Goal: Task Accomplishment & Management: Use online tool/utility

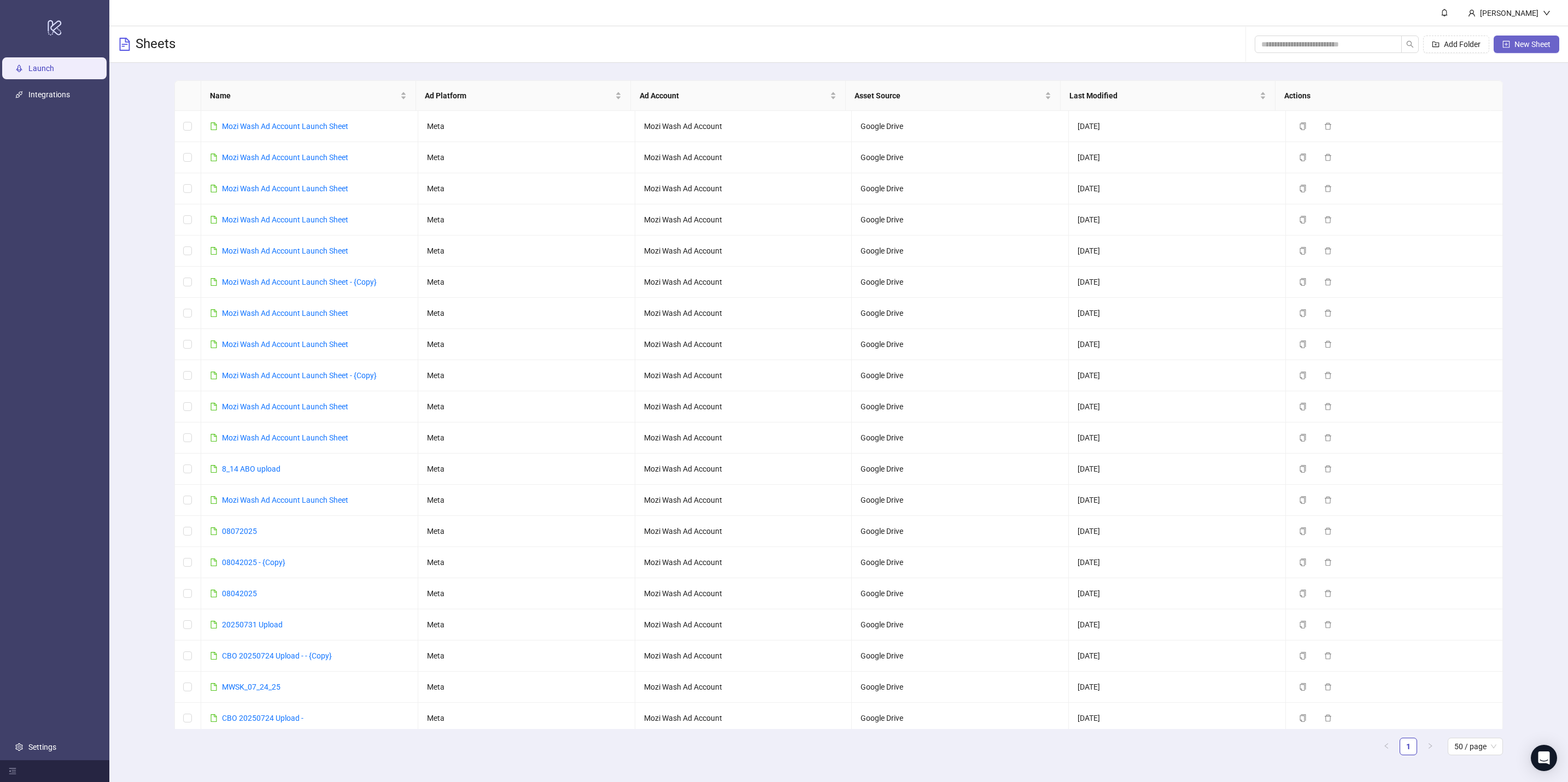
click at [679, 43] on span "New Sheet" at bounding box center [1532, 44] width 36 height 9
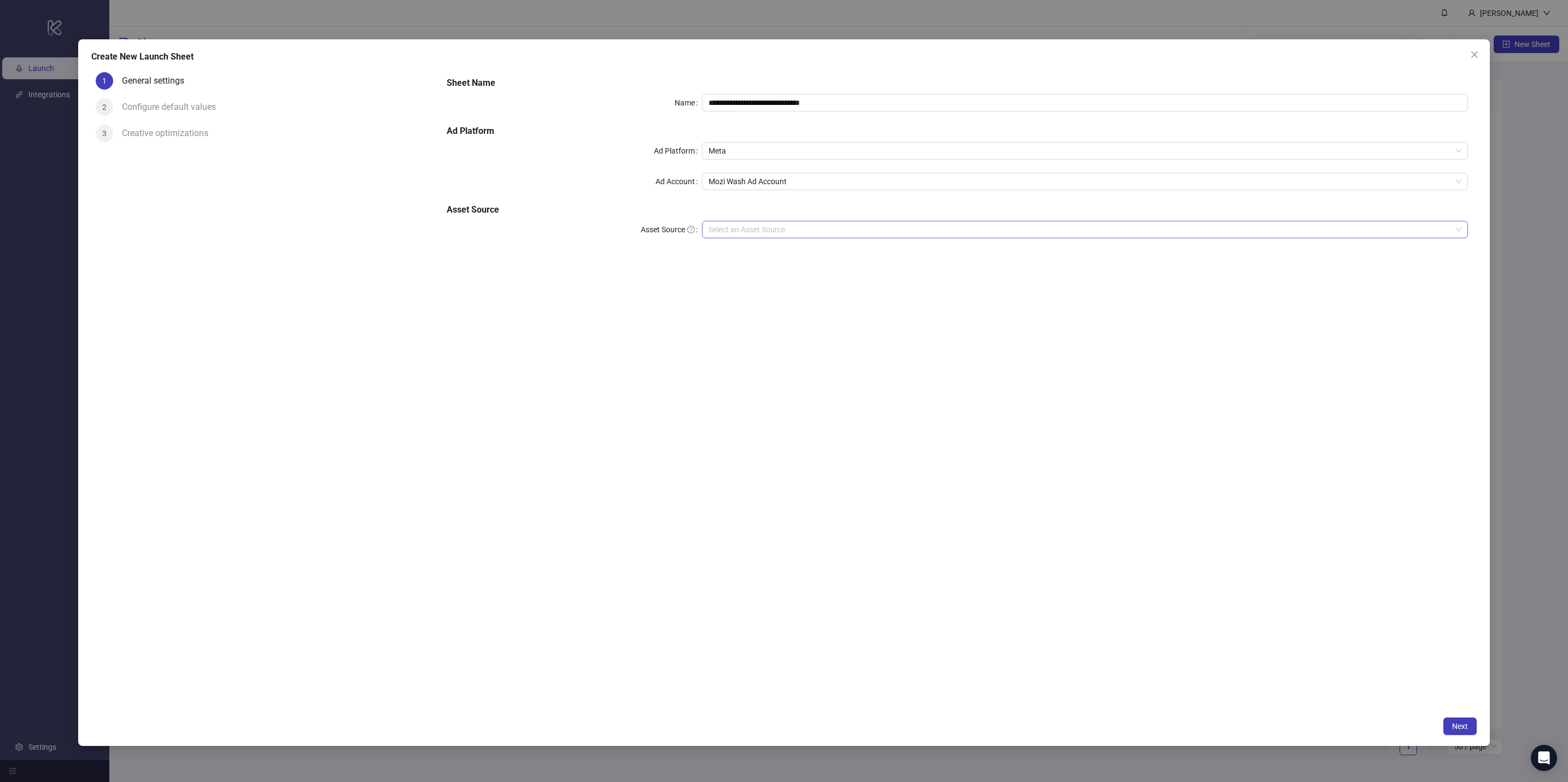
click at [679, 227] on input "Asset Source" at bounding box center [1079, 229] width 743 height 17
click at [679, 247] on div "Google Drive" at bounding box center [1084, 251] width 748 height 12
click at [679, 265] on input "Main Folder" at bounding box center [1079, 260] width 743 height 17
click at [679, 343] on button "Next" at bounding box center [1460, 726] width 33 height 17
type input "**********"
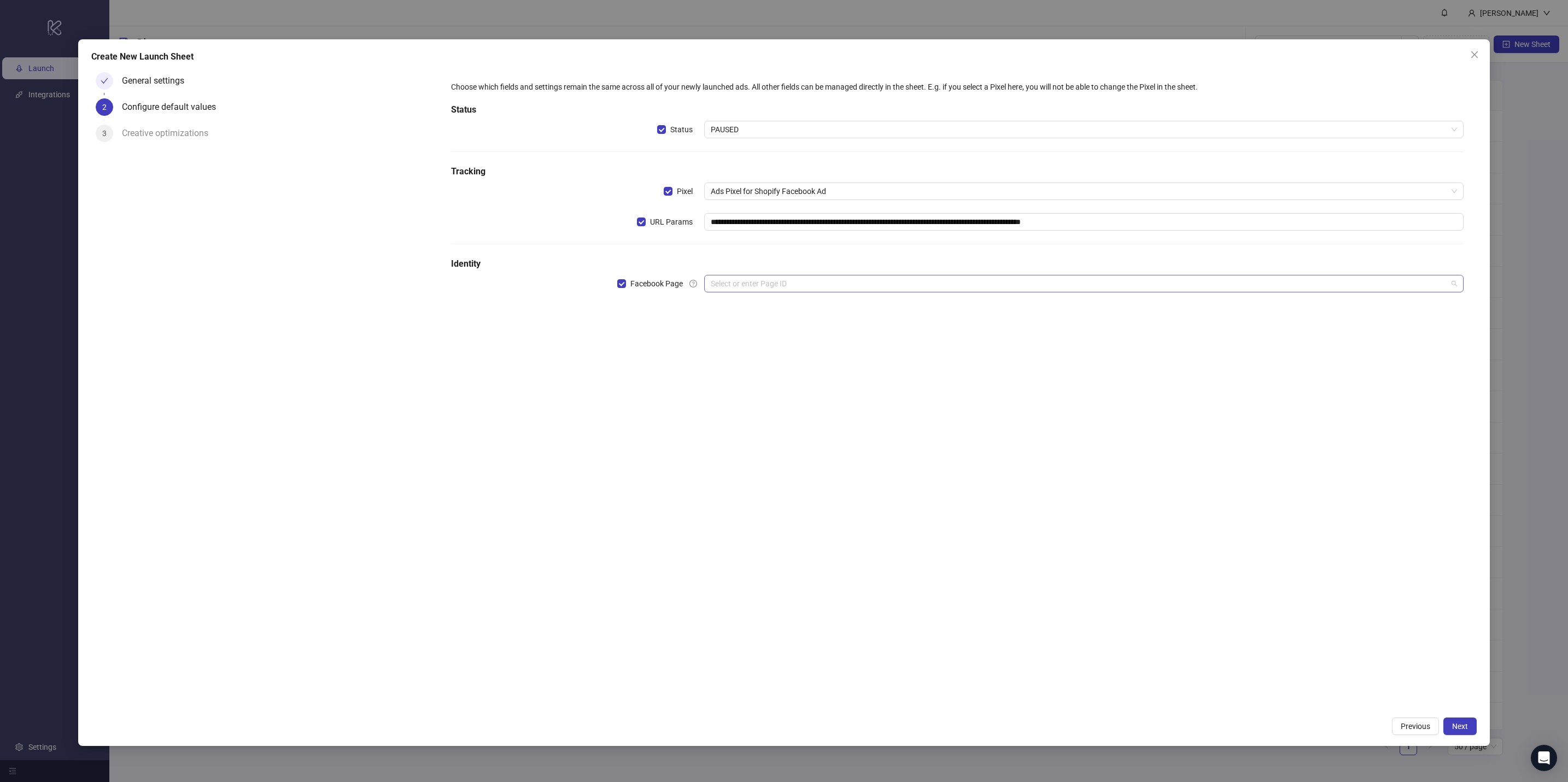
click at [679, 285] on input "search" at bounding box center [1079, 284] width 737 height 17
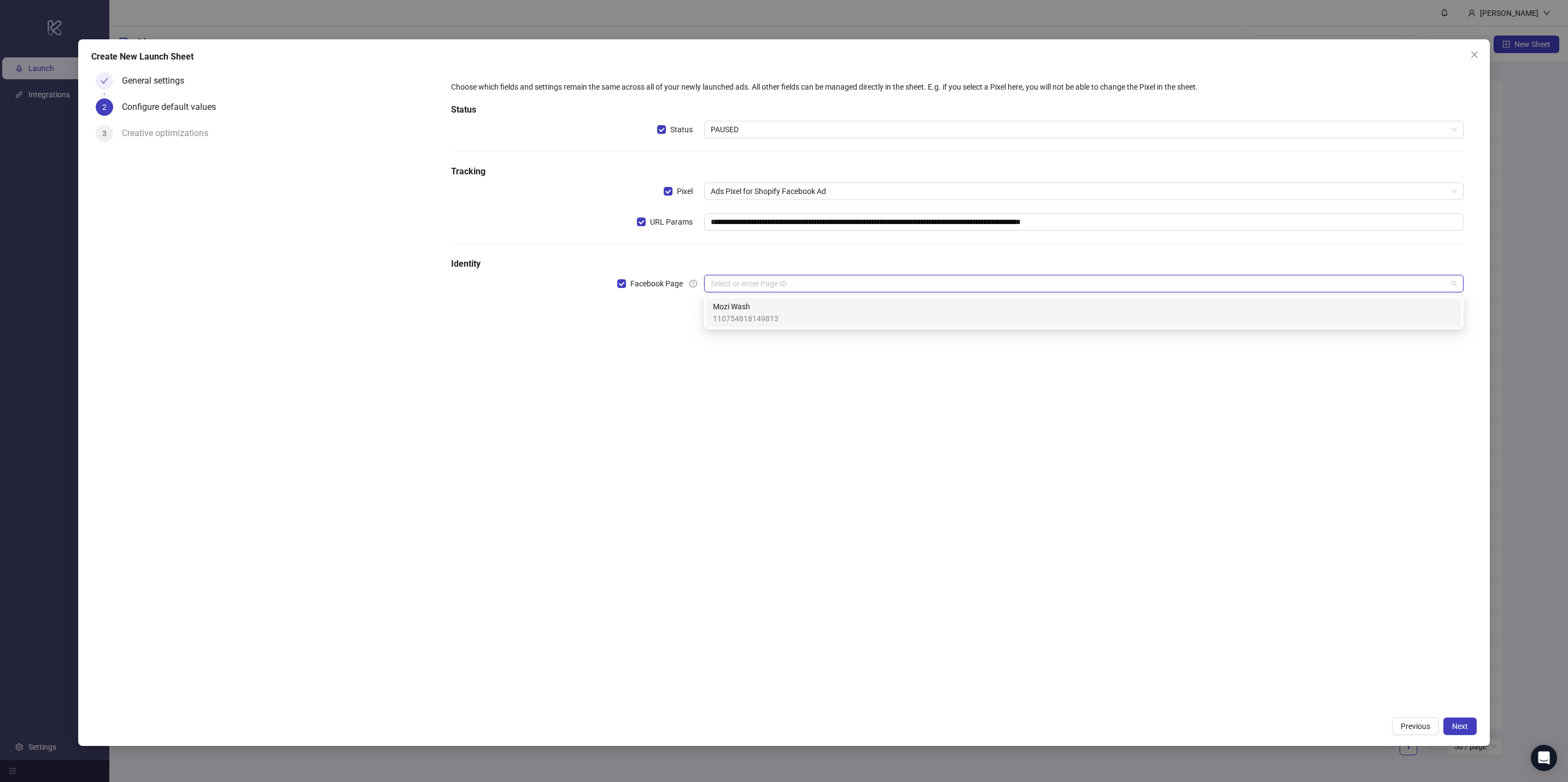
click at [679, 310] on span "Mozi Wash" at bounding box center [746, 306] width 66 height 12
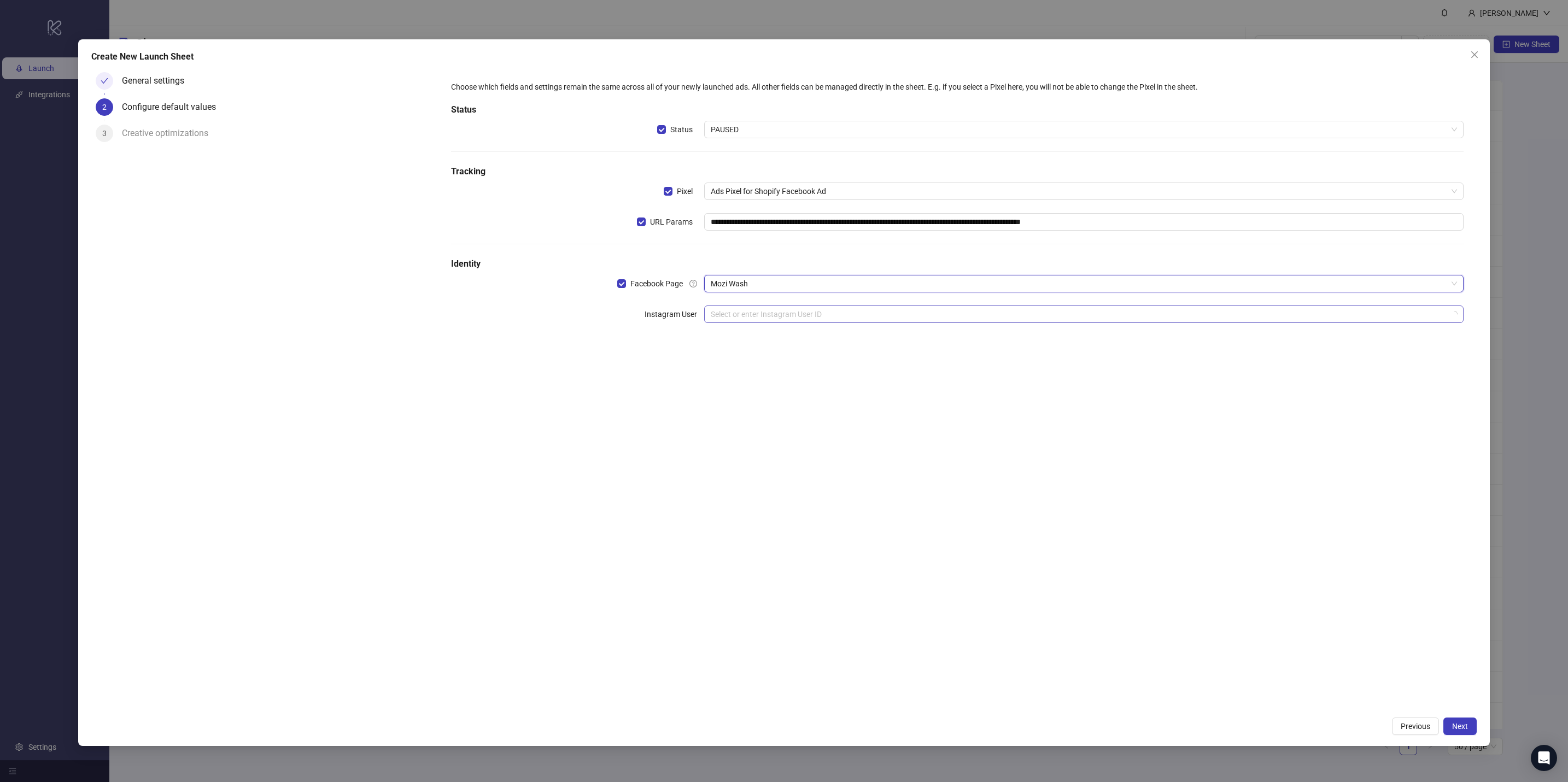
click at [679, 316] on input "search" at bounding box center [1079, 314] width 737 height 17
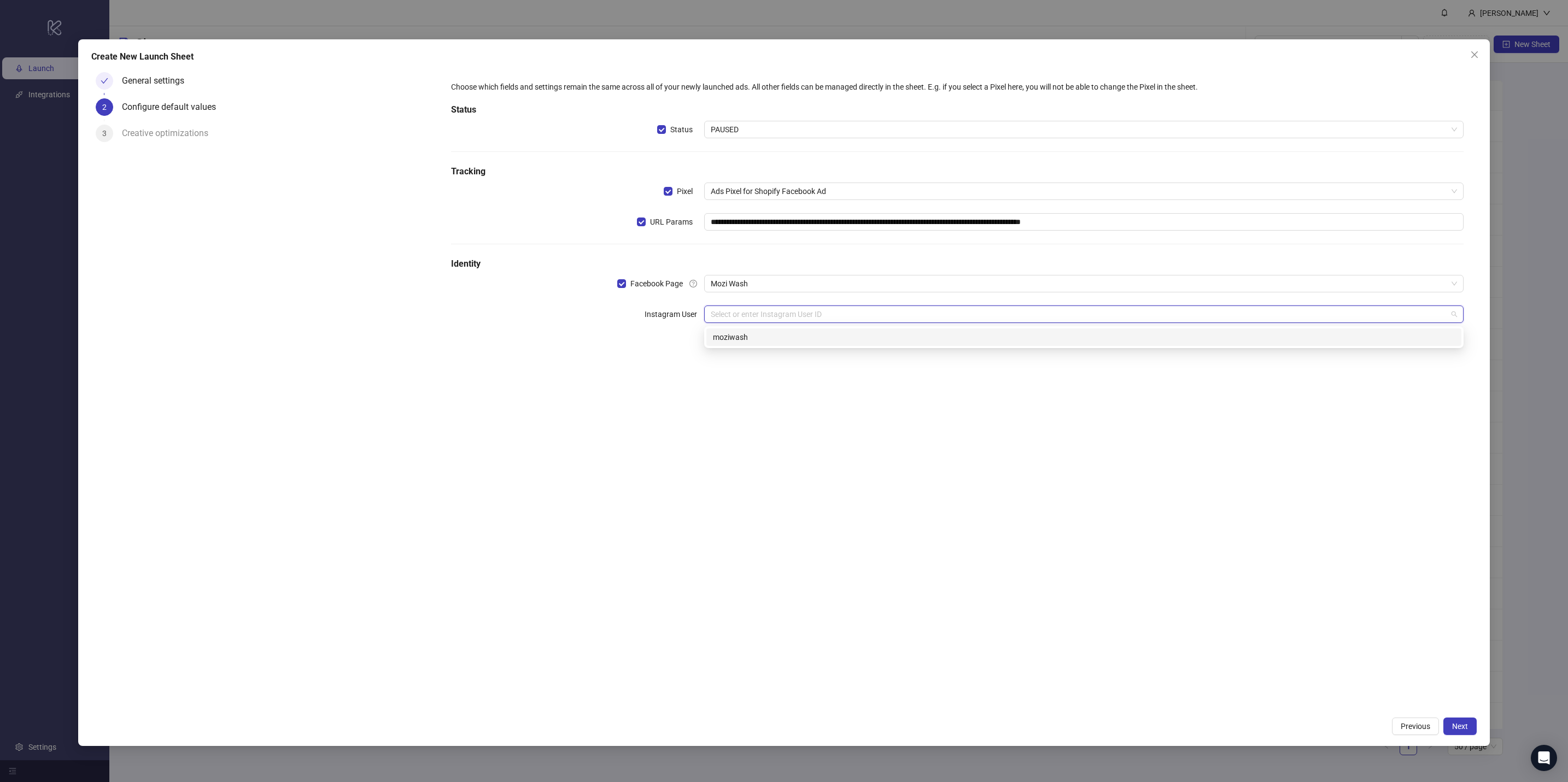
click at [679, 340] on div "moziwash" at bounding box center [1084, 336] width 742 height 12
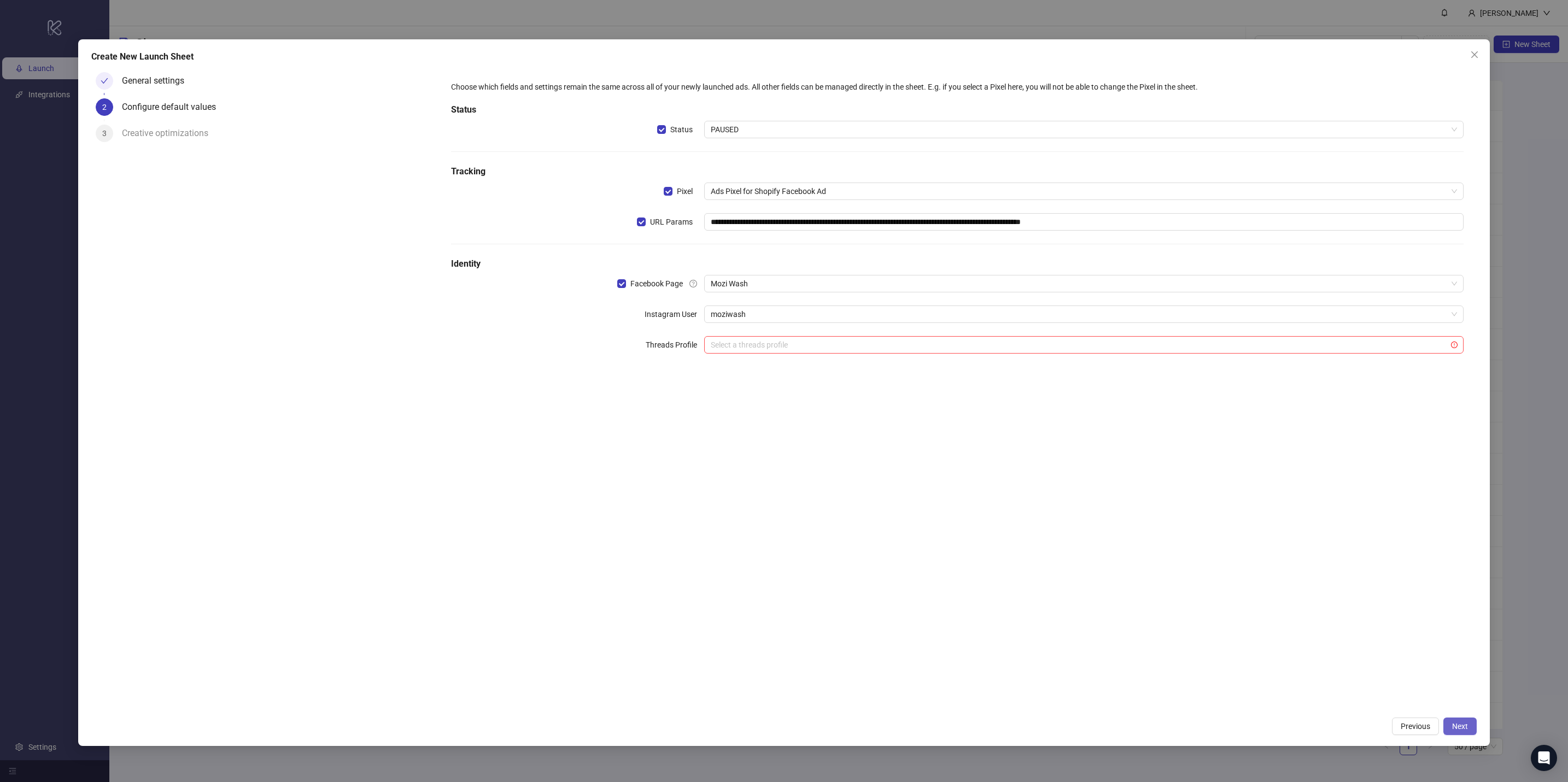
click at [679, 343] on span "Next" at bounding box center [1460, 726] width 16 height 9
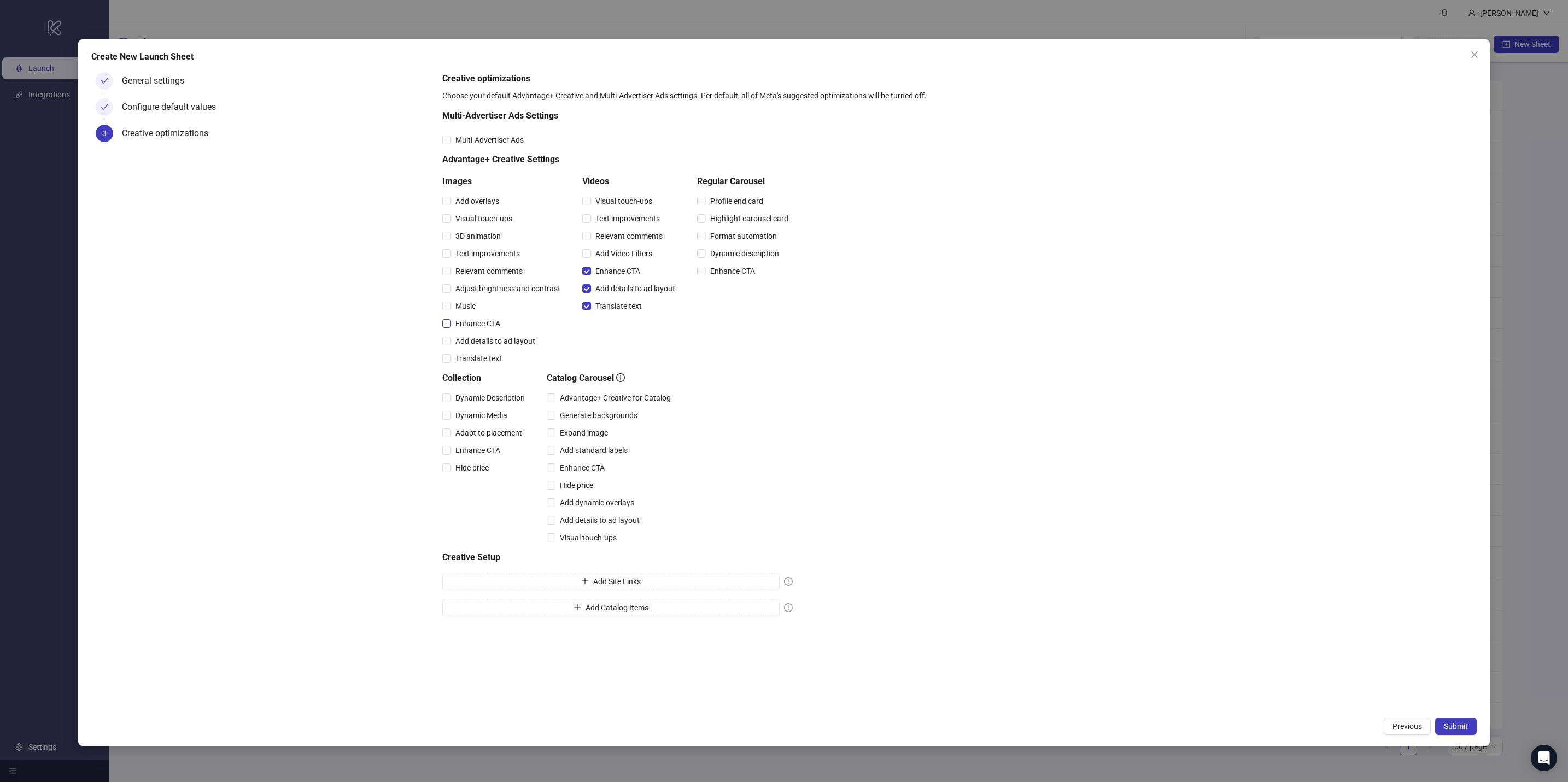
click at [484, 323] on span "Enhance CTA" at bounding box center [478, 323] width 54 height 12
click at [480, 343] on span "Add details to ad layout" at bounding box center [495, 341] width 88 height 12
click at [470, 305] on span "Music" at bounding box center [466, 305] width 29 height 12
click at [679, 343] on span "Submit" at bounding box center [1455, 726] width 24 height 9
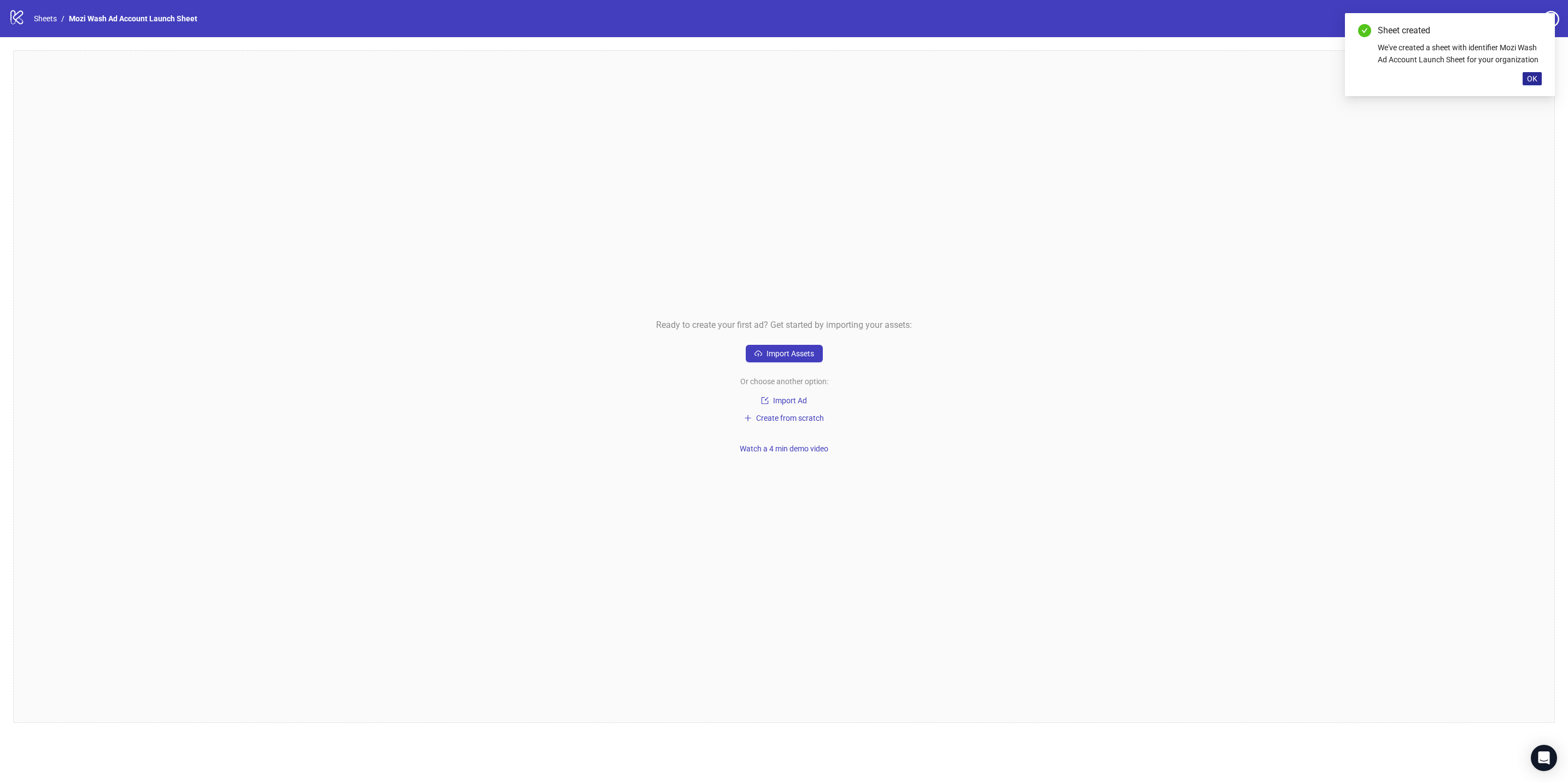
click at [679, 79] on span "OK" at bounding box center [1532, 79] width 10 height 9
click at [679, 343] on span "Import Assets" at bounding box center [790, 354] width 48 height 9
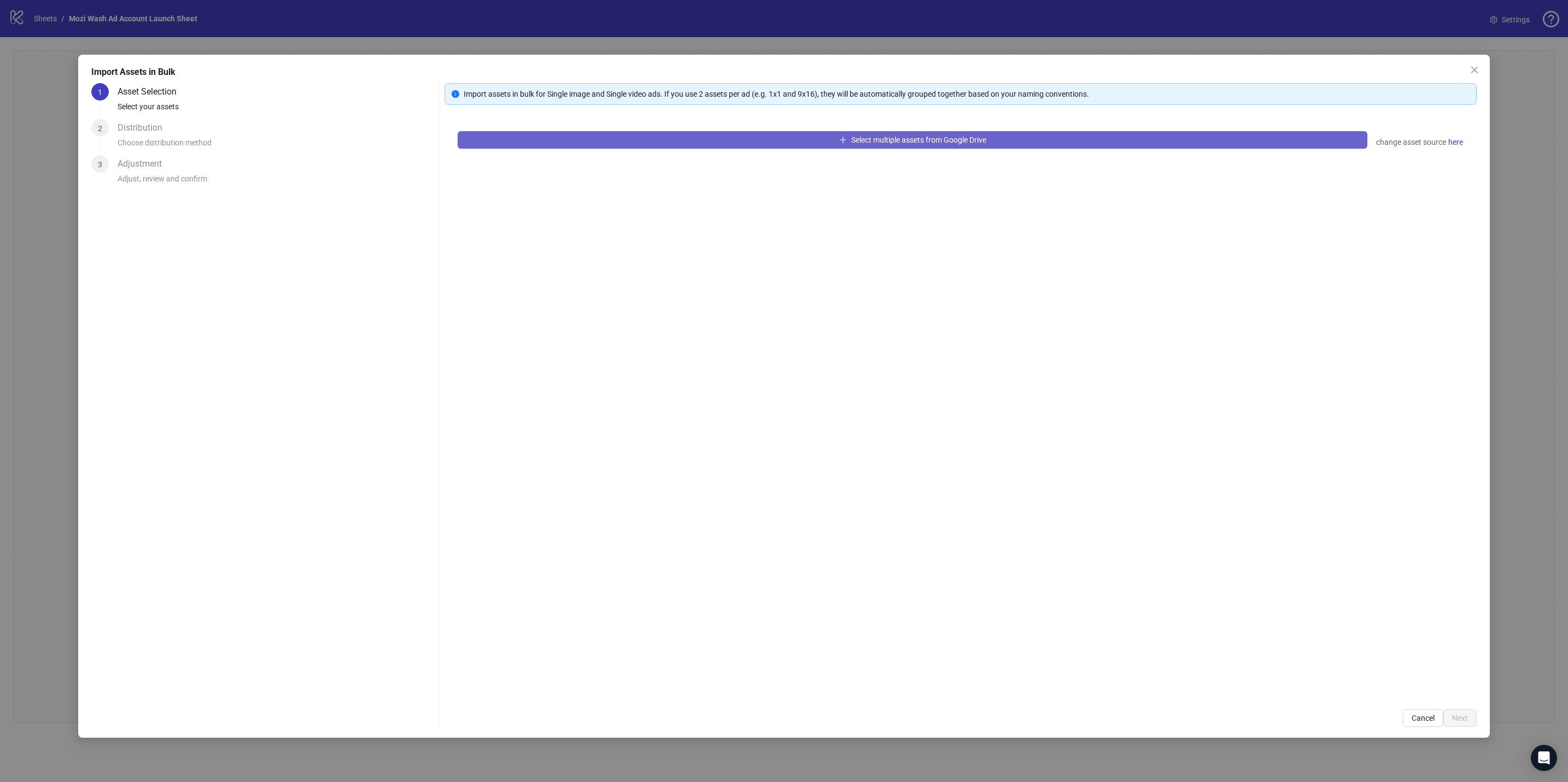
click at [622, 148] on button "Select multiple assets from Google Drive" at bounding box center [912, 140] width 909 height 17
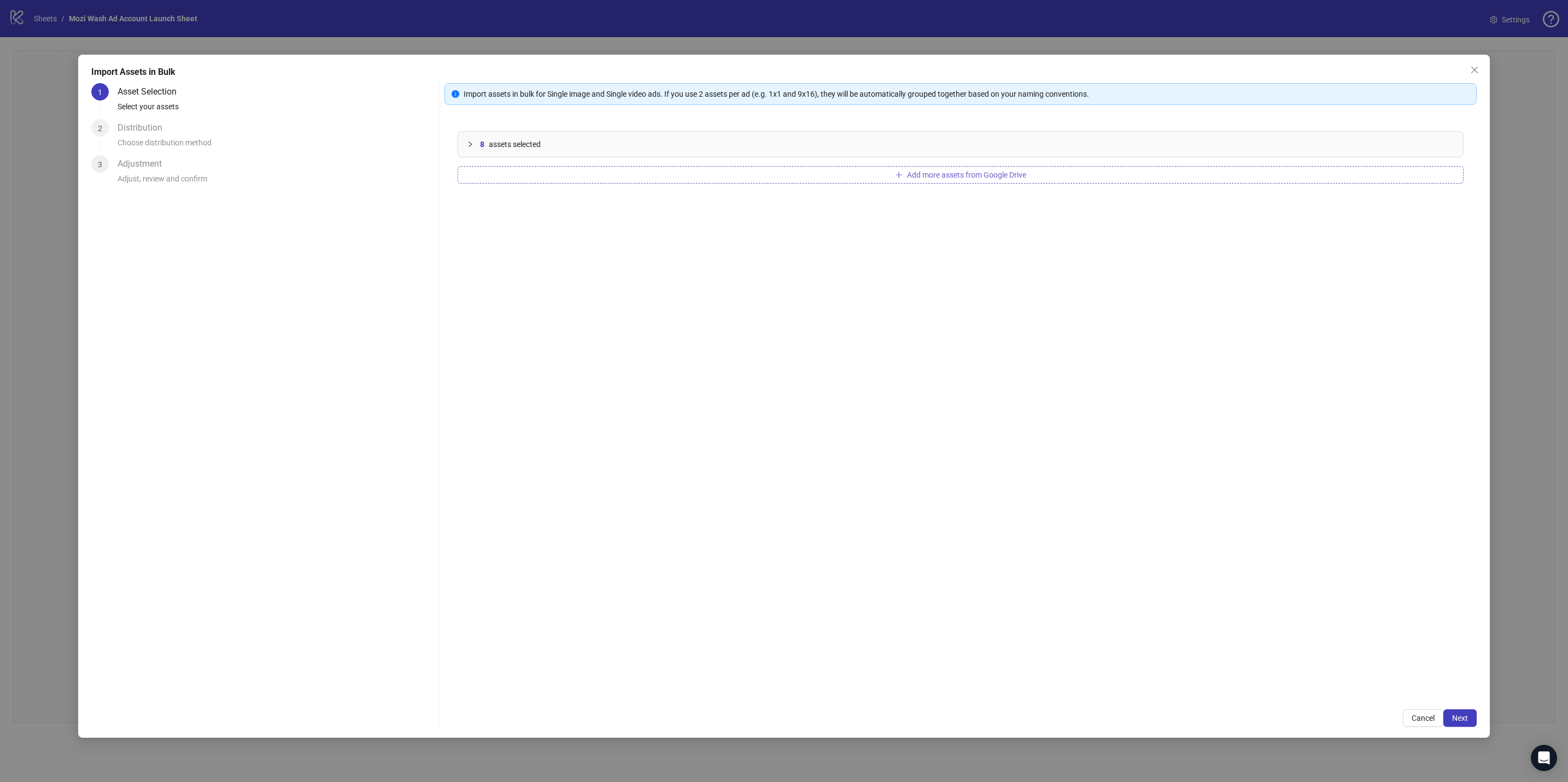
click at [679, 177] on span "Add more assets from Google Drive" at bounding box center [967, 175] width 119 height 9
click at [468, 148] on icon "collapsed" at bounding box center [470, 144] width 6 height 6
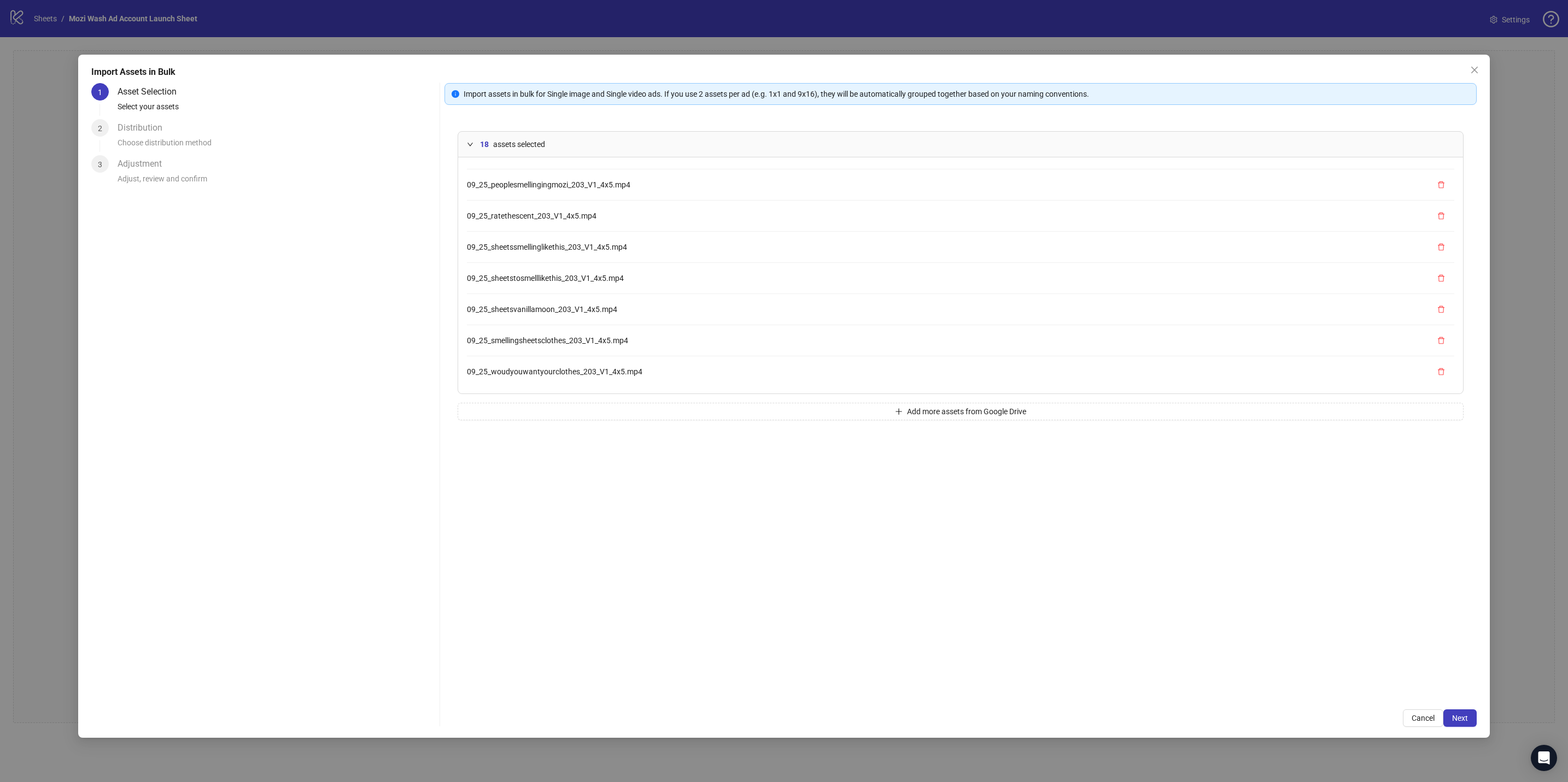
scroll to position [346, 0]
click at [679, 343] on button "Add more assets from Google Drive" at bounding box center [960, 411] width 1005 height 17
click at [468, 146] on icon "expanded" at bounding box center [470, 144] width 6 height 6
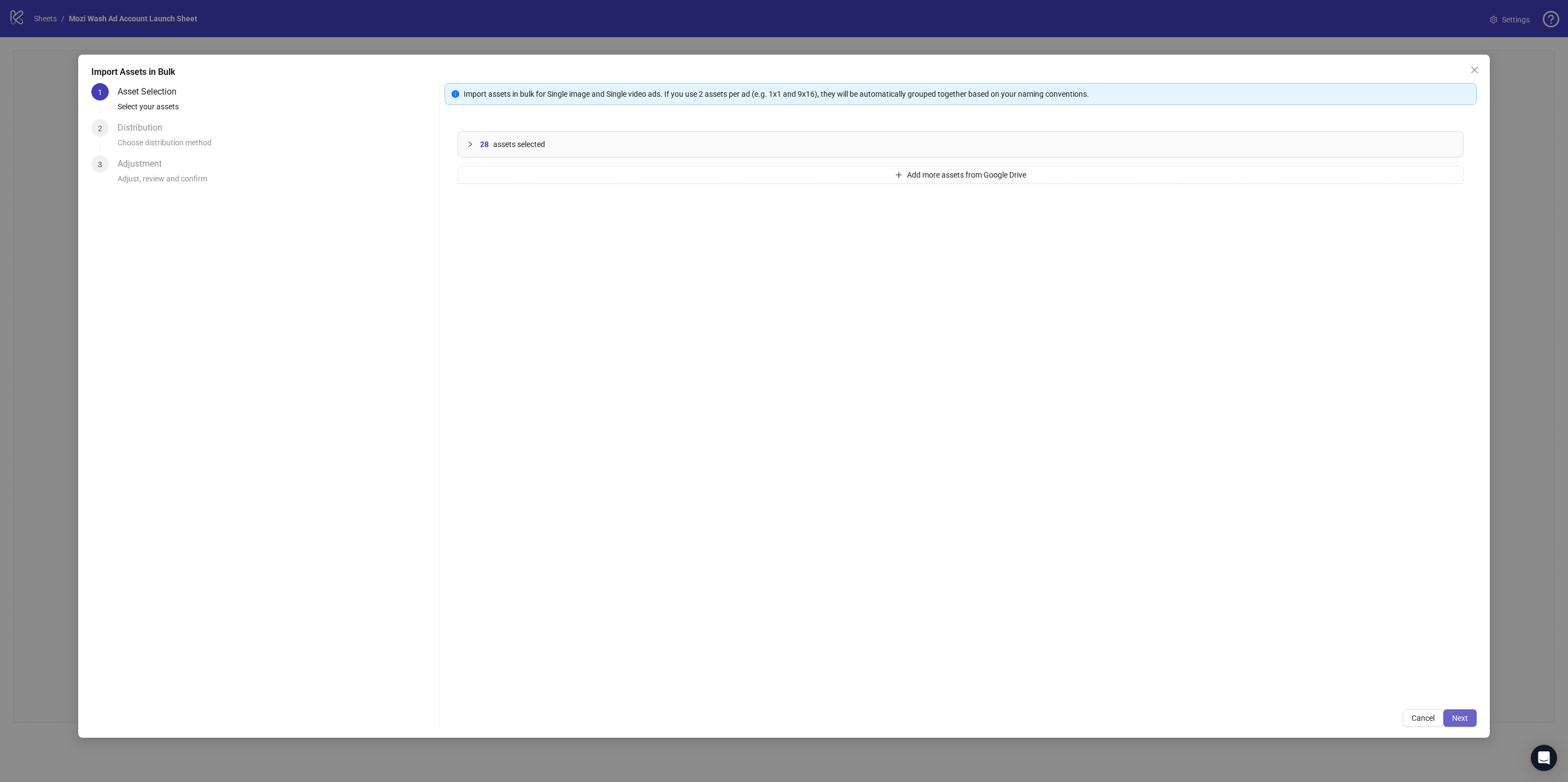
click at [679, 343] on span "Next" at bounding box center [1460, 718] width 16 height 9
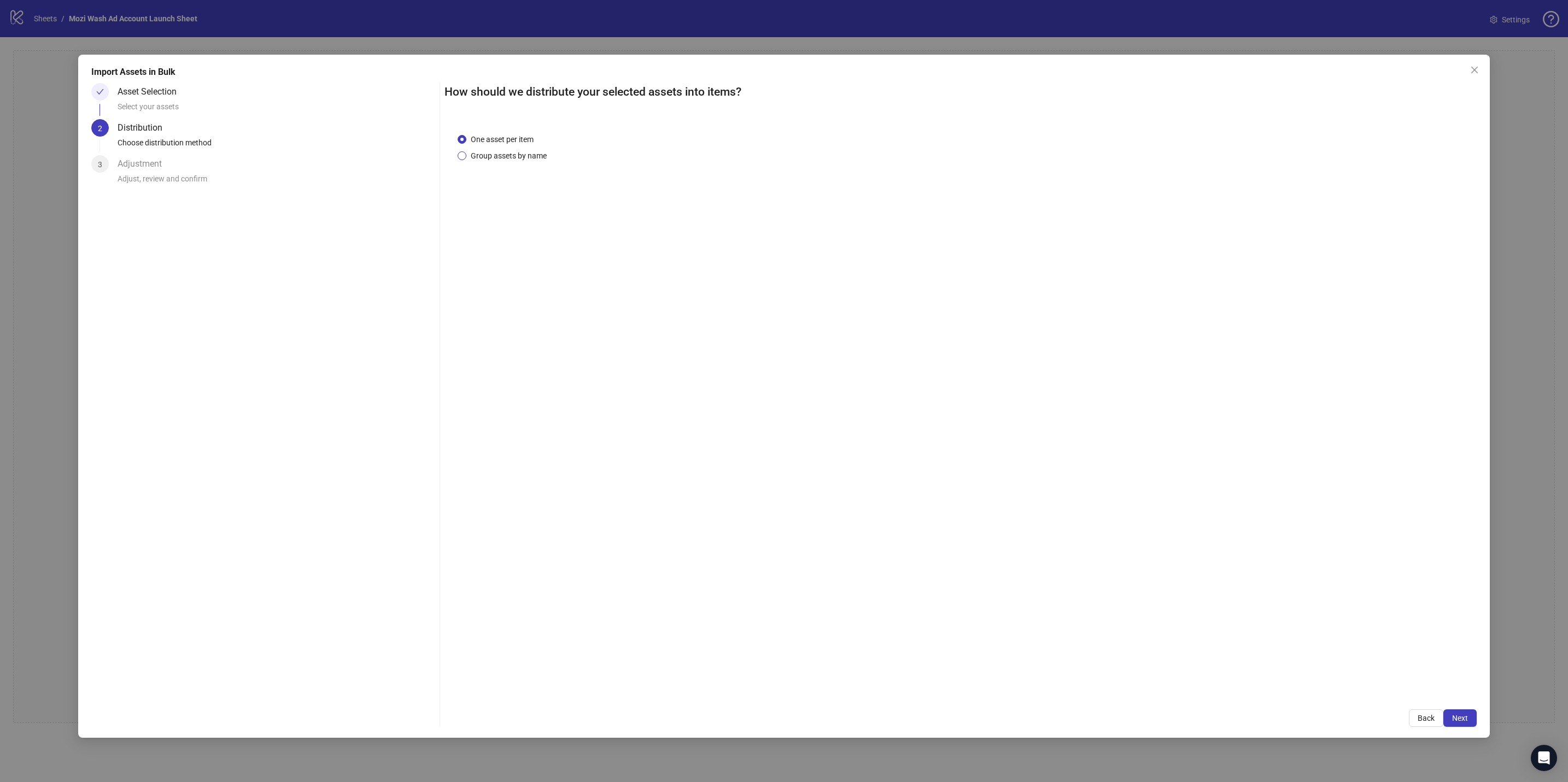
click at [523, 155] on span "Group assets by name" at bounding box center [509, 155] width 85 height 12
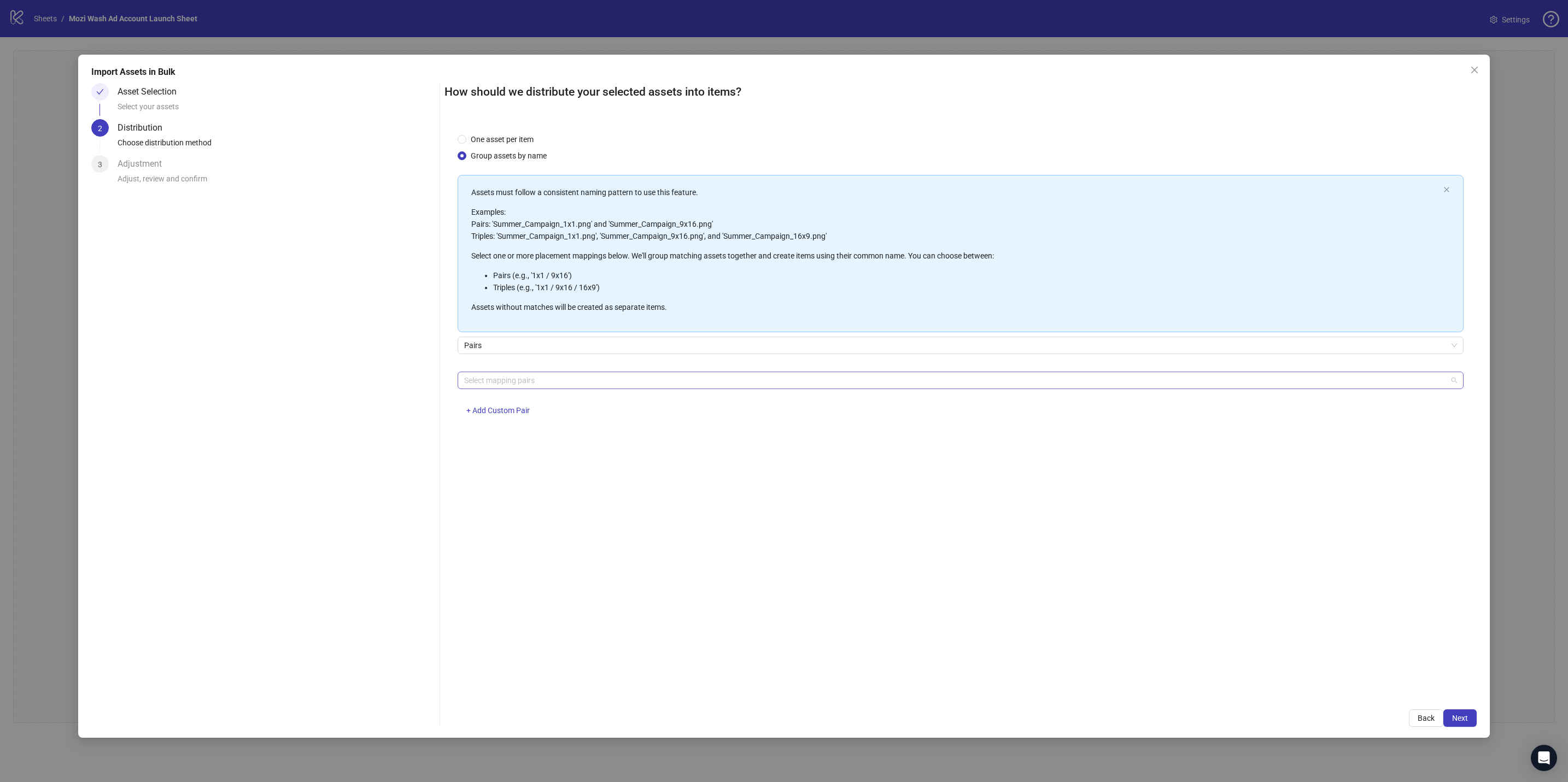
click at [509, 343] on div at bounding box center [954, 381] width 990 height 15
click at [502, 343] on div "4x5 / 9x16" at bounding box center [961, 507] width 988 height 12
click at [679, 343] on div "One asset per item Group assets by name Assets must follow a consistent naming …" at bounding box center [960, 408] width 1032 height 576
click at [679, 343] on span "Next" at bounding box center [1460, 718] width 16 height 9
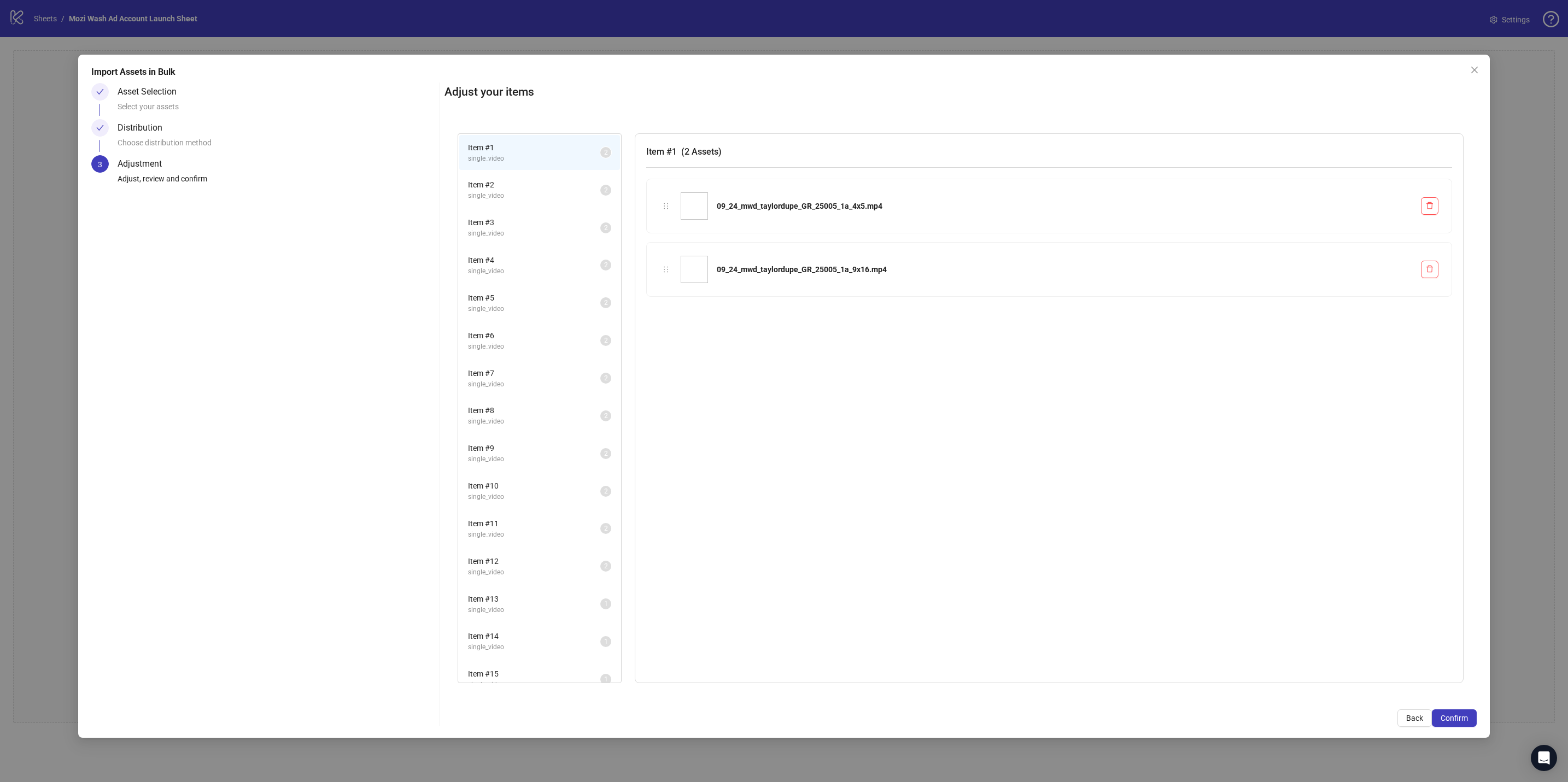
scroll to position [45, 0]
click at [512, 343] on span "Item # 12" at bounding box center [533, 516] width 132 height 12
click at [515, 343] on span "Item # 13" at bounding box center [533, 554] width 132 height 12
click at [509, 343] on span "single_video" at bounding box center [533, 602] width 132 height 10
click at [509, 343] on span "single_video" at bounding box center [533, 640] width 132 height 10
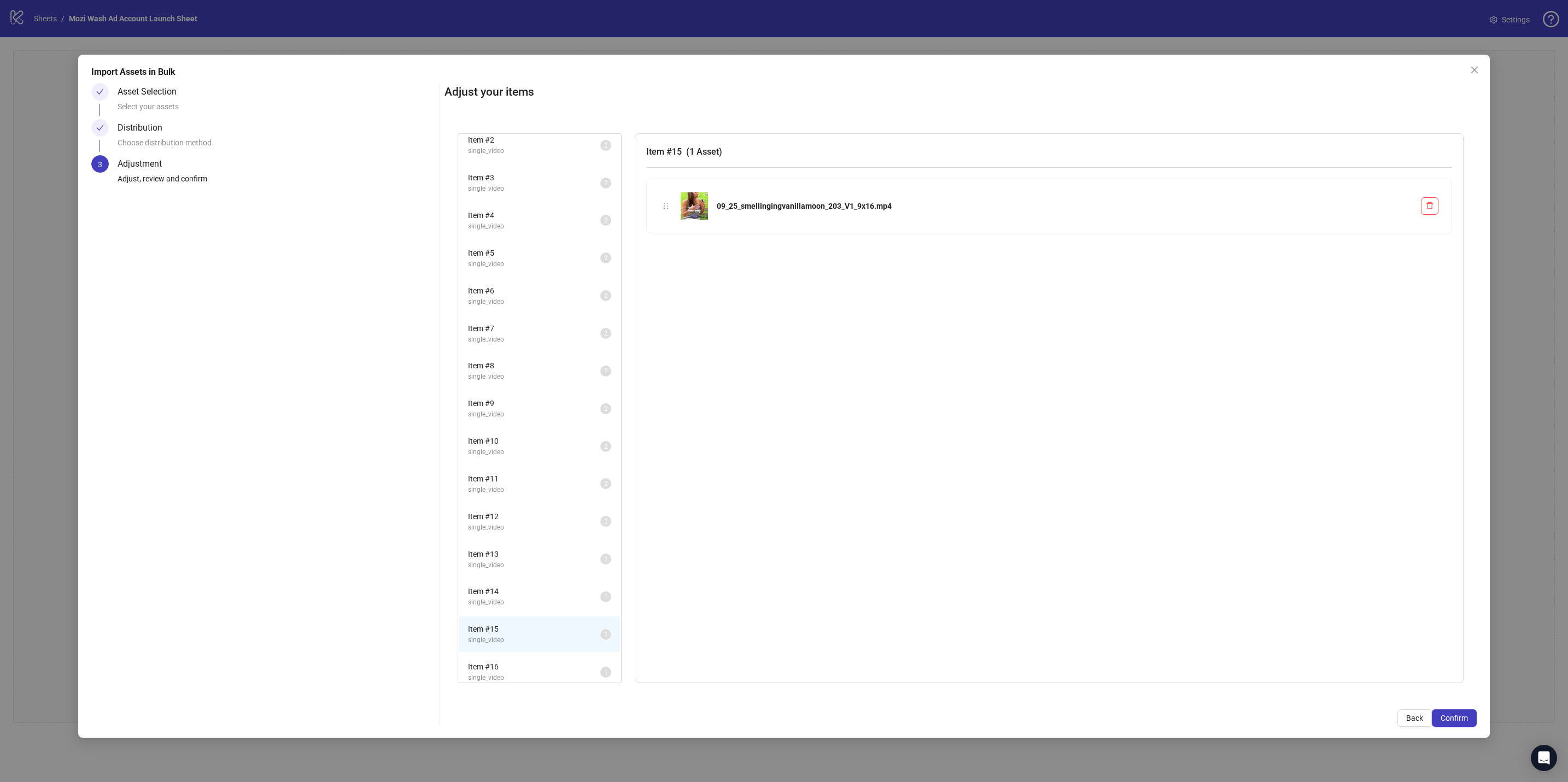
click at [504, 343] on span "Item # 16" at bounding box center [533, 666] width 132 height 12
click at [679, 343] on span "Confirm" at bounding box center [1455, 718] width 28 height 9
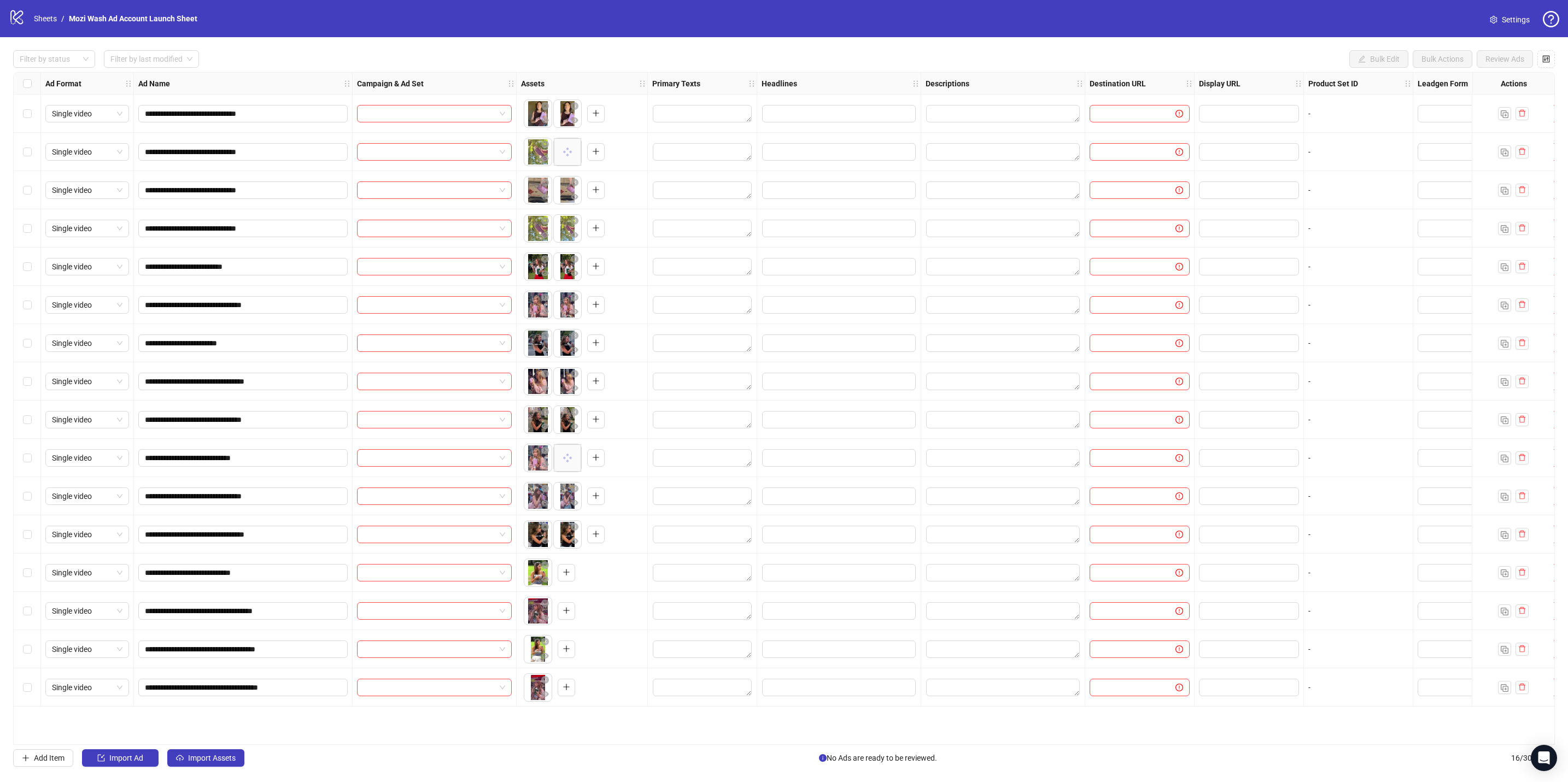
drag, startPoint x: 538, startPoint y: 655, endPoint x: 579, endPoint y: 578, distance: 87.2
click at [579, 73] on div "**********" at bounding box center [839, 73] width 1651 height 0
click at [563, 343] on icon "plus" at bounding box center [566, 572] width 8 height 8
click at [567, 343] on icon "plus" at bounding box center [566, 610] width 8 height 8
click at [679, 343] on button "button" at bounding box center [1522, 649] width 13 height 13
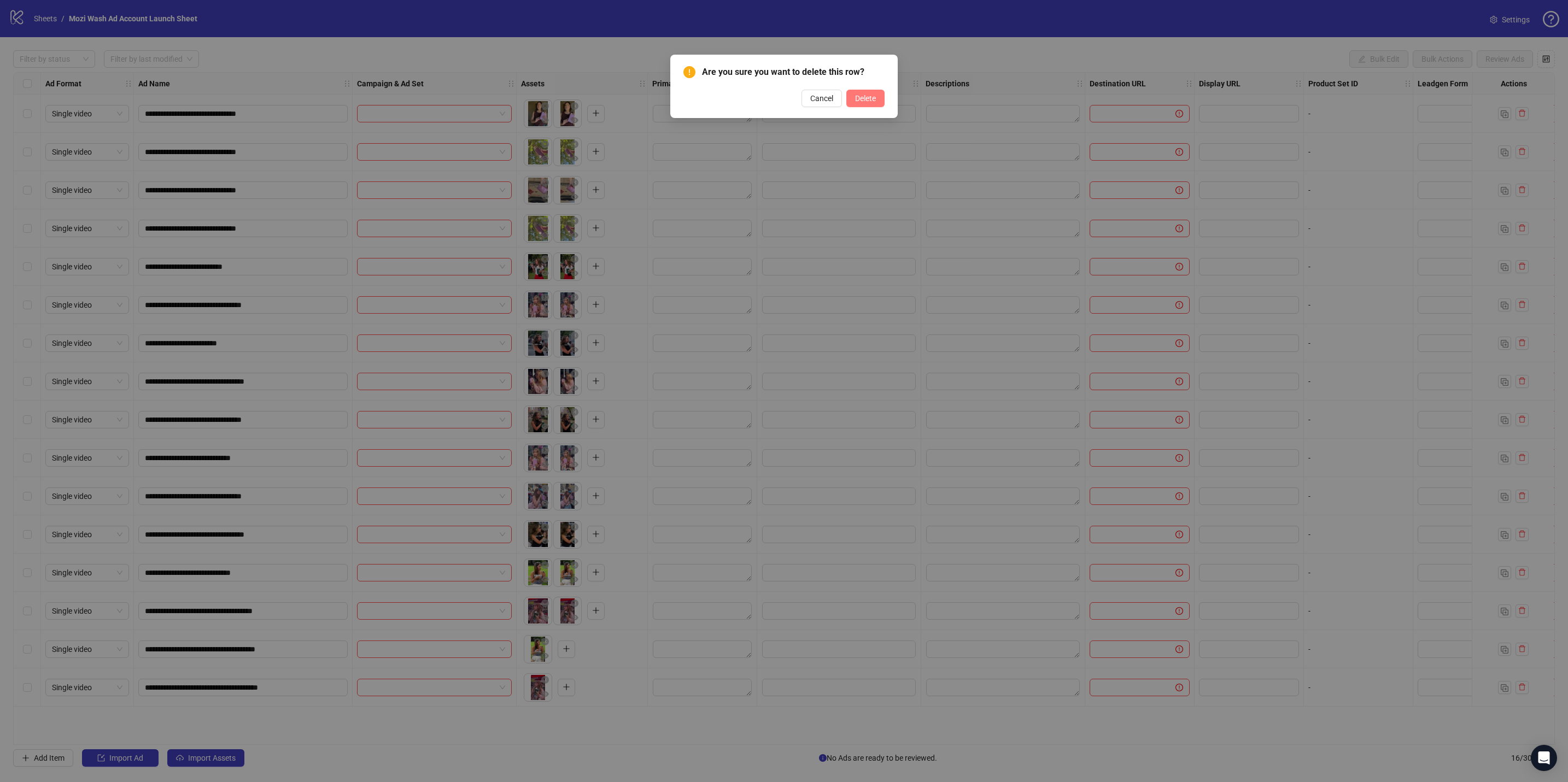
click at [679, 99] on span "Delete" at bounding box center [865, 98] width 21 height 9
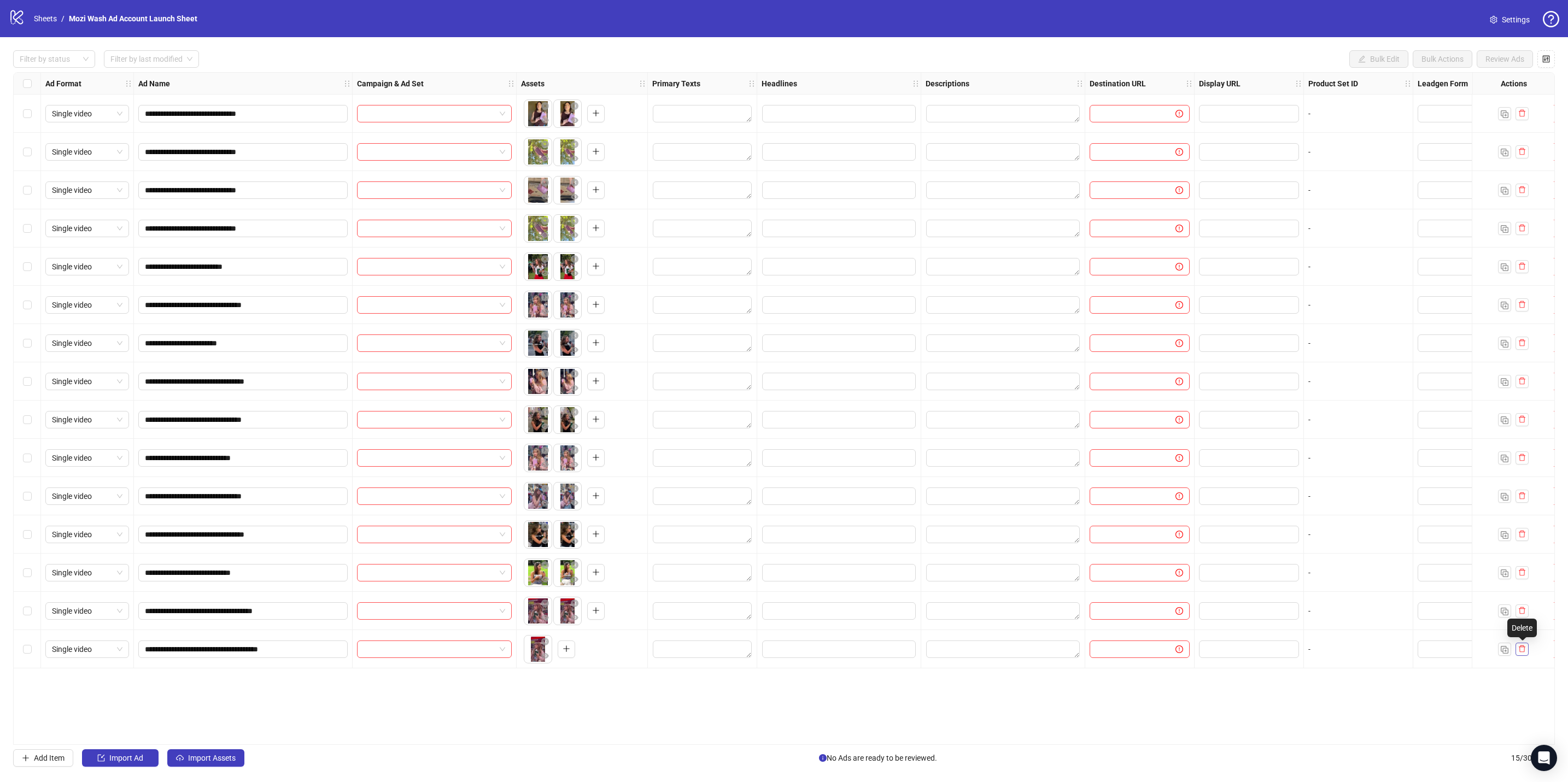
click at [679, 343] on icon "delete" at bounding box center [1522, 649] width 8 height 8
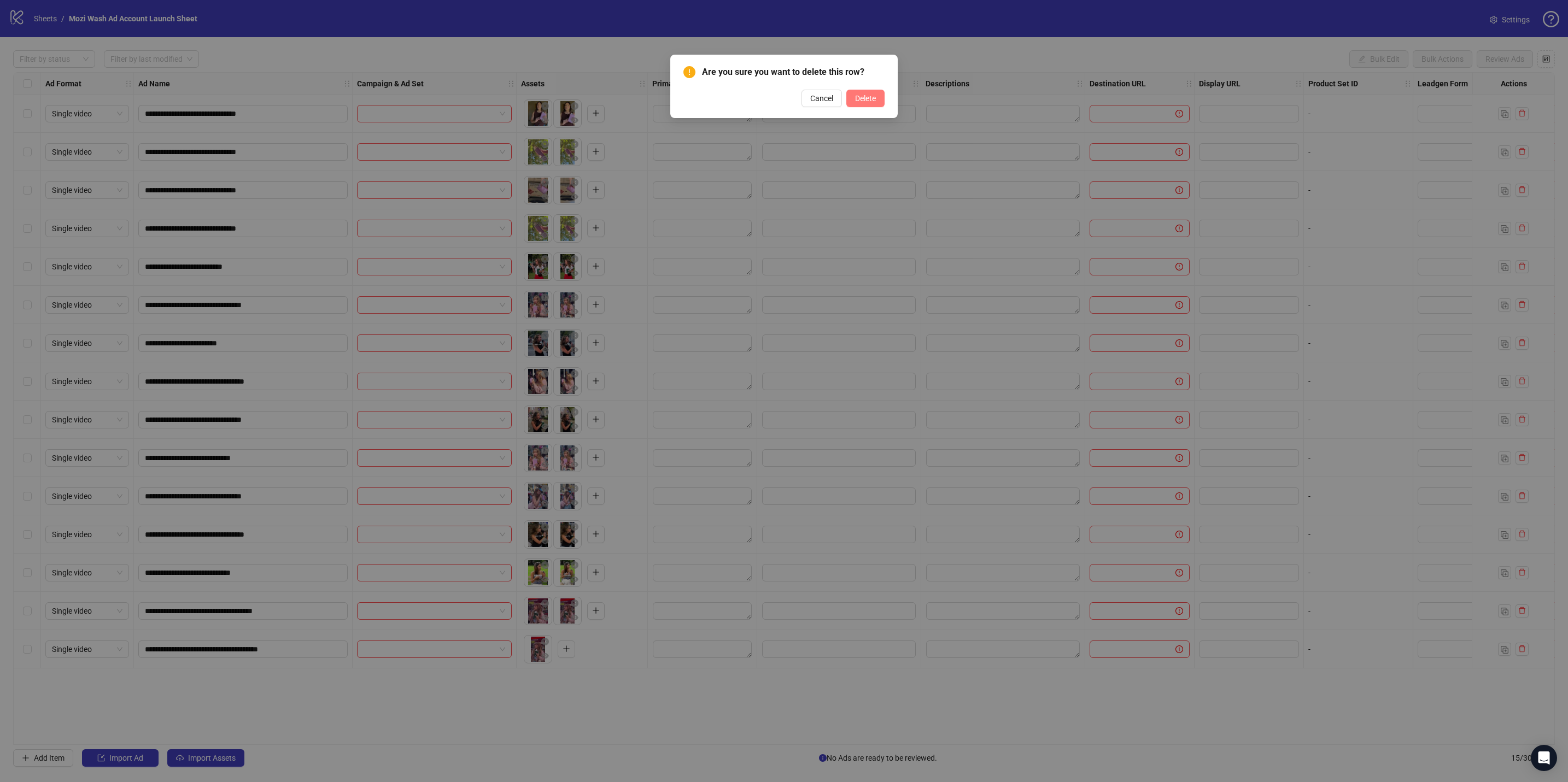
click at [679, 104] on button "Delete" at bounding box center [865, 98] width 38 height 17
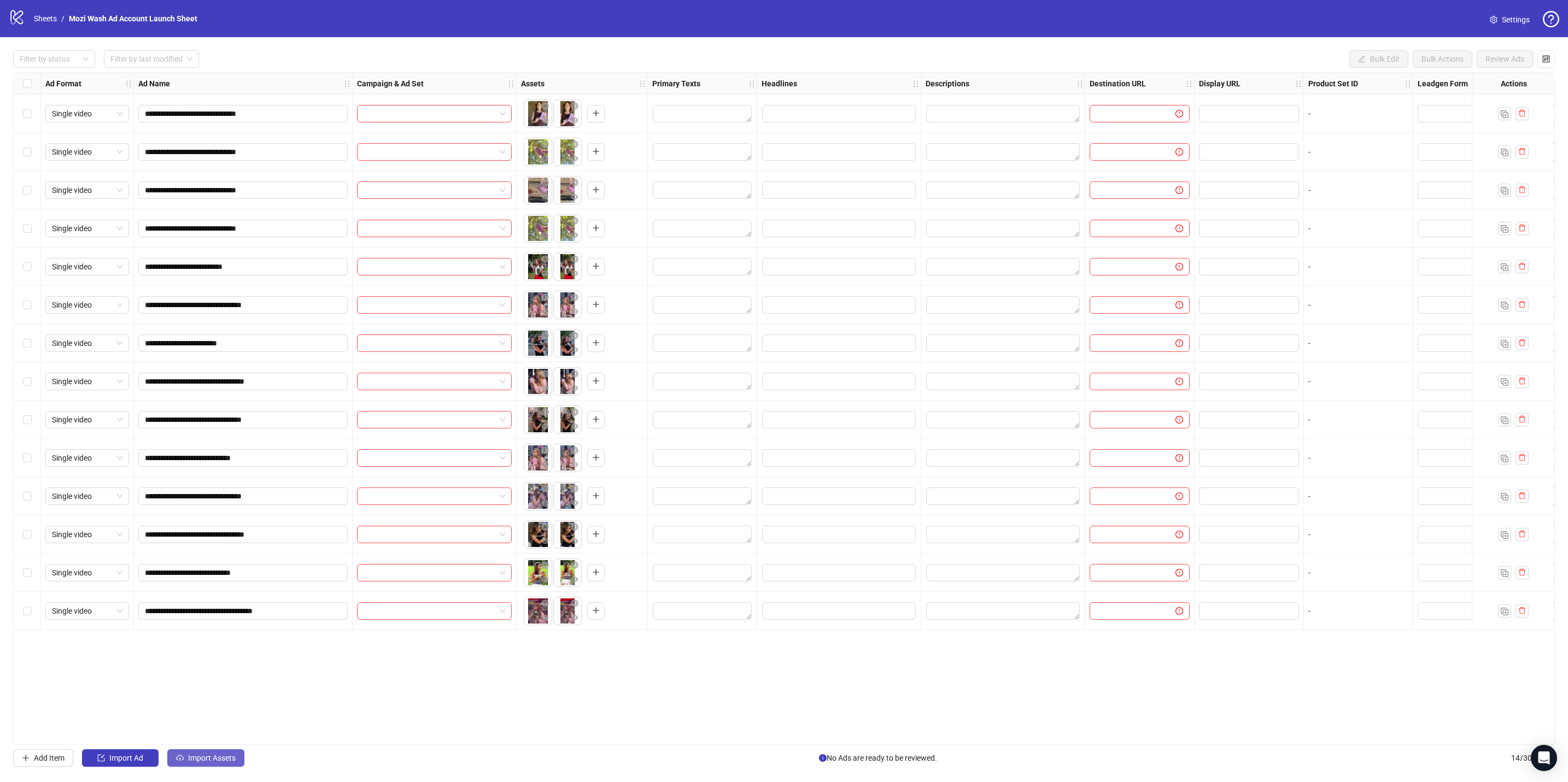
click at [214, 343] on button "Import Assets" at bounding box center [206, 758] width 77 height 17
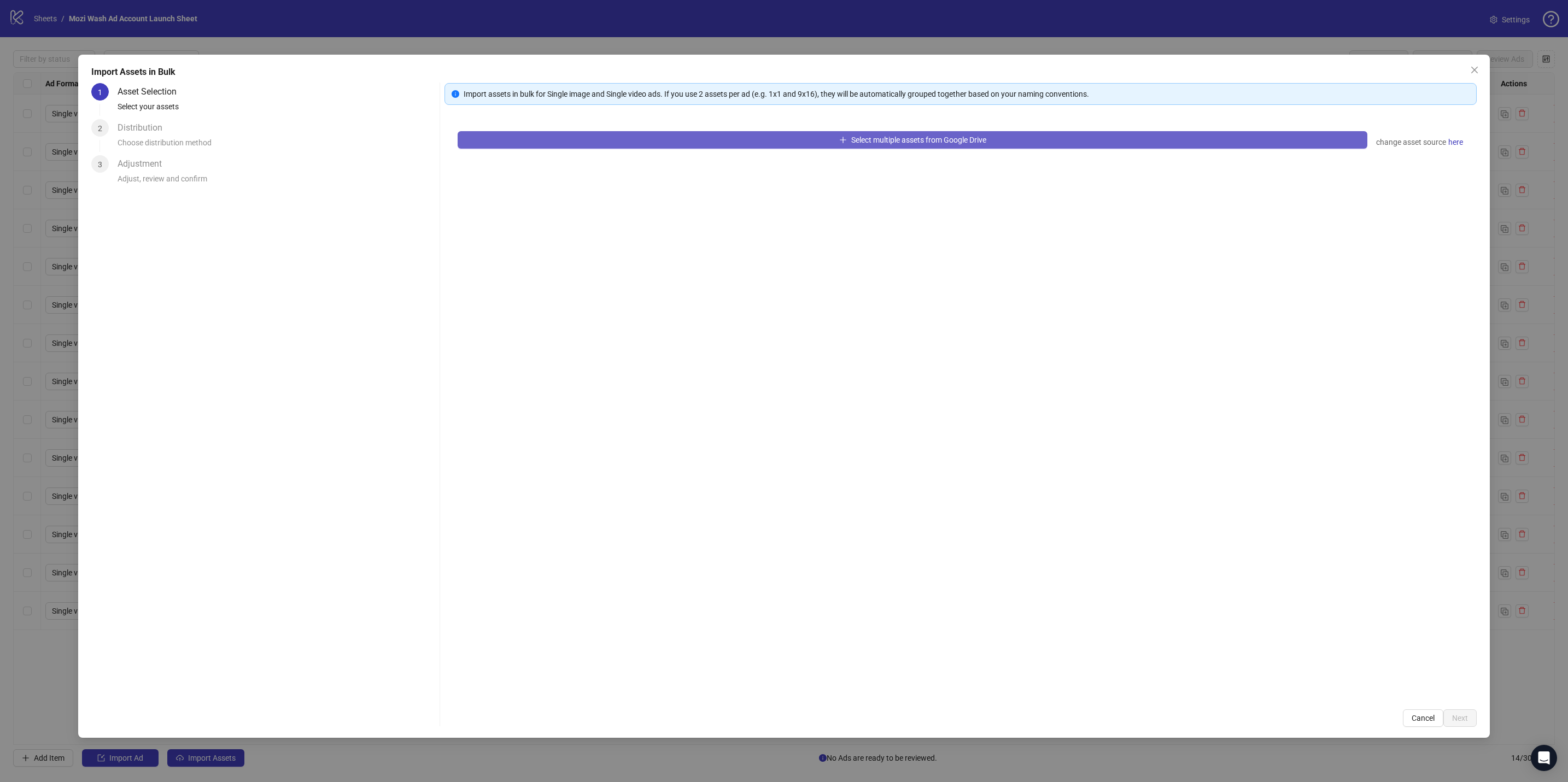
click at [576, 142] on button "Select multiple assets from Google Drive" at bounding box center [912, 140] width 909 height 17
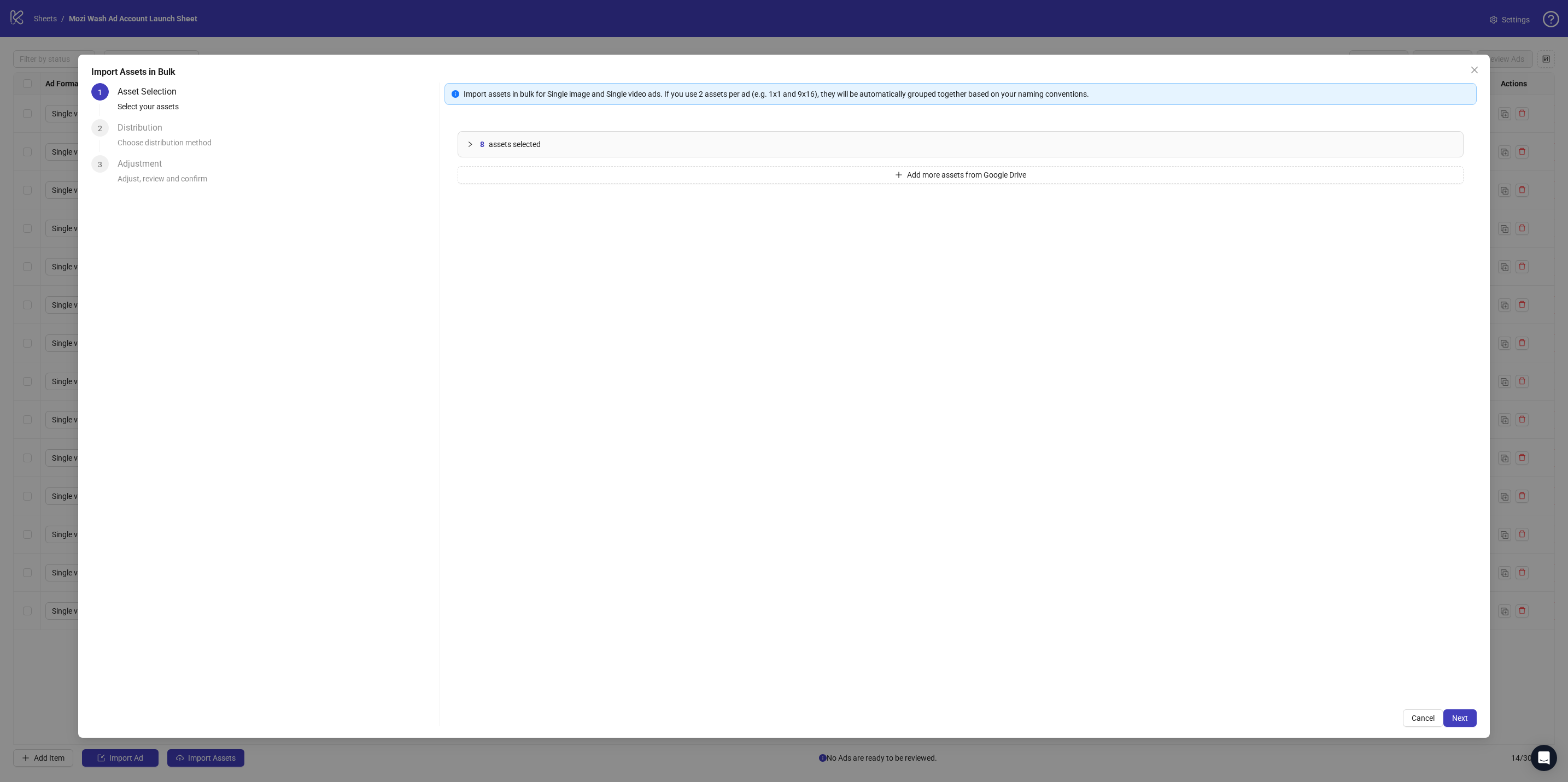
click at [492, 142] on span "assets selected" at bounding box center [514, 144] width 52 height 12
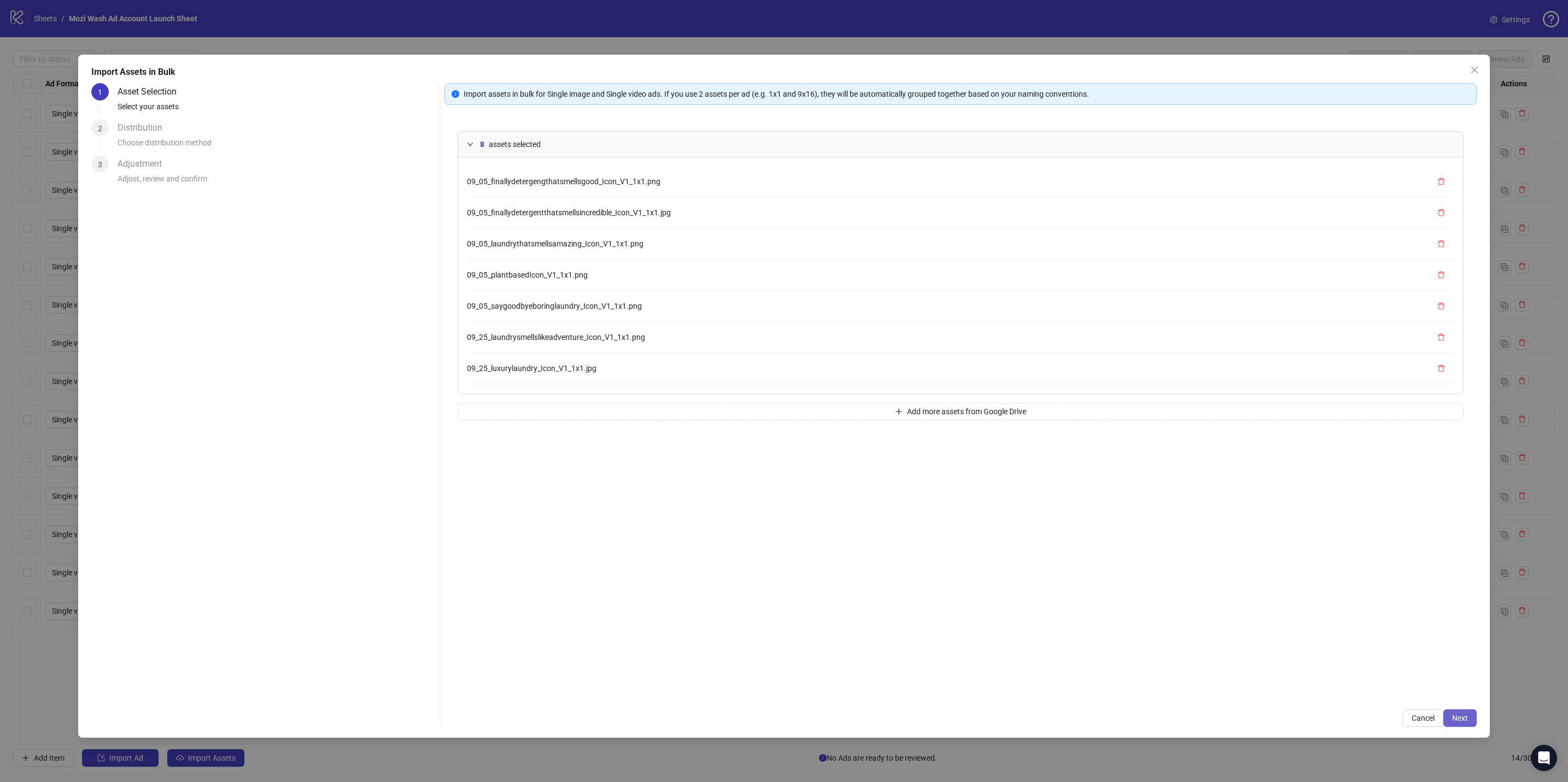
click at [679, 343] on button "Next" at bounding box center [1460, 718] width 33 height 17
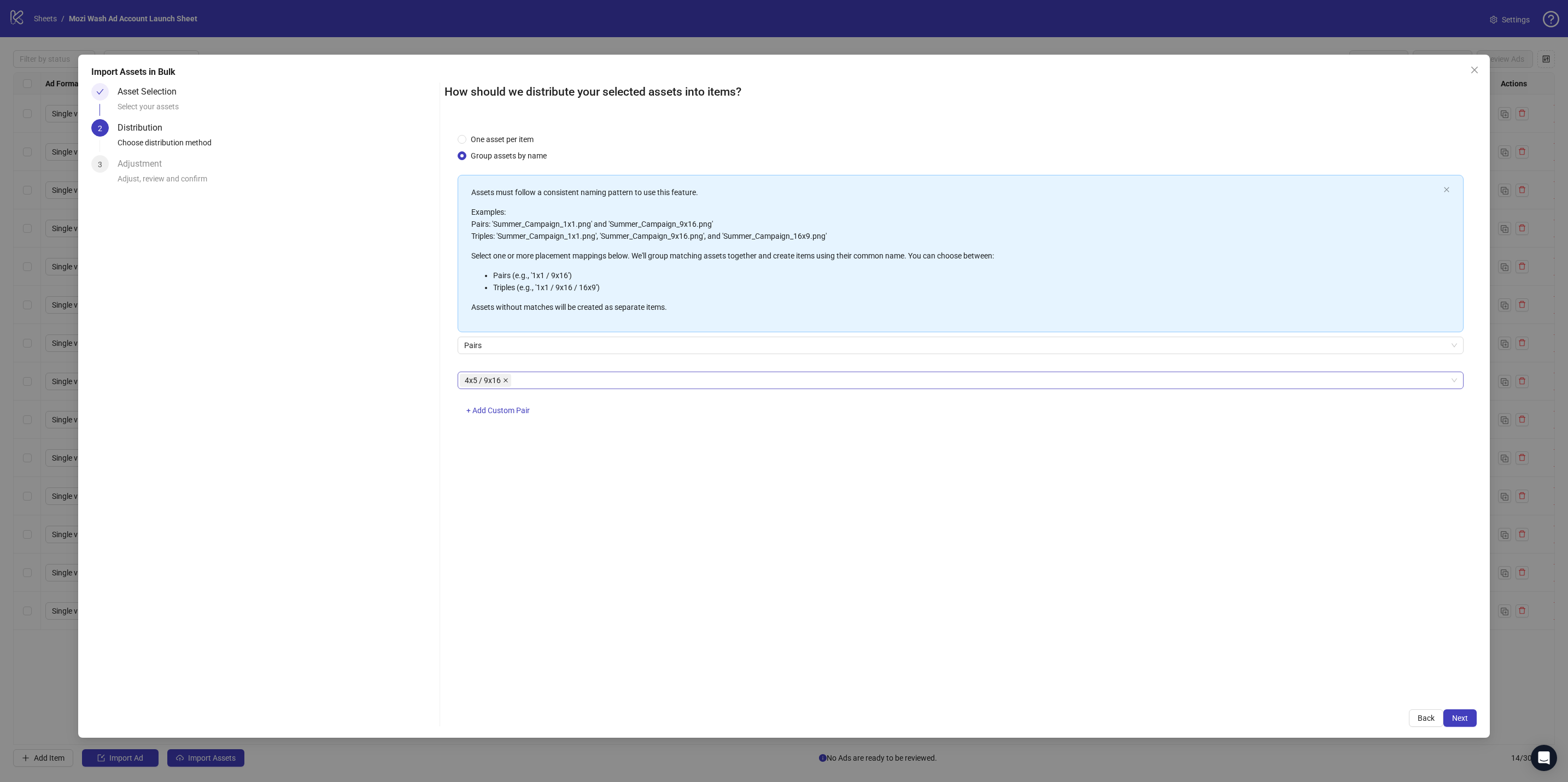
click at [504, 343] on icon "close" at bounding box center [506, 381] width 6 height 6
click at [504, 343] on div at bounding box center [954, 381] width 990 height 15
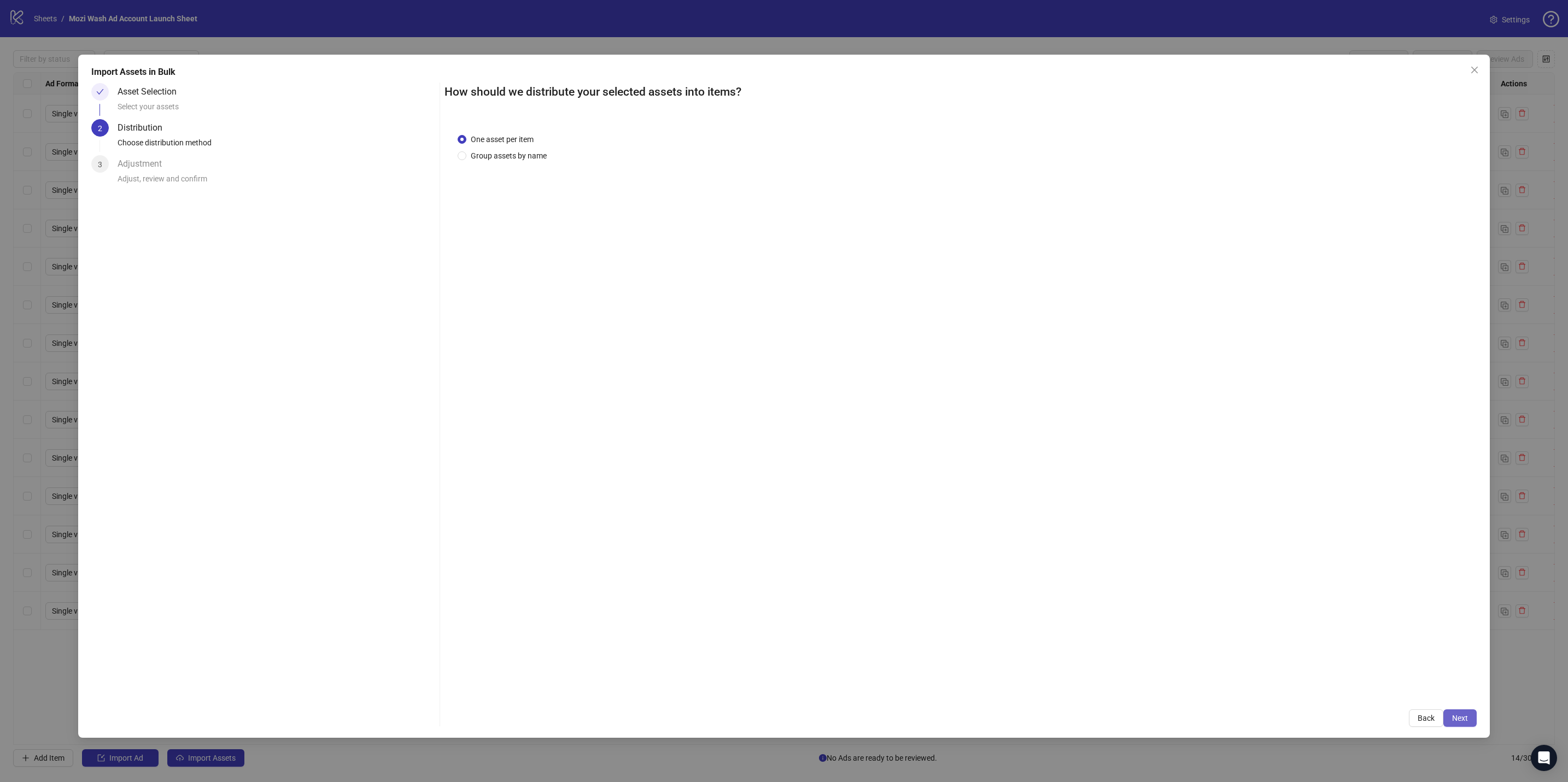
click at [679, 343] on span "Next" at bounding box center [1460, 718] width 16 height 9
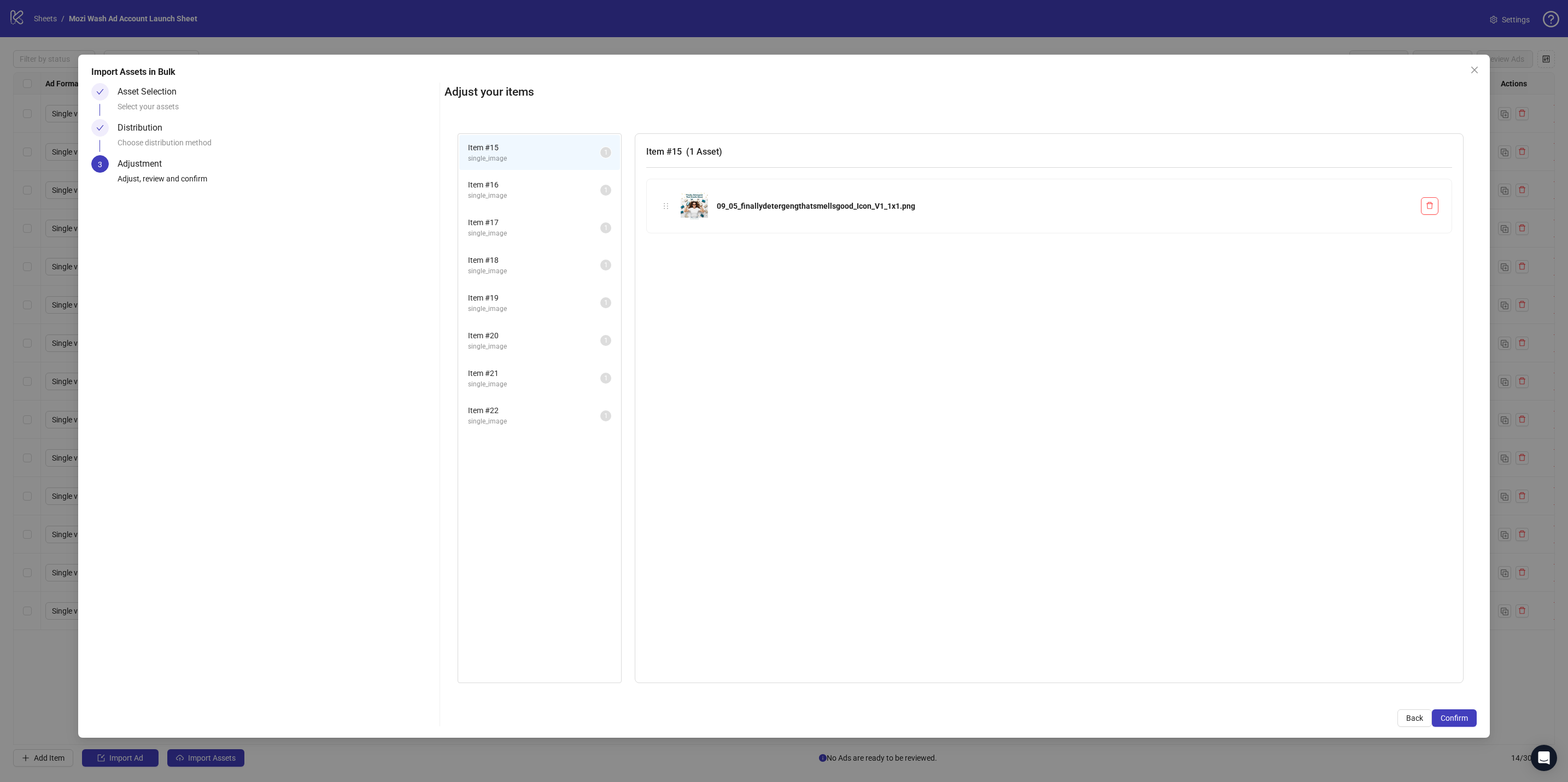
click at [679, 343] on span "Confirm" at bounding box center [1455, 718] width 28 height 9
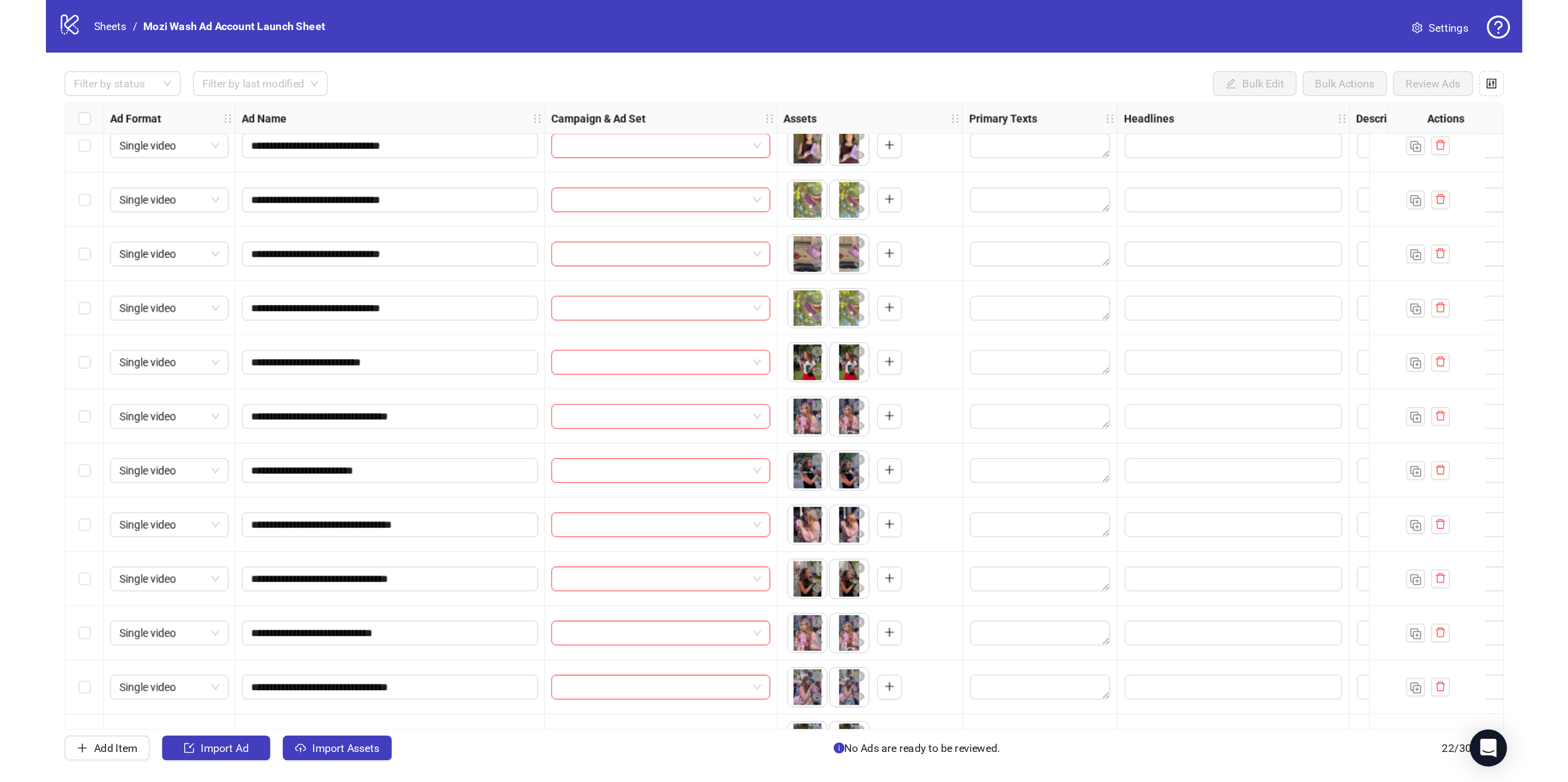
scroll to position [0, 0]
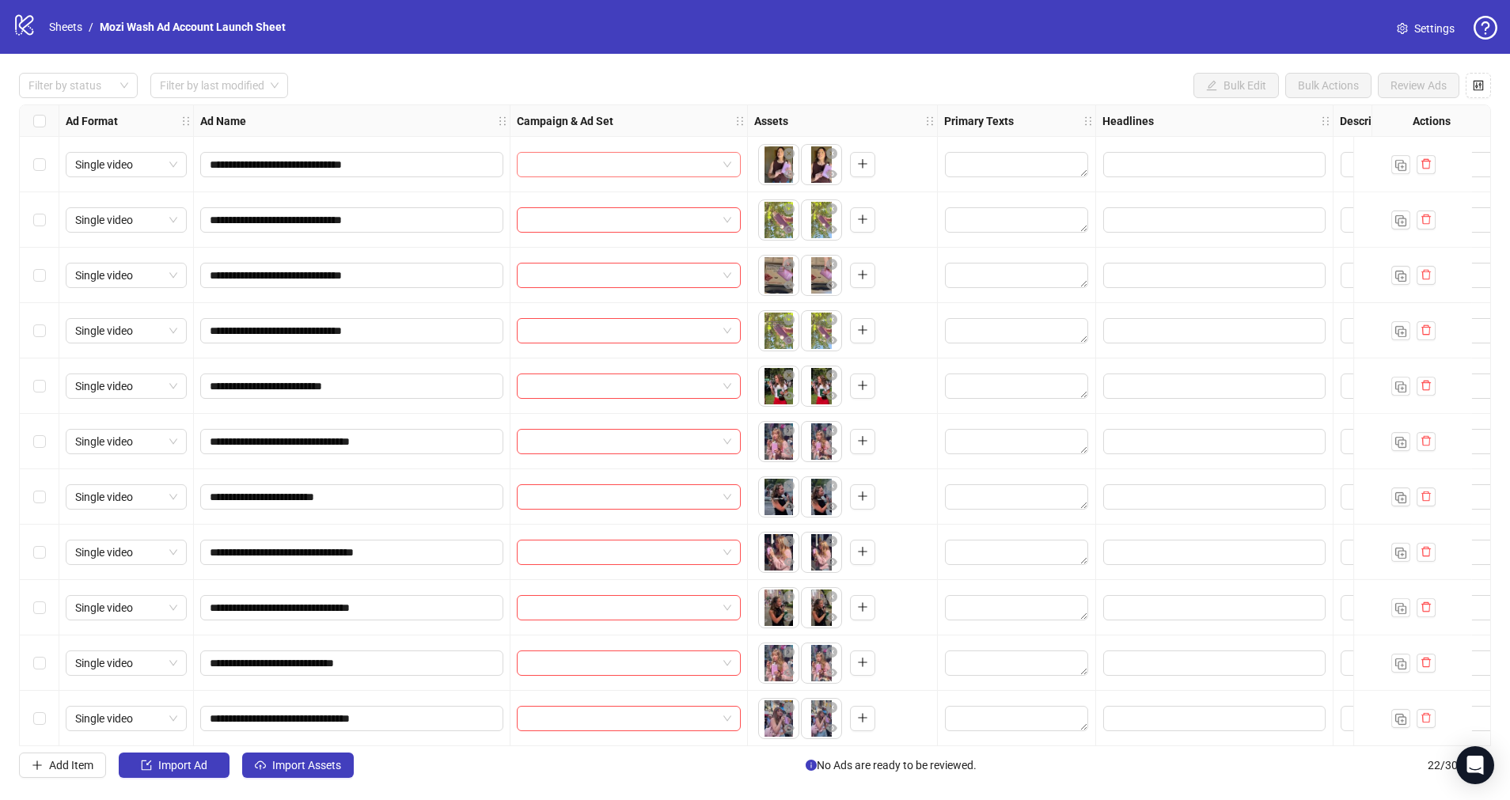
click at [721, 172] on span at bounding box center [628, 165] width 205 height 24
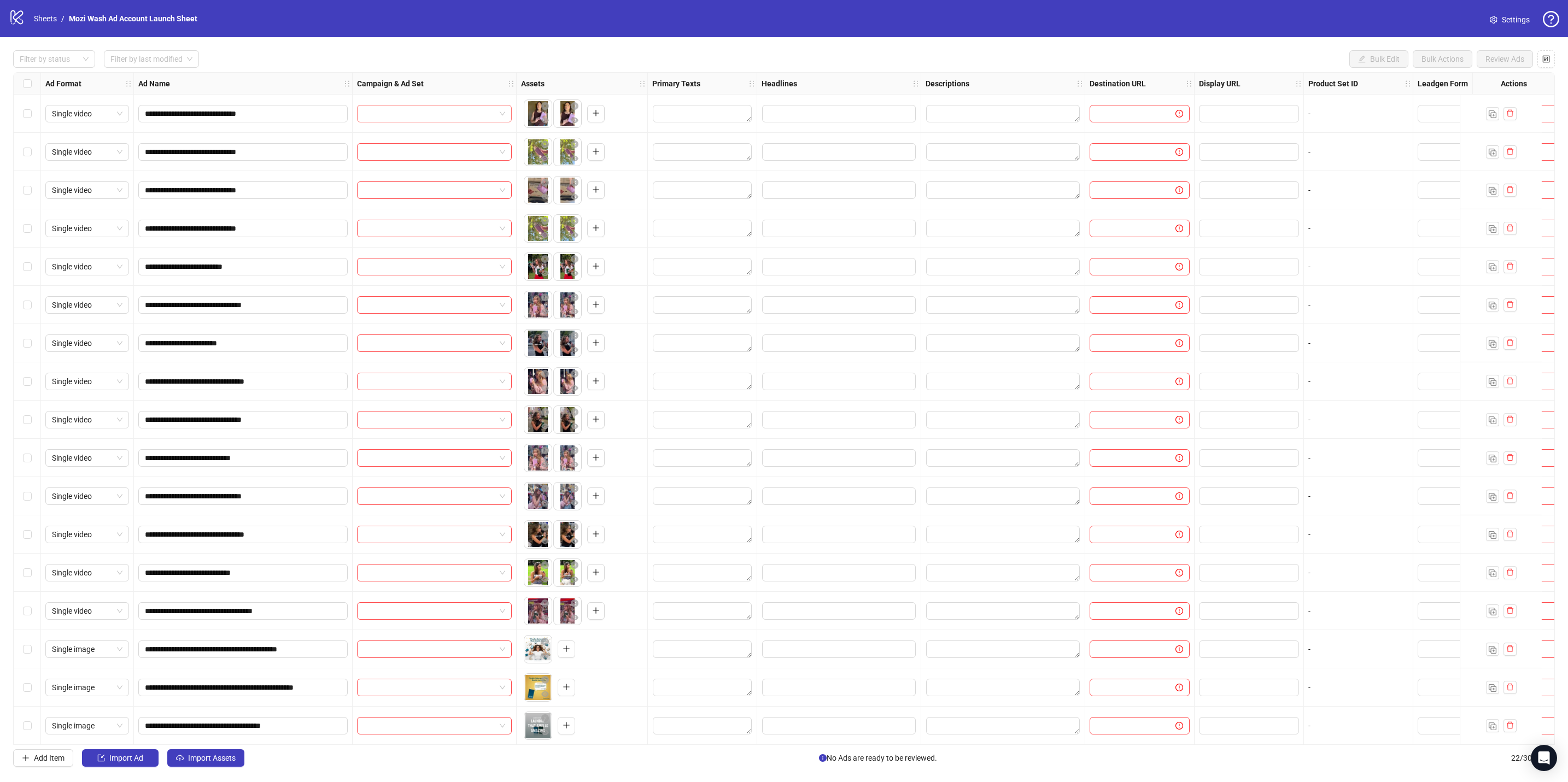
click at [468, 120] on input "search" at bounding box center [429, 114] width 132 height 17
type input "*"
type input "**"
click at [420, 142] on div "ABO Scaling 20250407" at bounding box center [423, 147] width 115 height 10
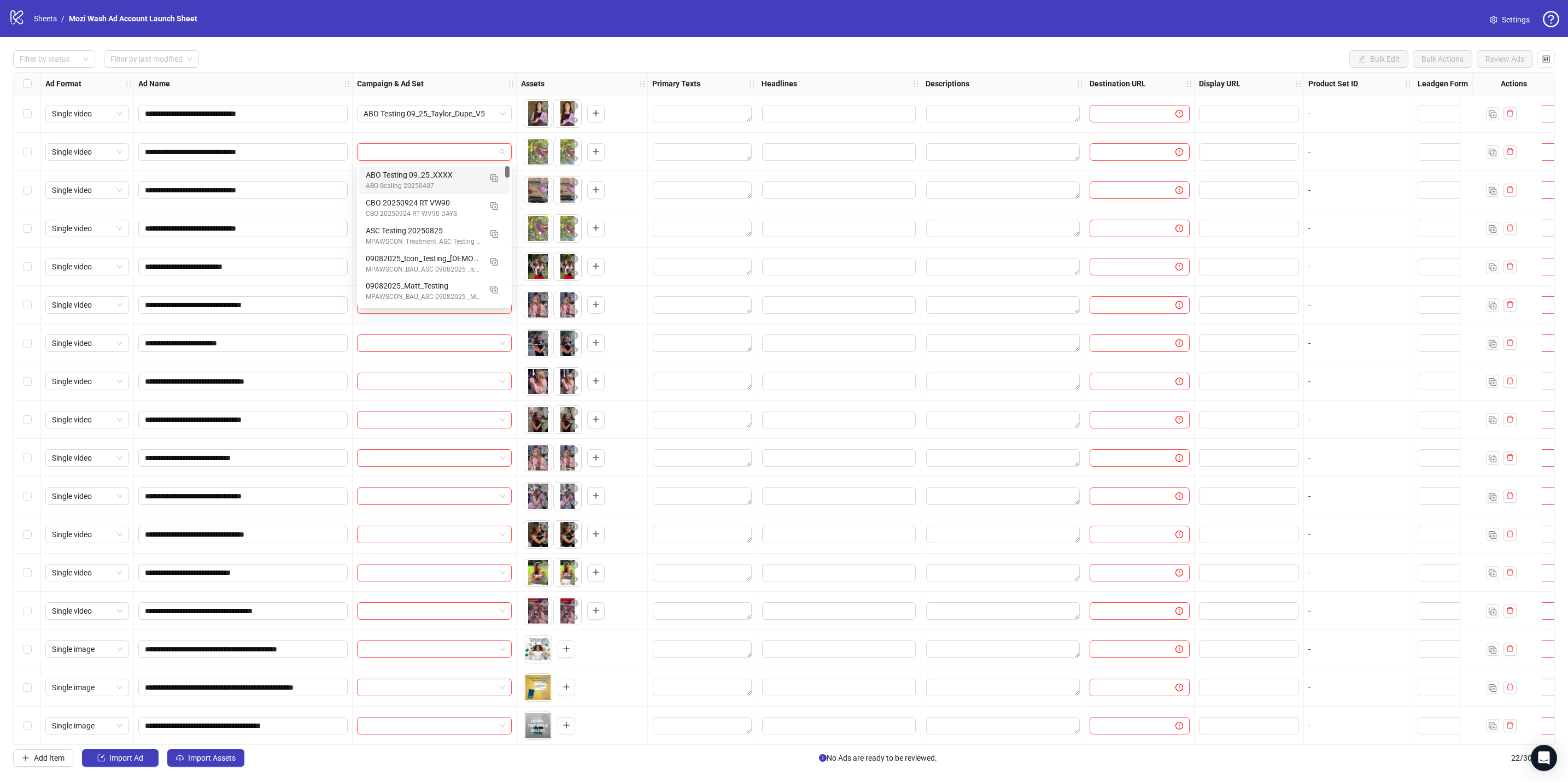
click at [422, 149] on input "search" at bounding box center [429, 152] width 132 height 17
type input "**"
click at [418, 169] on div "ABO Testing 09_25_Taylor_Dupe_V5" at bounding box center [423, 174] width 115 height 12
click at [414, 189] on input "search" at bounding box center [429, 190] width 132 height 17
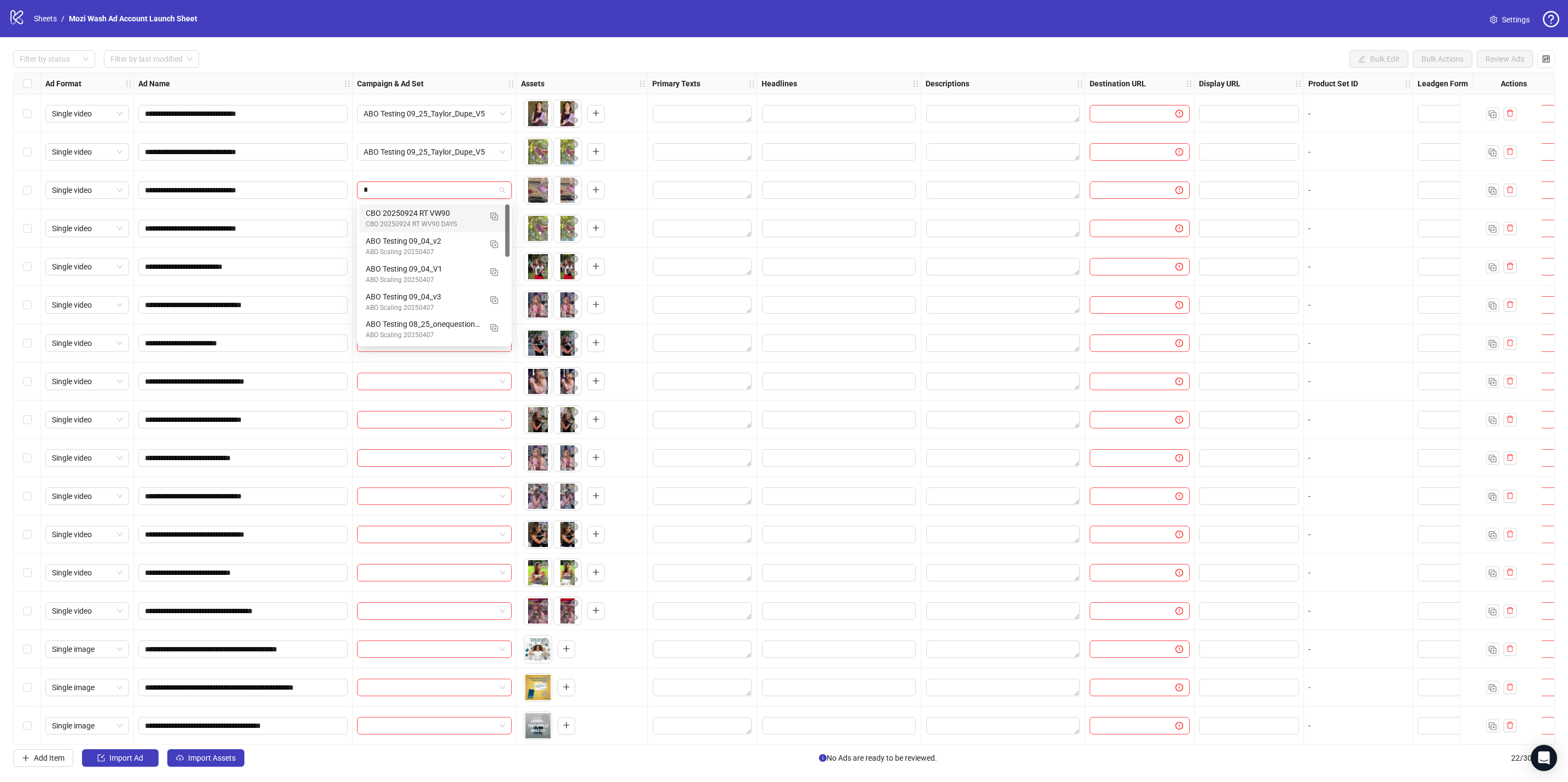
type input "**"
click at [413, 212] on div "ABO Testing 09_25_Taylor_Dupe_V5" at bounding box center [423, 213] width 115 height 12
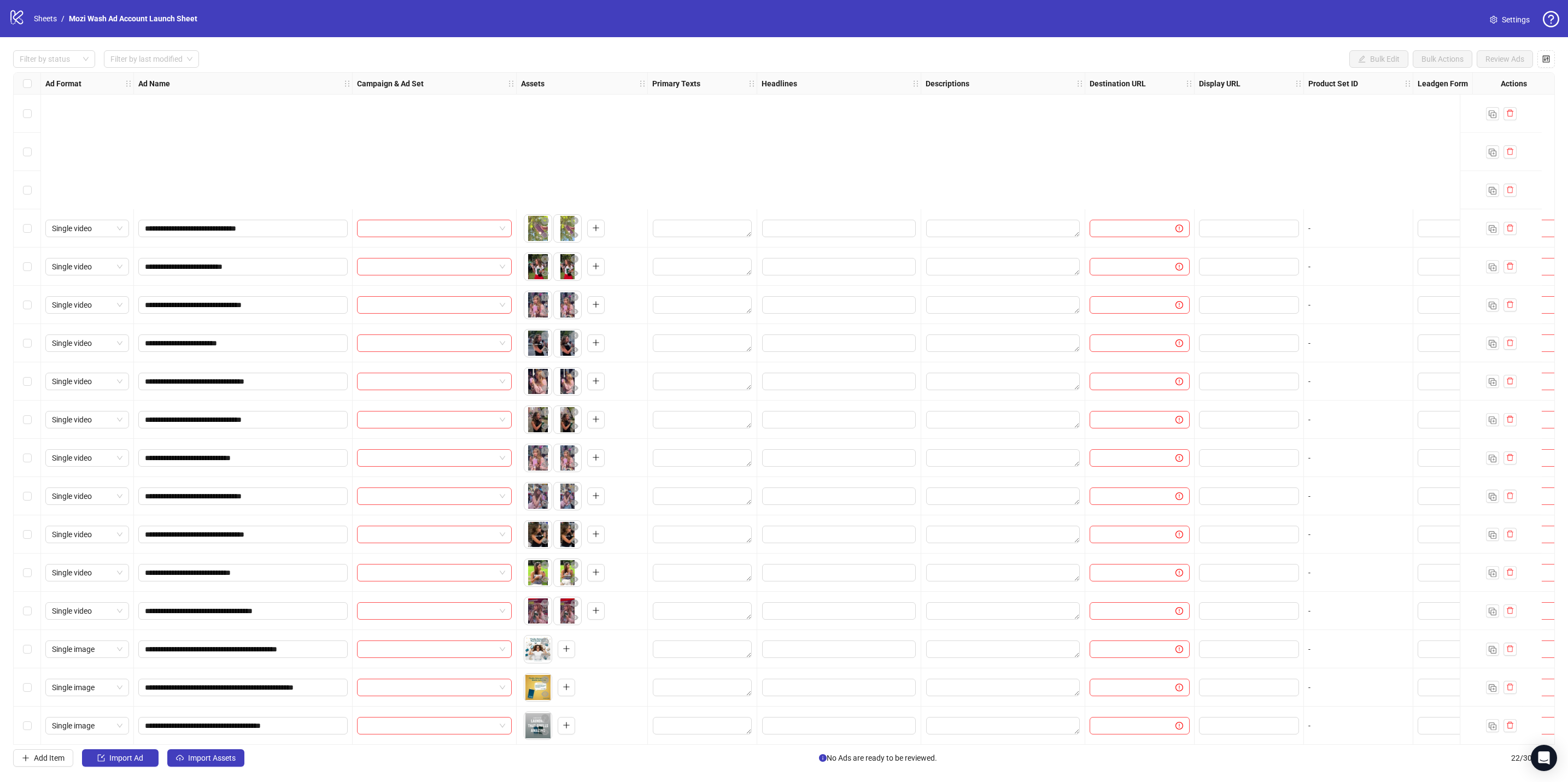
scroll to position [175, 0]
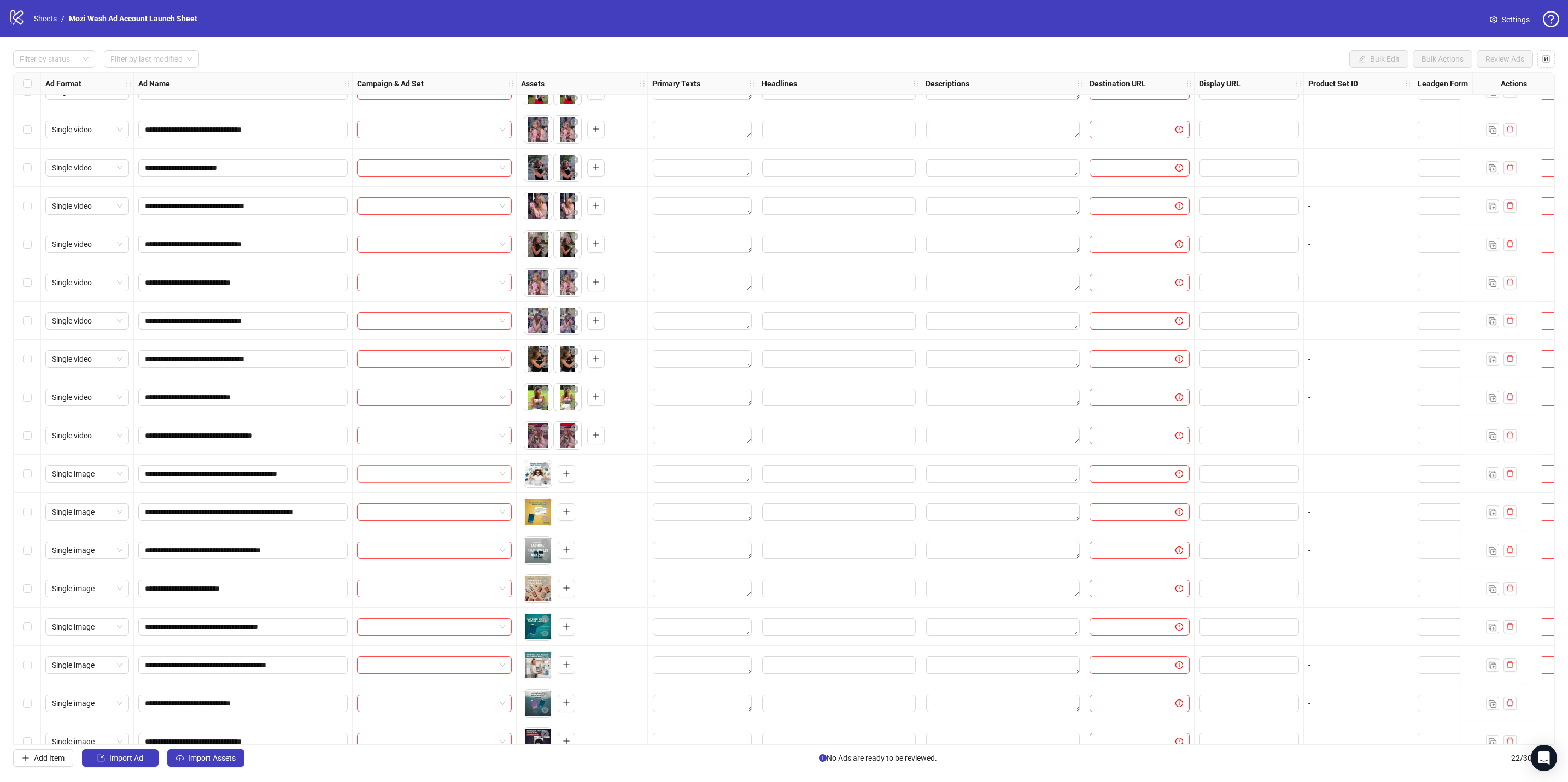
click at [476, 343] on input "search" at bounding box center [429, 474] width 132 height 17
type input "**"
click at [450, 343] on div "ABO Testing 09_25_Taylor_Dupe_V5" at bounding box center [423, 496] width 115 height 12
click at [446, 343] on input "search" at bounding box center [429, 512] width 132 height 17
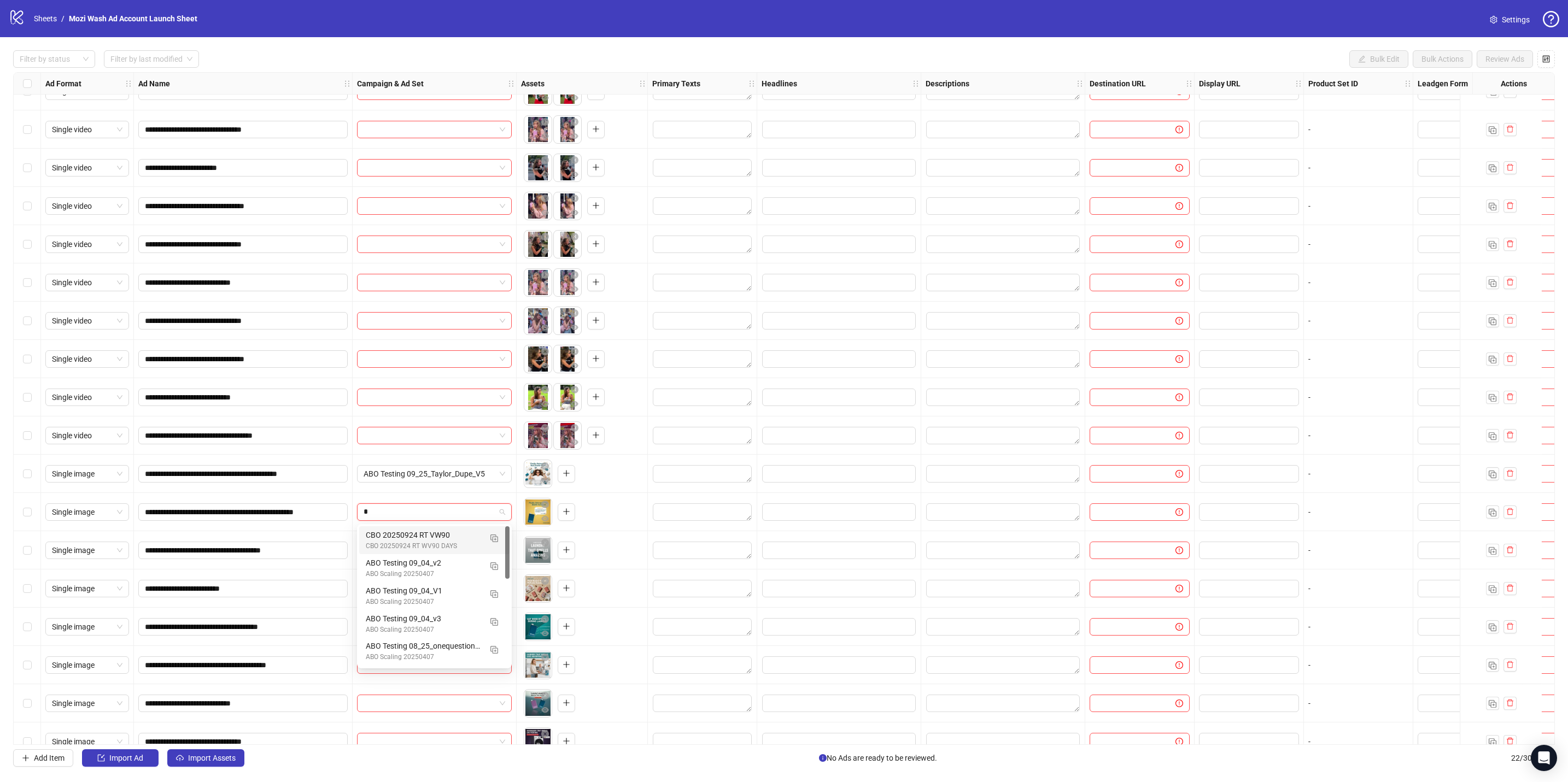
type input "**"
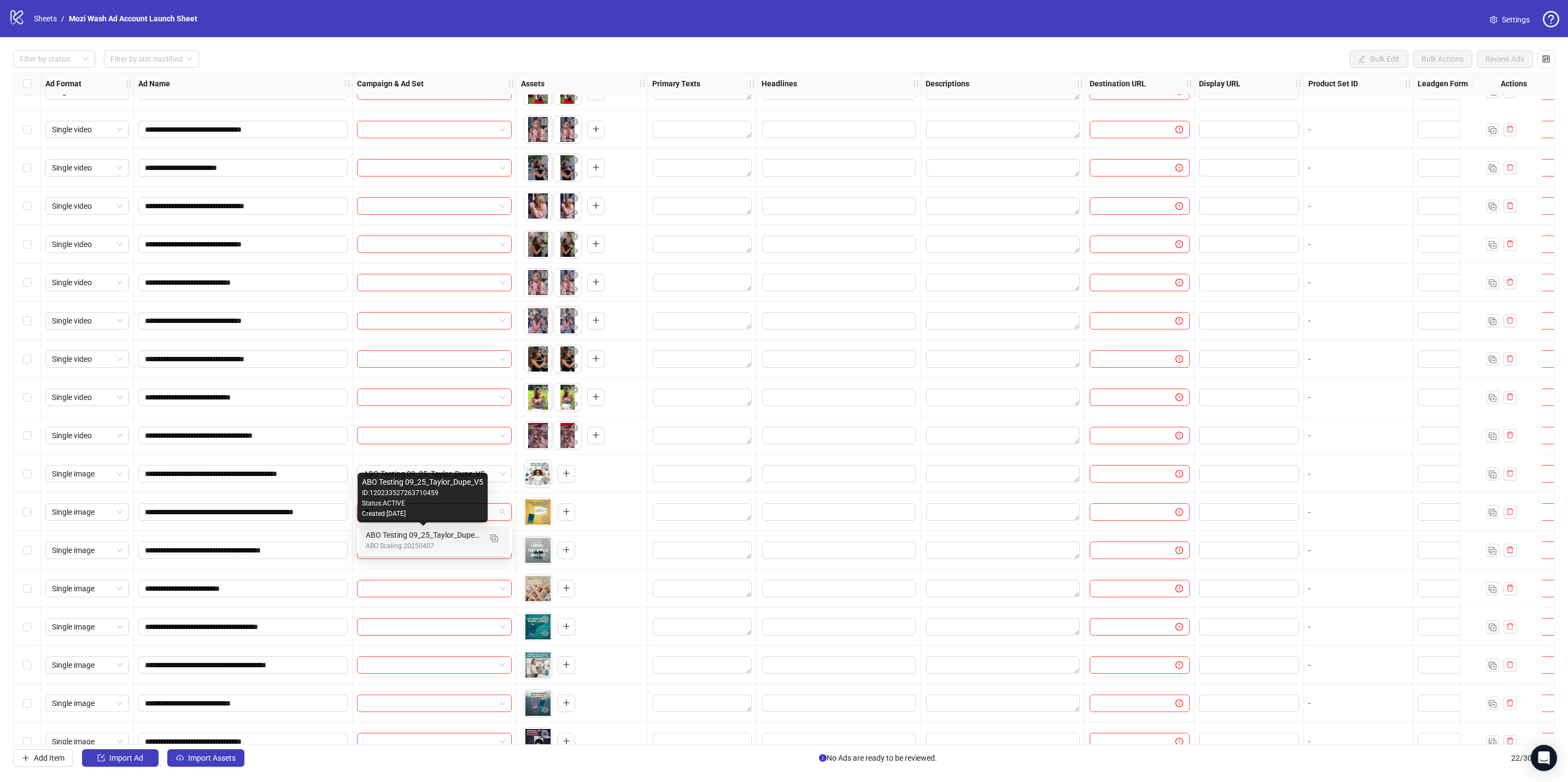
click at [430, 343] on div "ABO Testing 09_25_Taylor_Dupe_V5" at bounding box center [423, 535] width 115 height 12
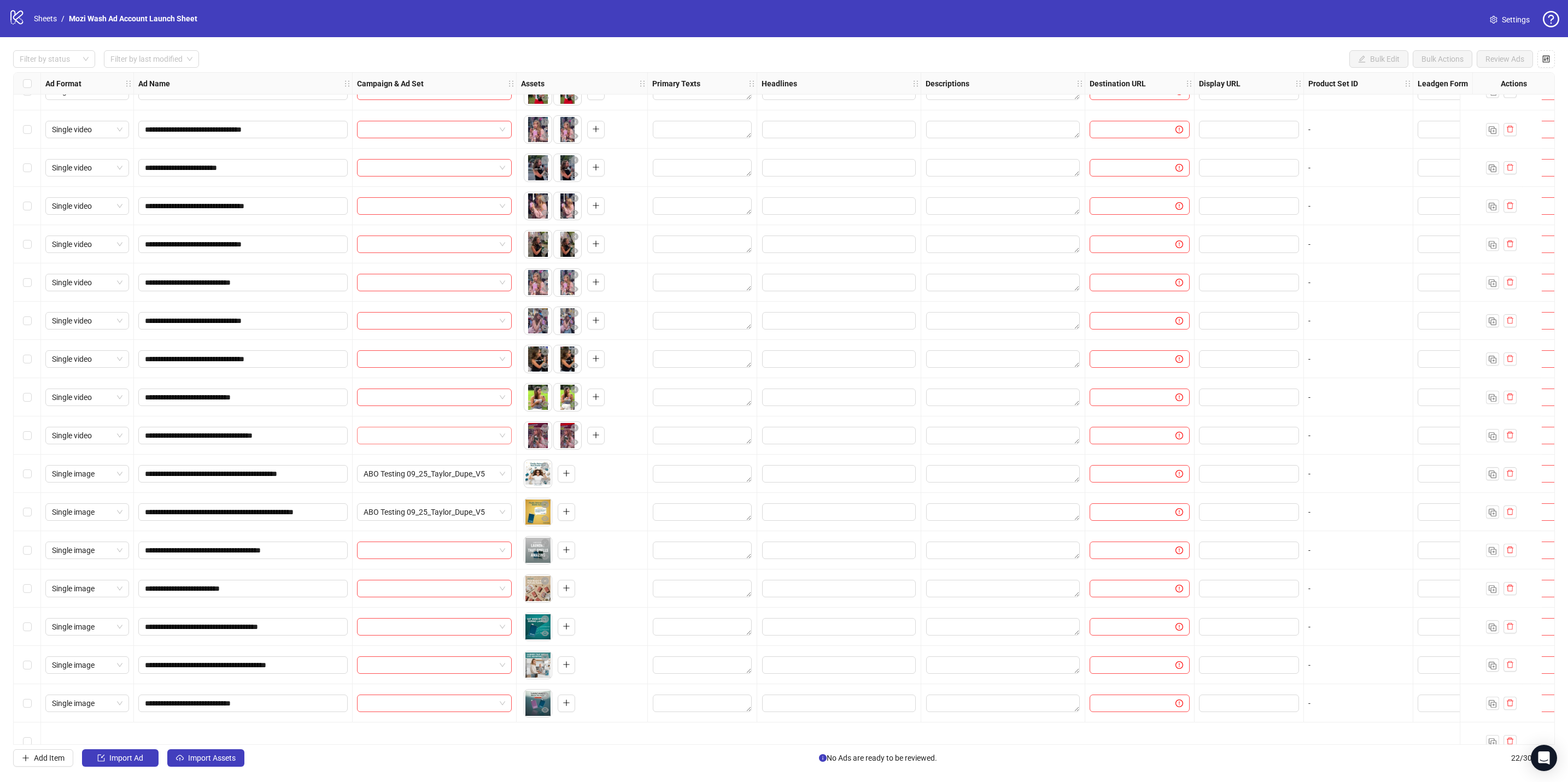
scroll to position [0, 0]
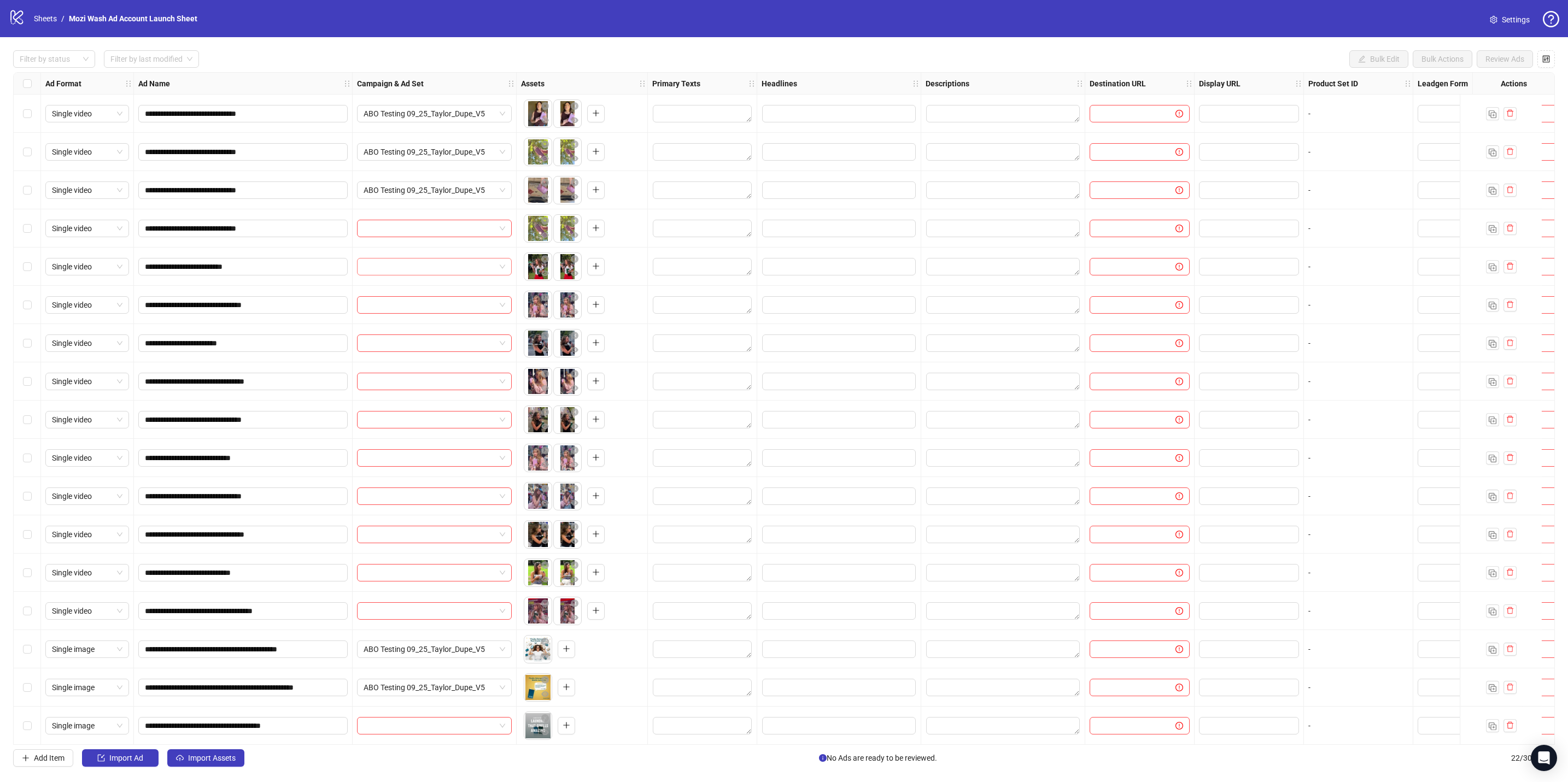
click at [454, 271] on input "search" at bounding box center [429, 267] width 132 height 17
type input "*"
click at [405, 273] on input "search" at bounding box center [429, 267] width 132 height 17
type input "***"
click at [391, 297] on div "ABO Scaling 20250407" at bounding box center [423, 301] width 115 height 10
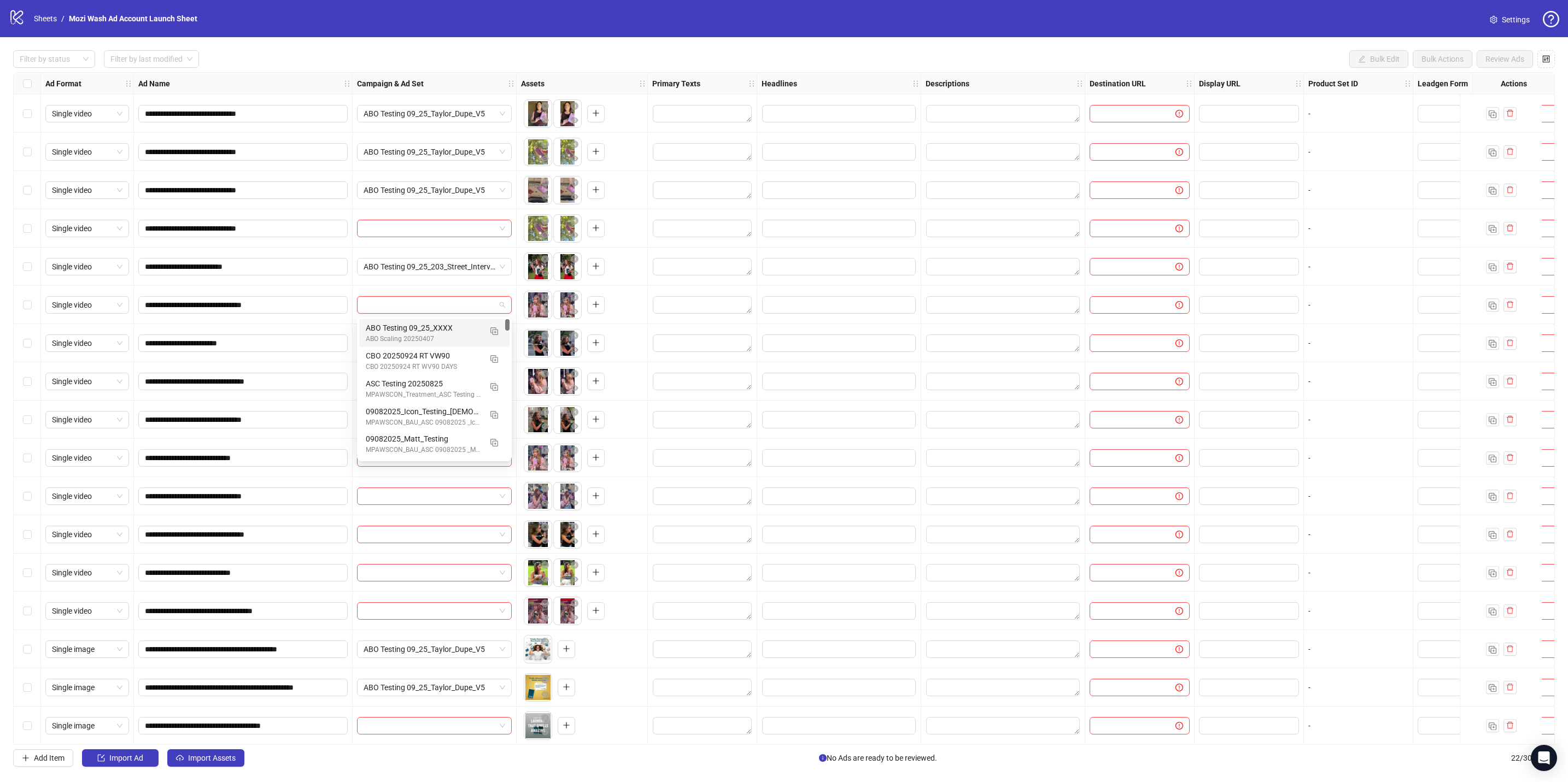
click at [397, 308] on input "search" at bounding box center [429, 305] width 132 height 17
type input "***"
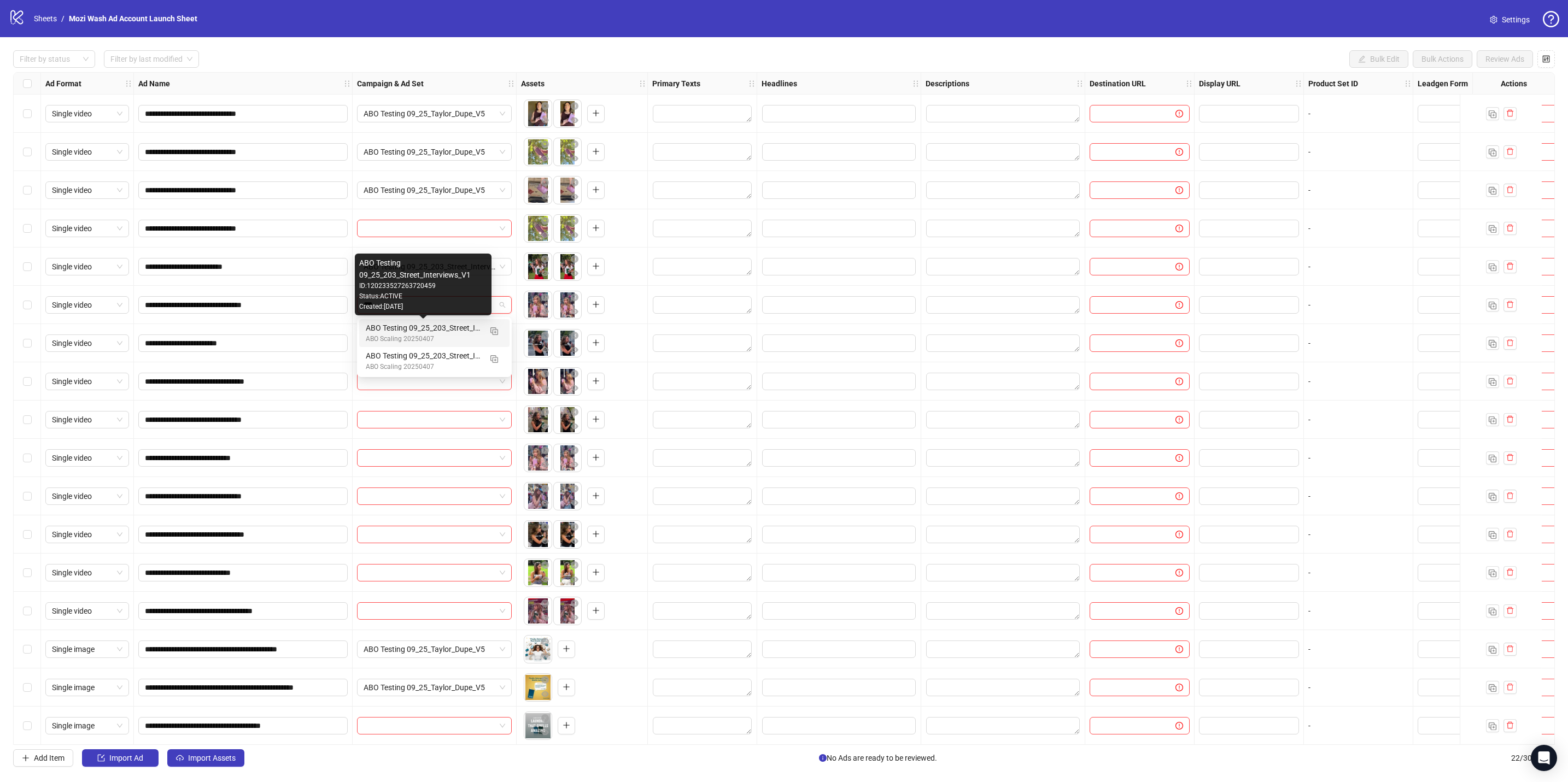
click at [438, 333] on div "ABO Testing 09_25_203_Street_Interviews_V1" at bounding box center [423, 327] width 115 height 12
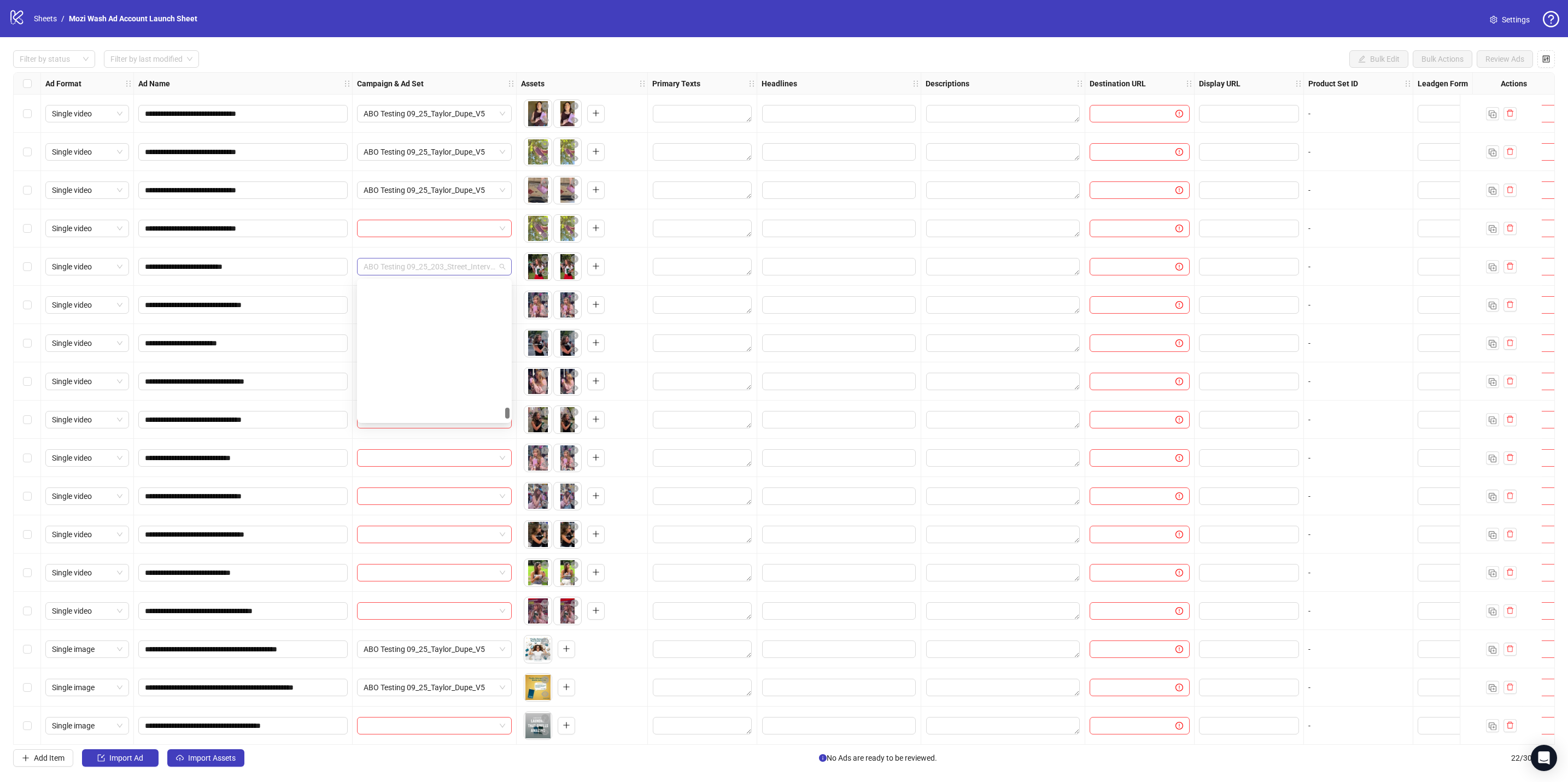
click at [453, 271] on span "ABO Testing 09_25_203_Street_Interviews_V1" at bounding box center [434, 267] width 142 height 17
click at [337, 281] on div "**********" at bounding box center [243, 266] width 218 height 38
click at [435, 343] on input "search" at bounding box center [429, 343] width 132 height 17
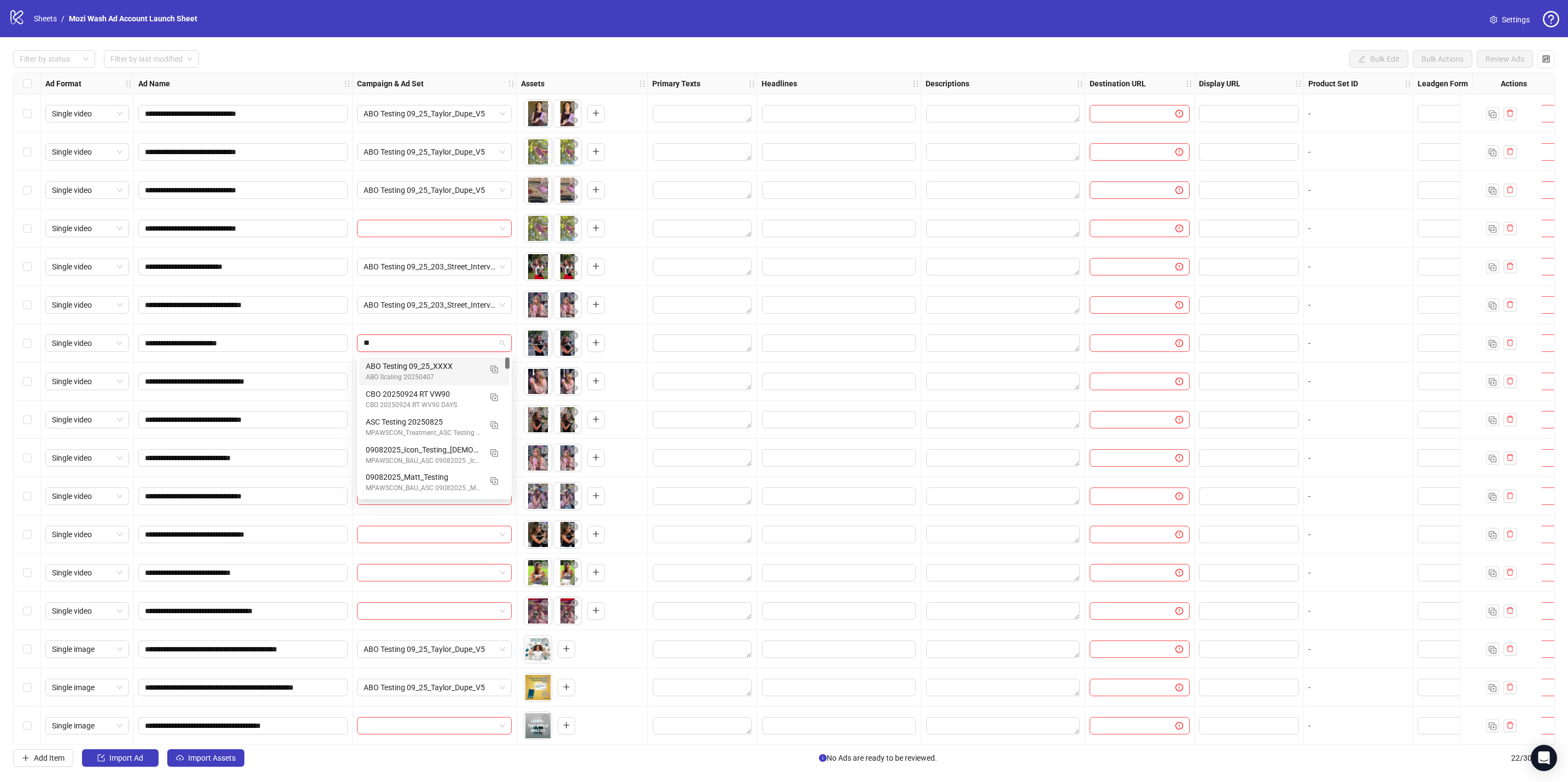
type input "***"
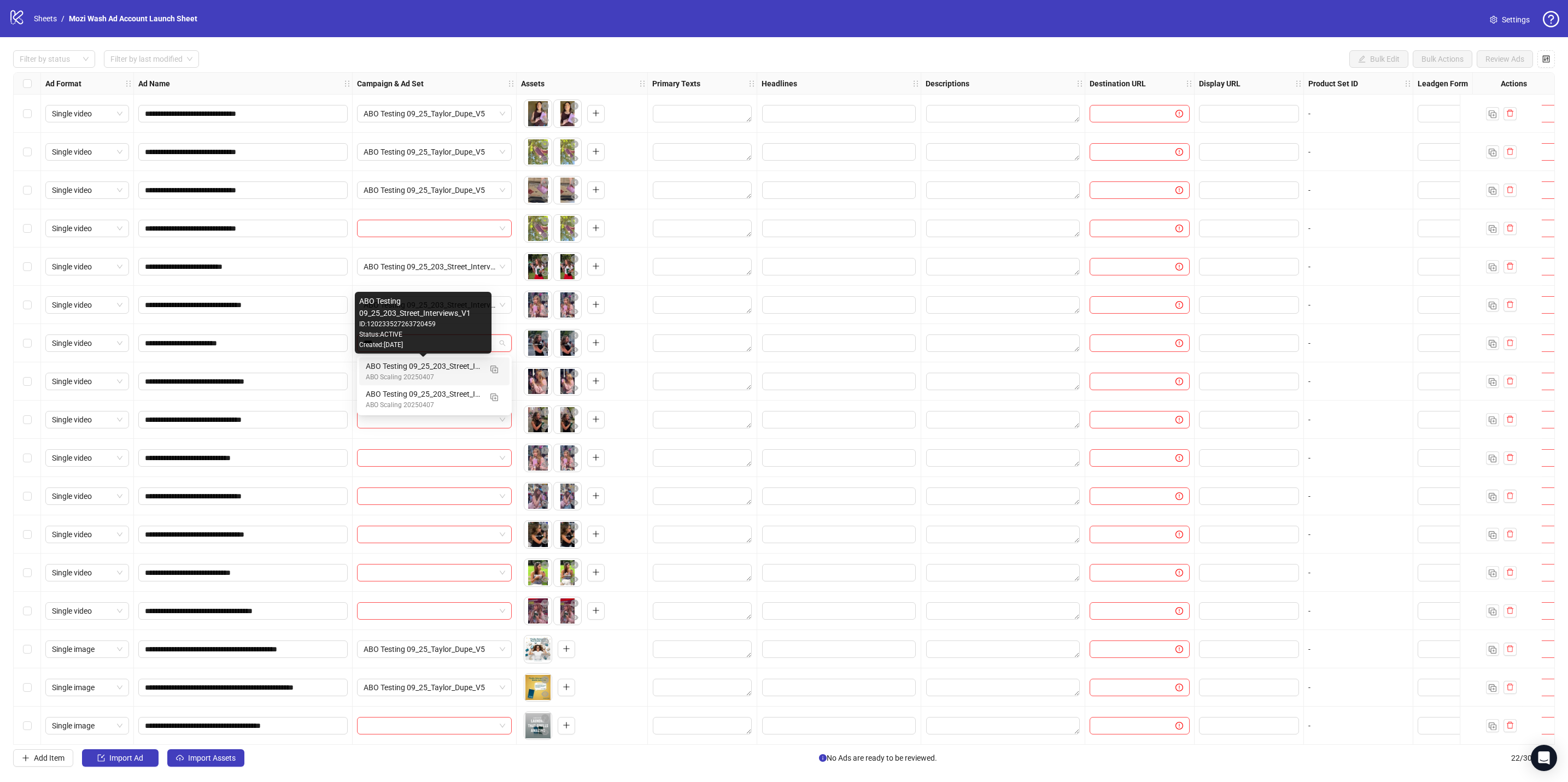
click at [417, 343] on div "ABO Testing 09_25_203_Street_Interviews_V1" at bounding box center [423, 365] width 115 height 12
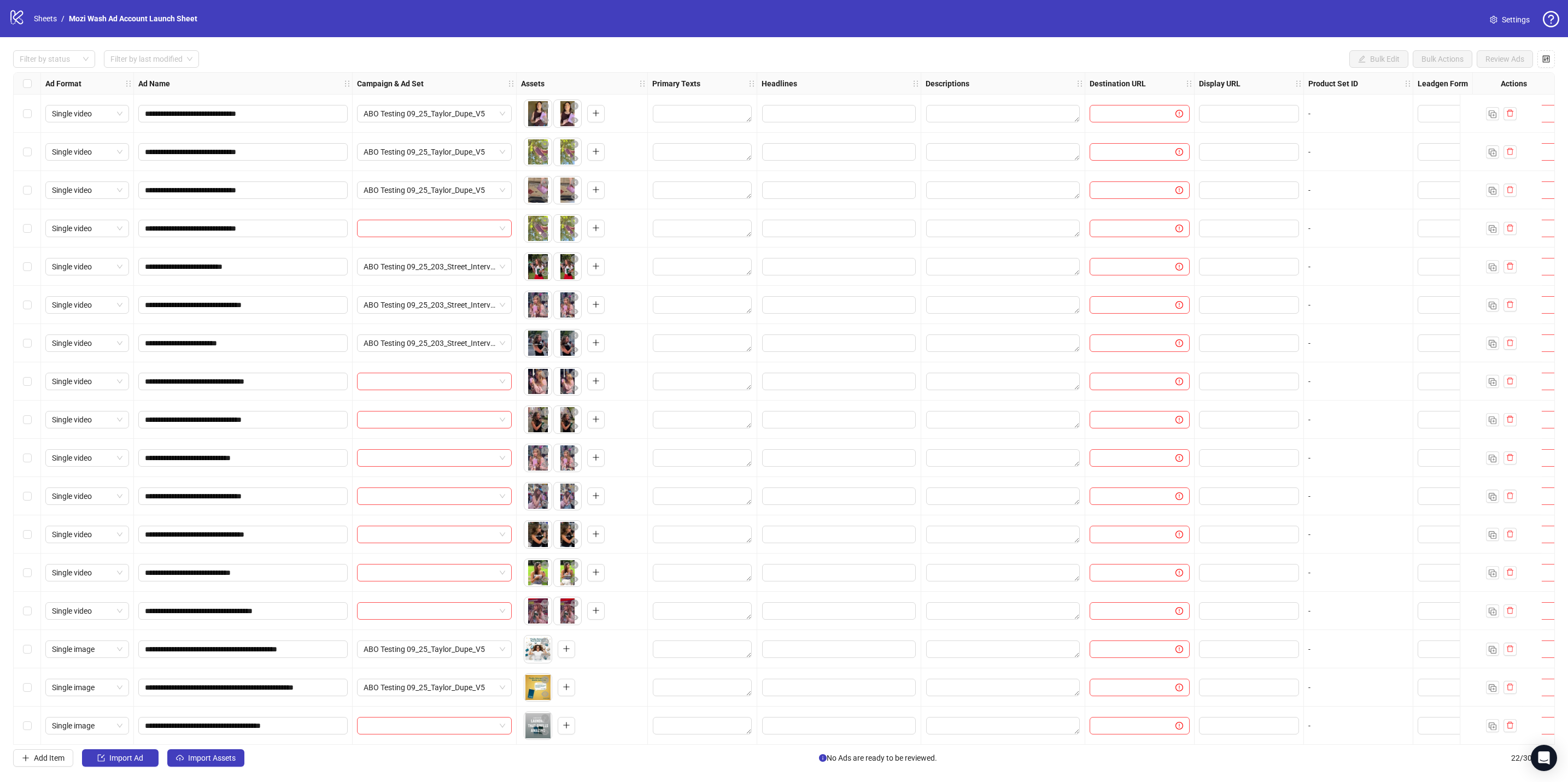
click at [413, 343] on div at bounding box center [434, 381] width 164 height 38
click at [407, 343] on input "search" at bounding box center [429, 381] width 132 height 17
type input "***"
click at [417, 343] on div "ABO Testing 09_25_203_Street_Interviews_V2" at bounding box center [423, 432] width 115 height 12
click at [407, 343] on input "search" at bounding box center [429, 420] width 132 height 17
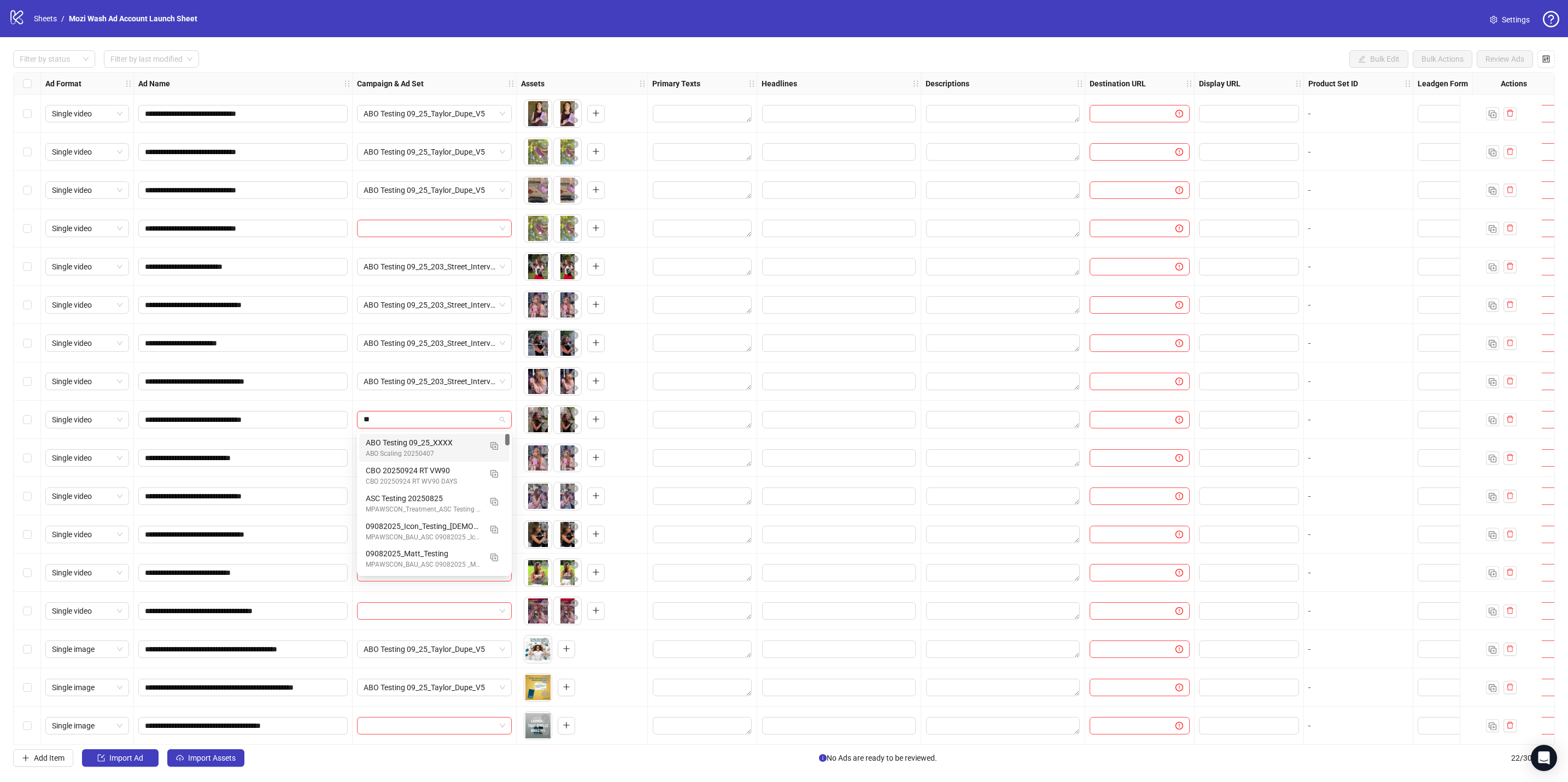
type input "***"
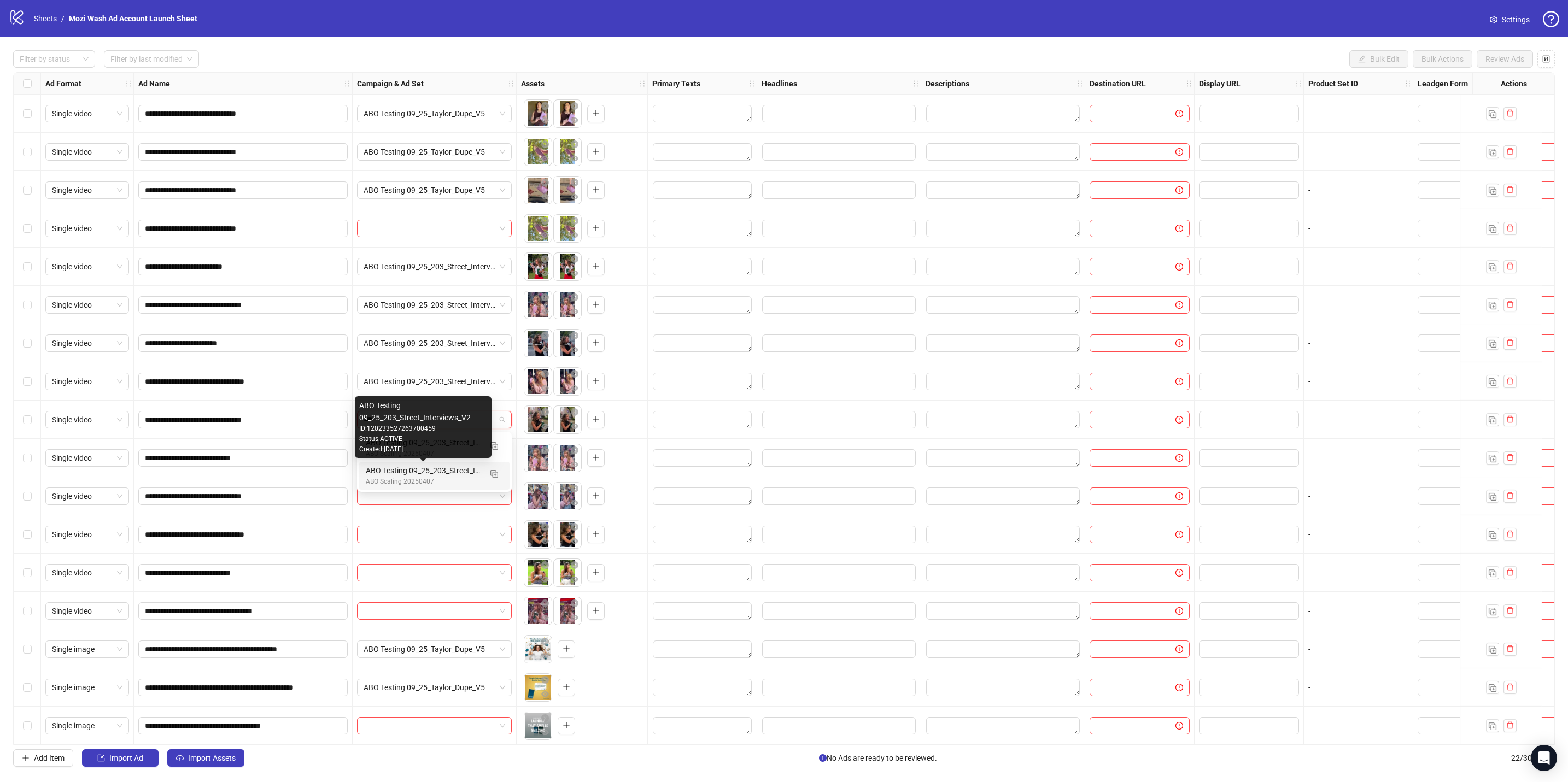
click at [407, 343] on div "ABO Testing 09_25_203_Street_Interviews_V2" at bounding box center [423, 470] width 115 height 12
click at [415, 343] on input "search" at bounding box center [429, 458] width 132 height 17
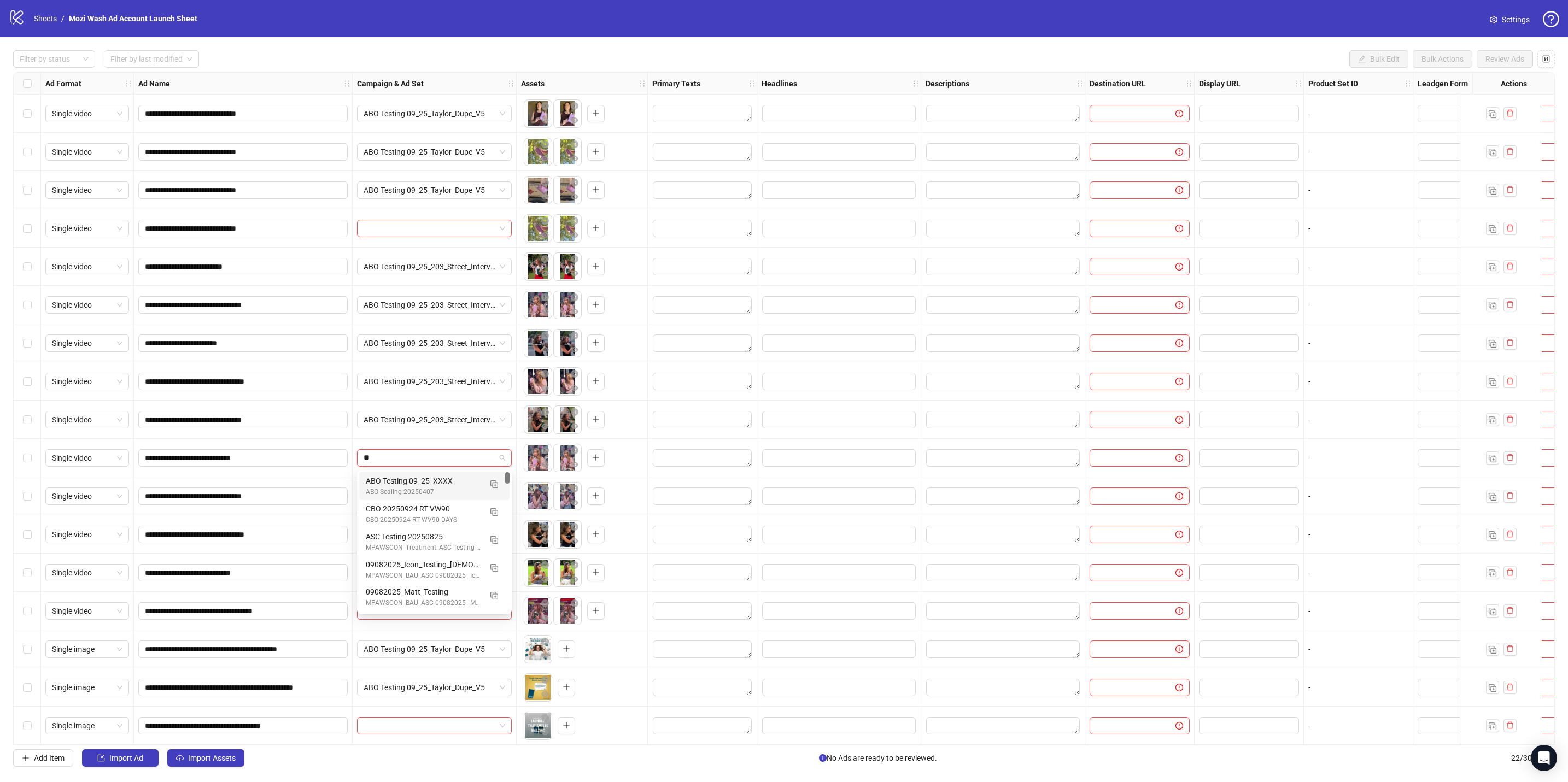
type input "***"
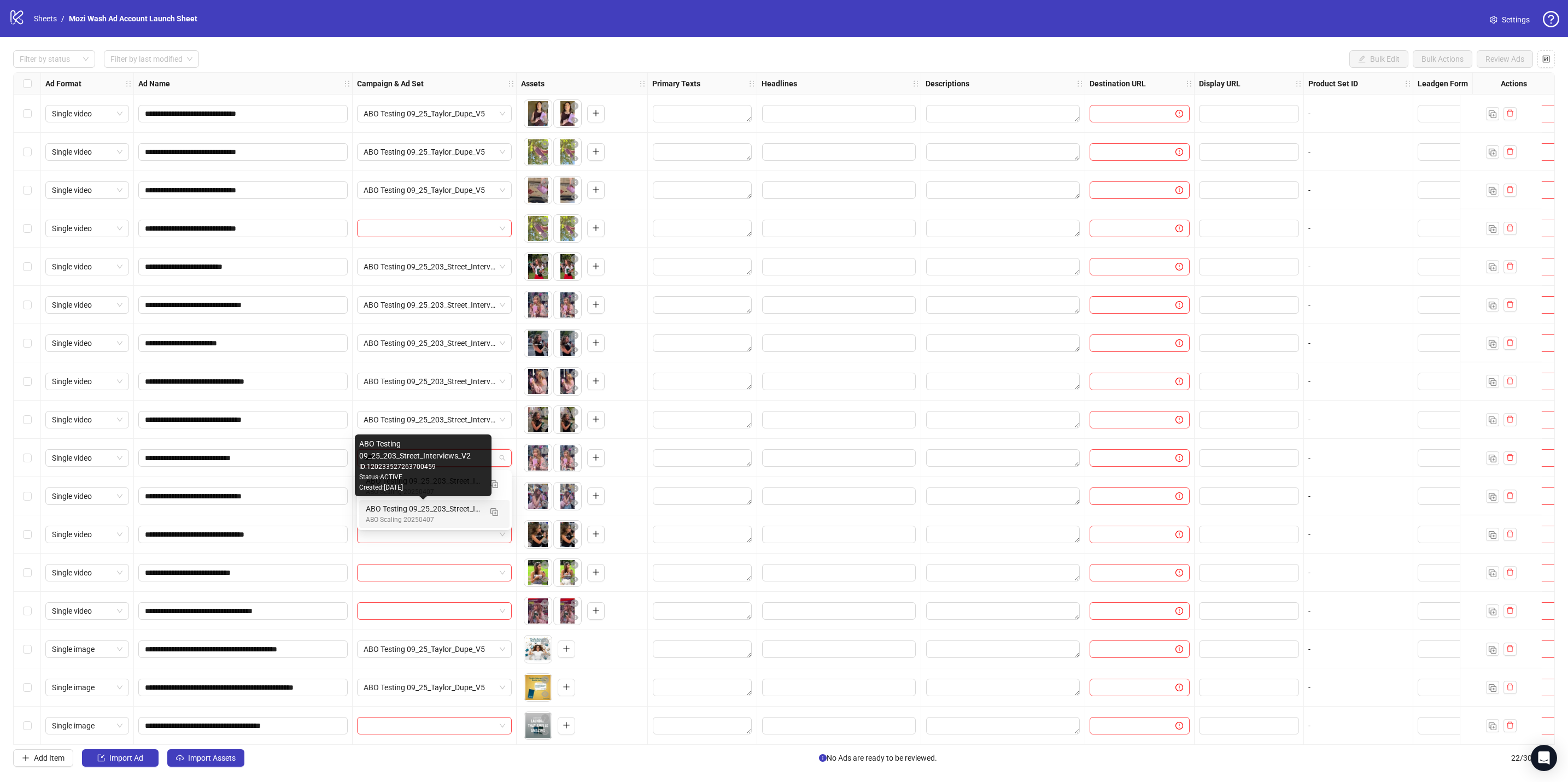
click at [409, 343] on div "ABO Testing 09_25_203_Street_Interviews_V2" at bounding box center [423, 508] width 115 height 12
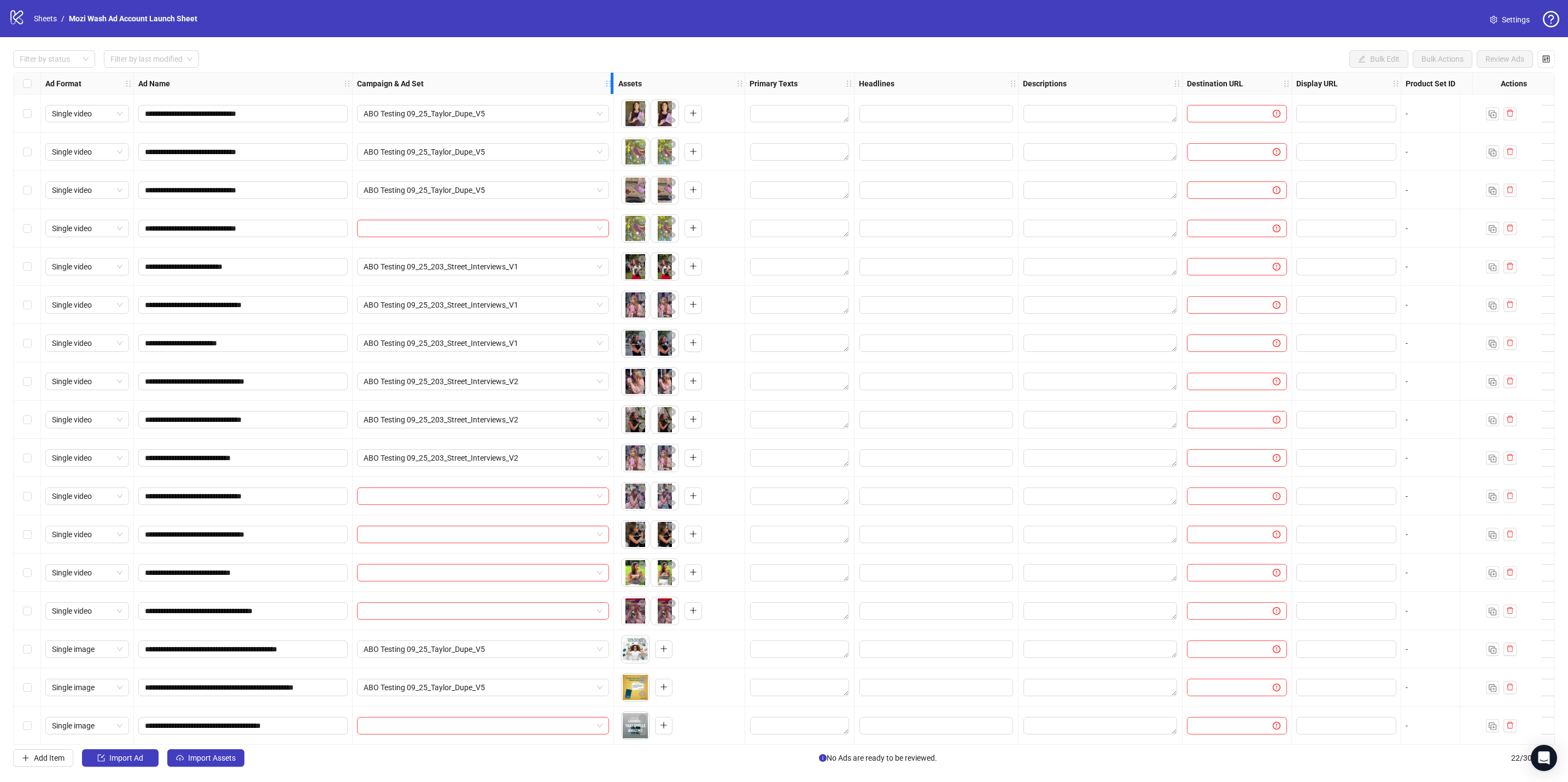
drag, startPoint x: 512, startPoint y: 88, endPoint x: 609, endPoint y: 113, distance: 100.2
click at [609, 113] on div "**********" at bounding box center [874, 504] width 1721 height 864
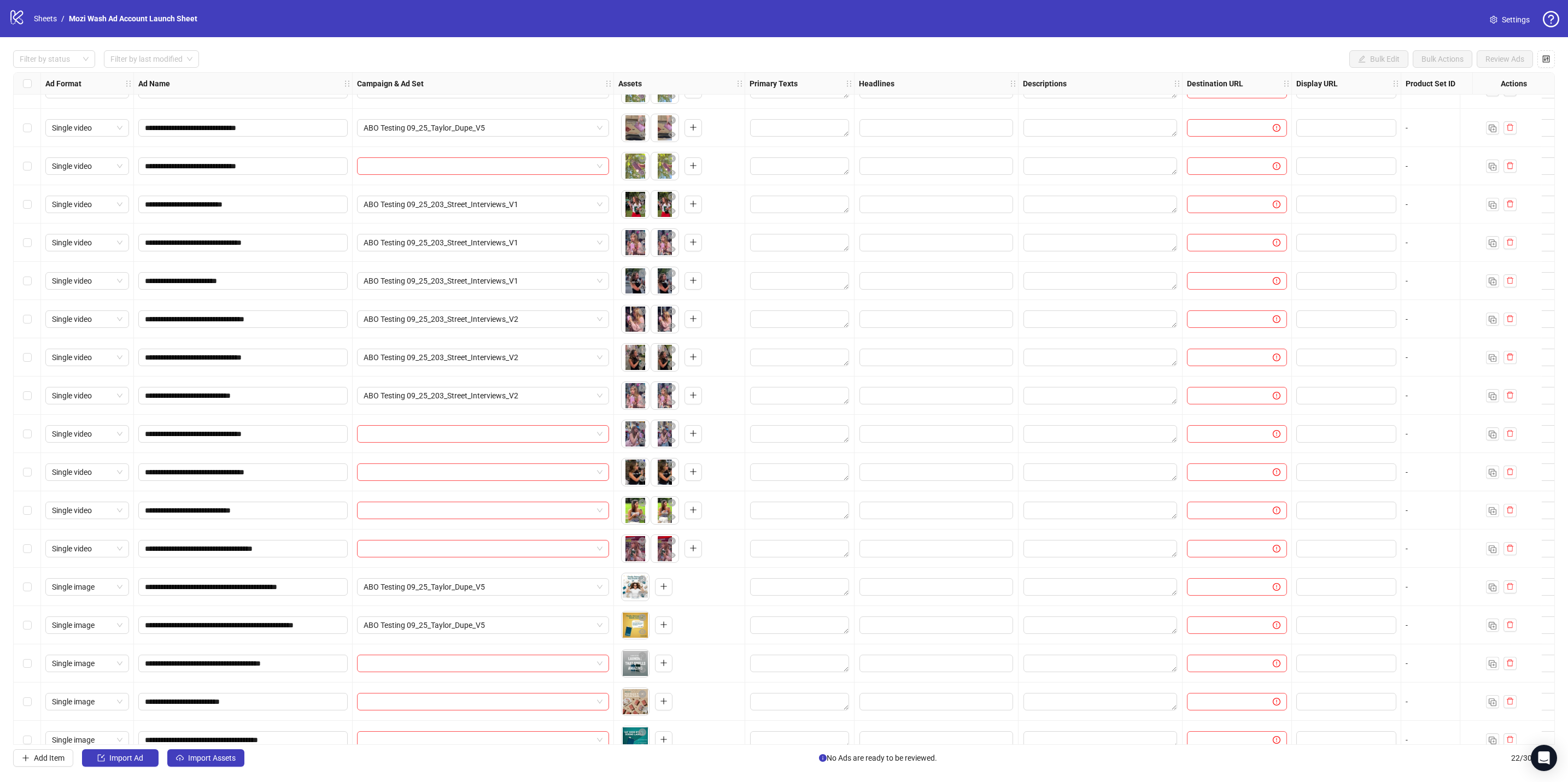
scroll to position [110, 0]
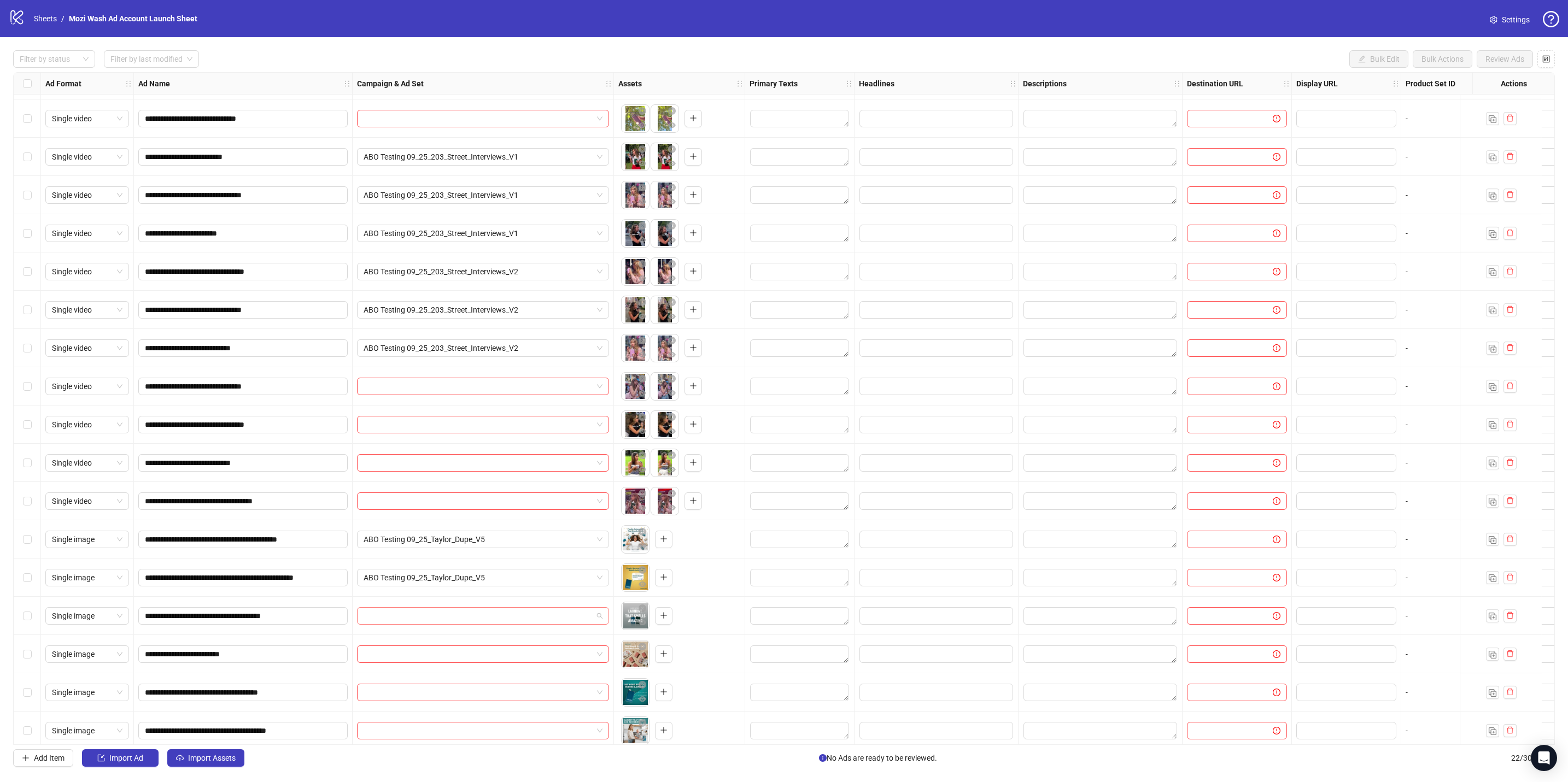
click at [435, 343] on input "search" at bounding box center [478, 616] width 229 height 17
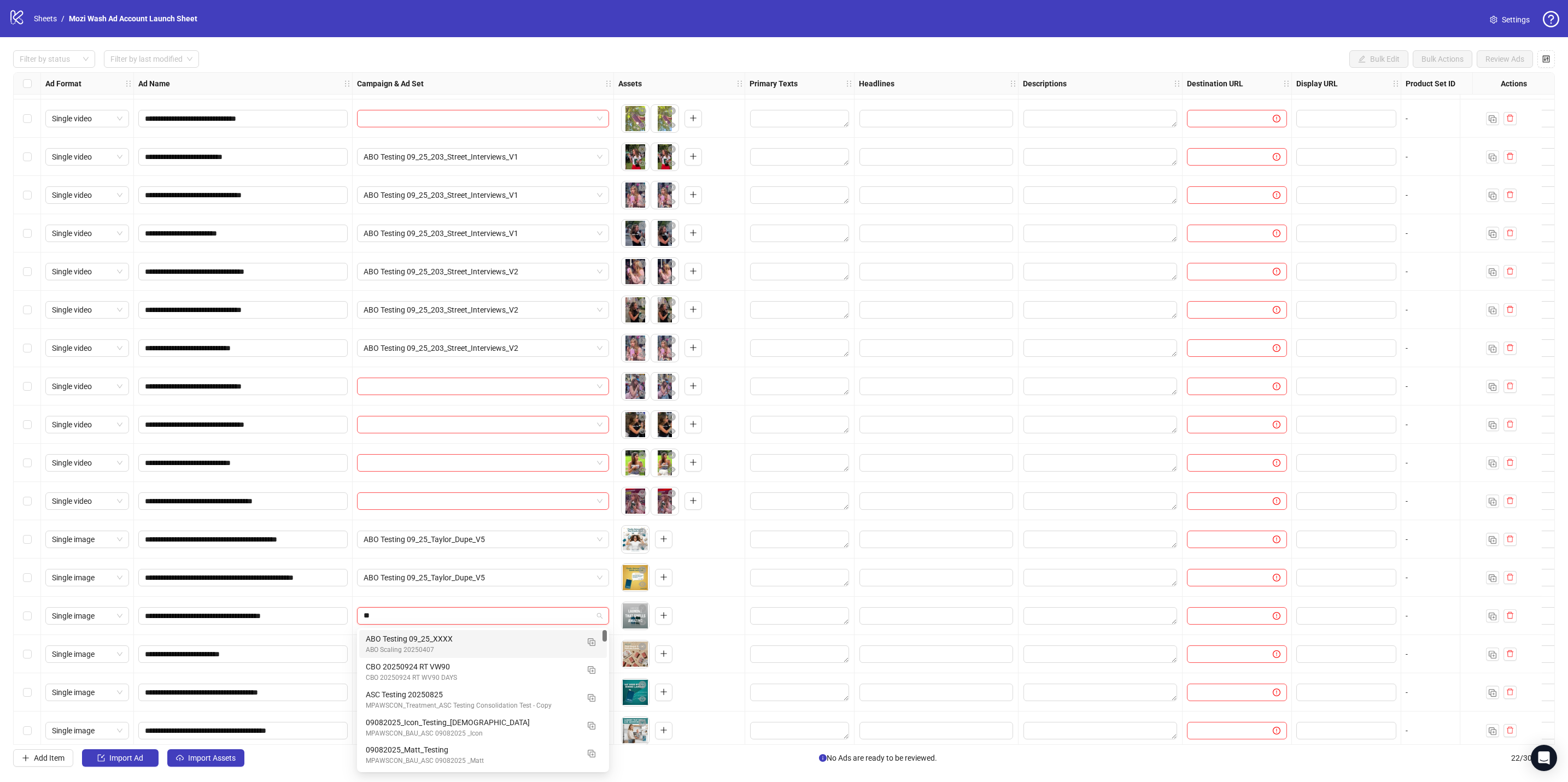
type input "***"
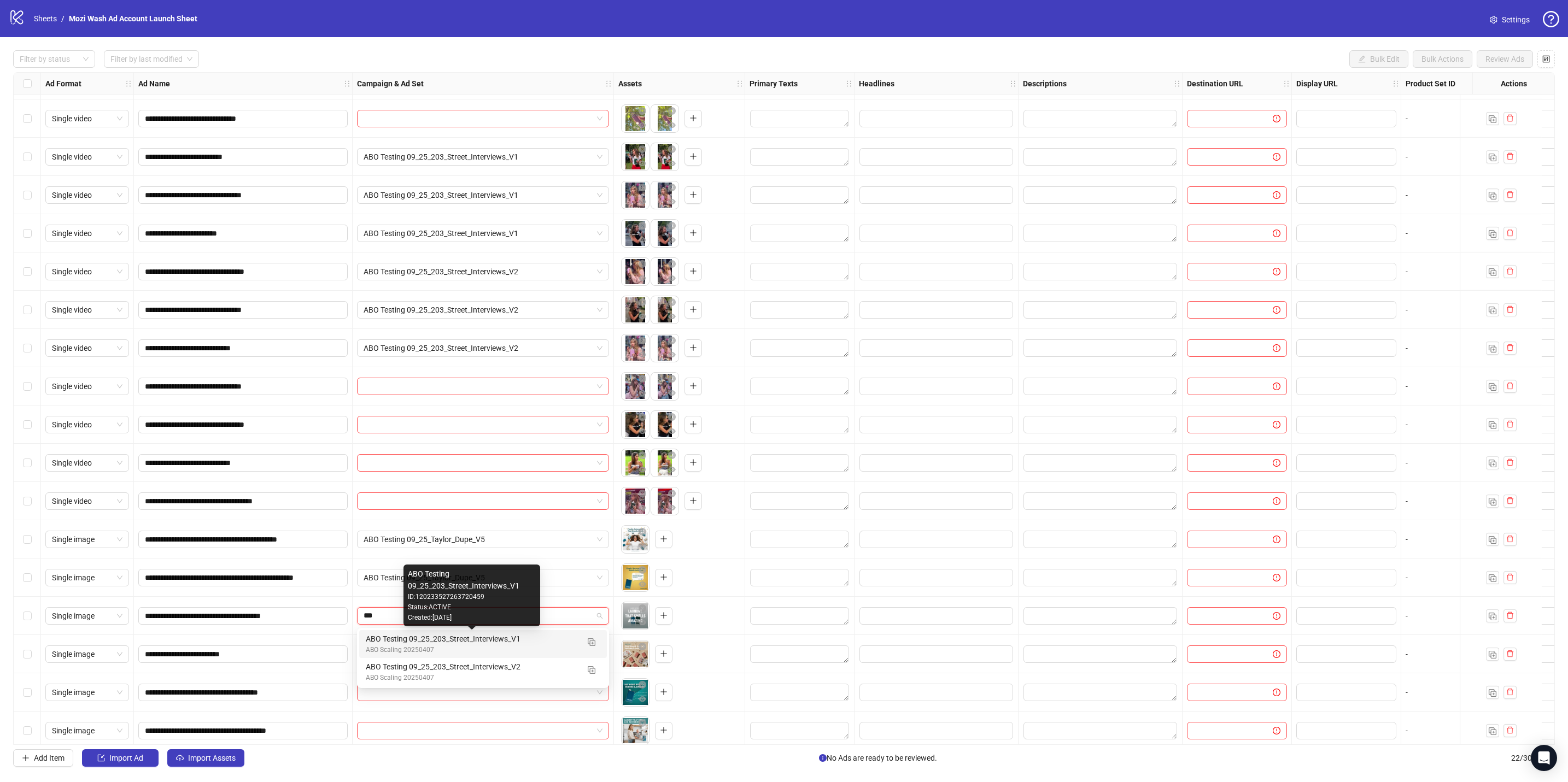
click at [440, 343] on div "ABO Testing 09_25_203_Street_Interviews_V1" at bounding box center [472, 638] width 213 height 12
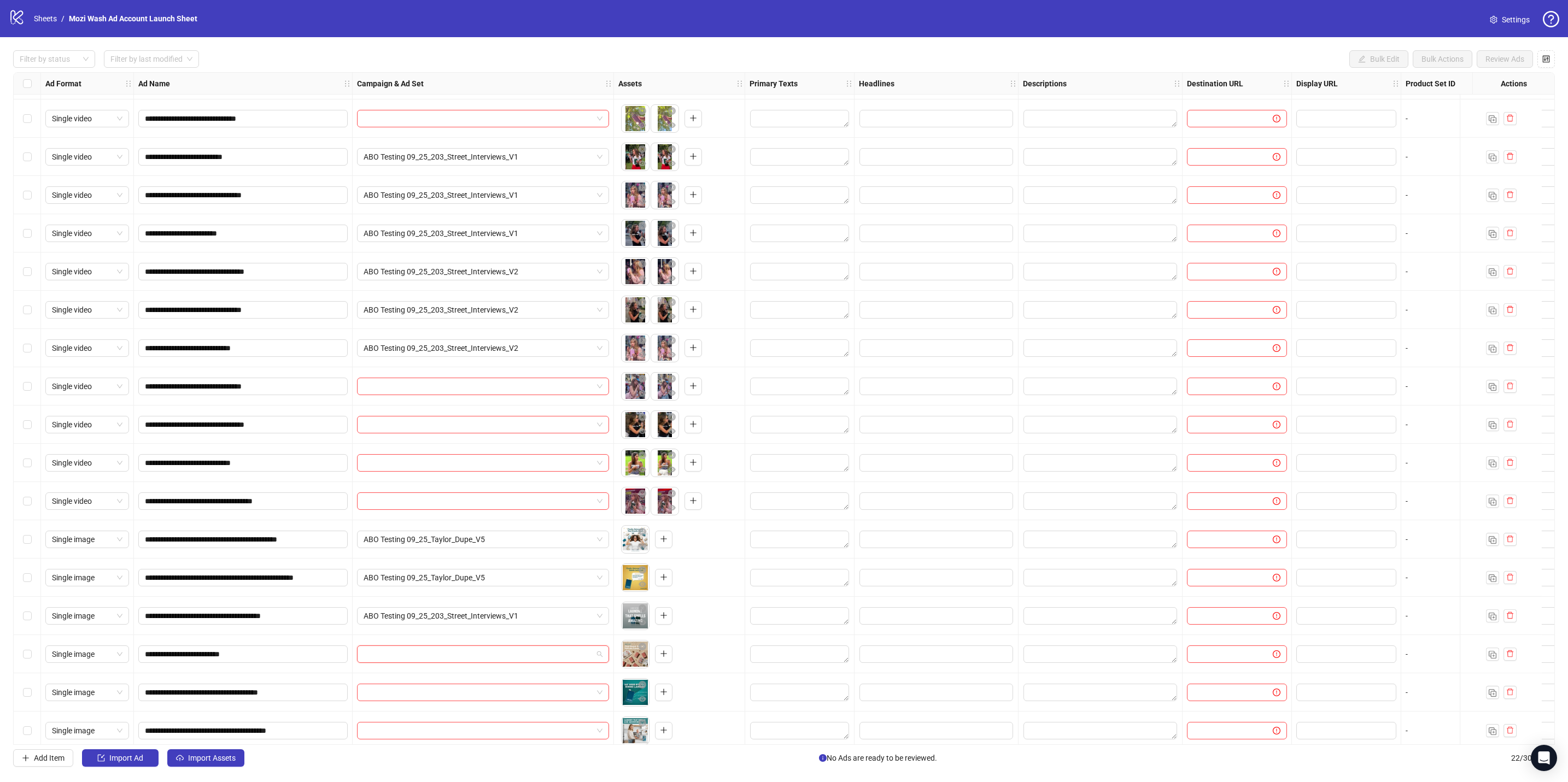
click at [430, 343] on input "search" at bounding box center [478, 654] width 229 height 17
type input "***"
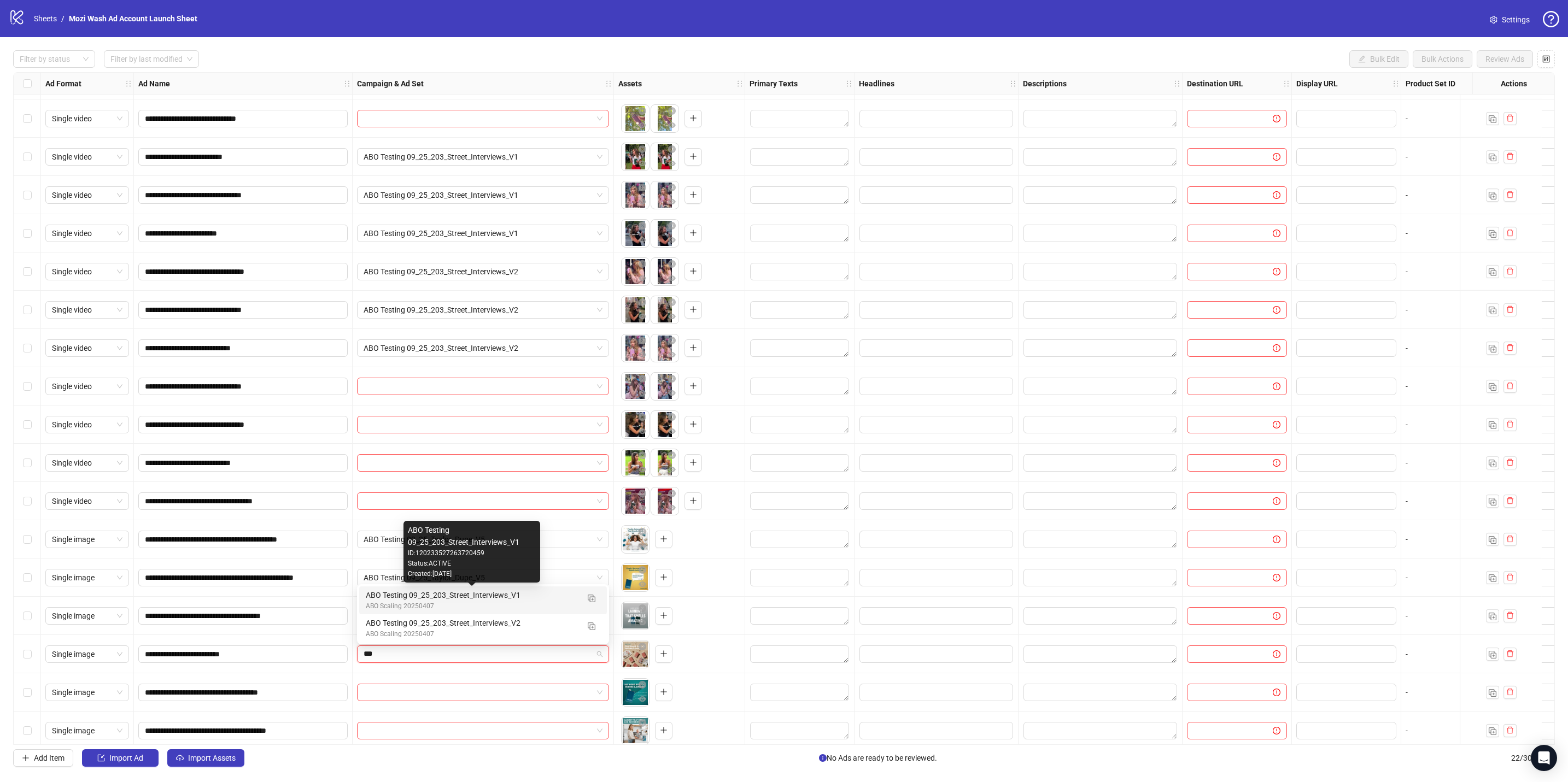
click at [448, 343] on div "ABO Testing 09_25_203_Street_Interviews_V1" at bounding box center [472, 595] width 213 height 12
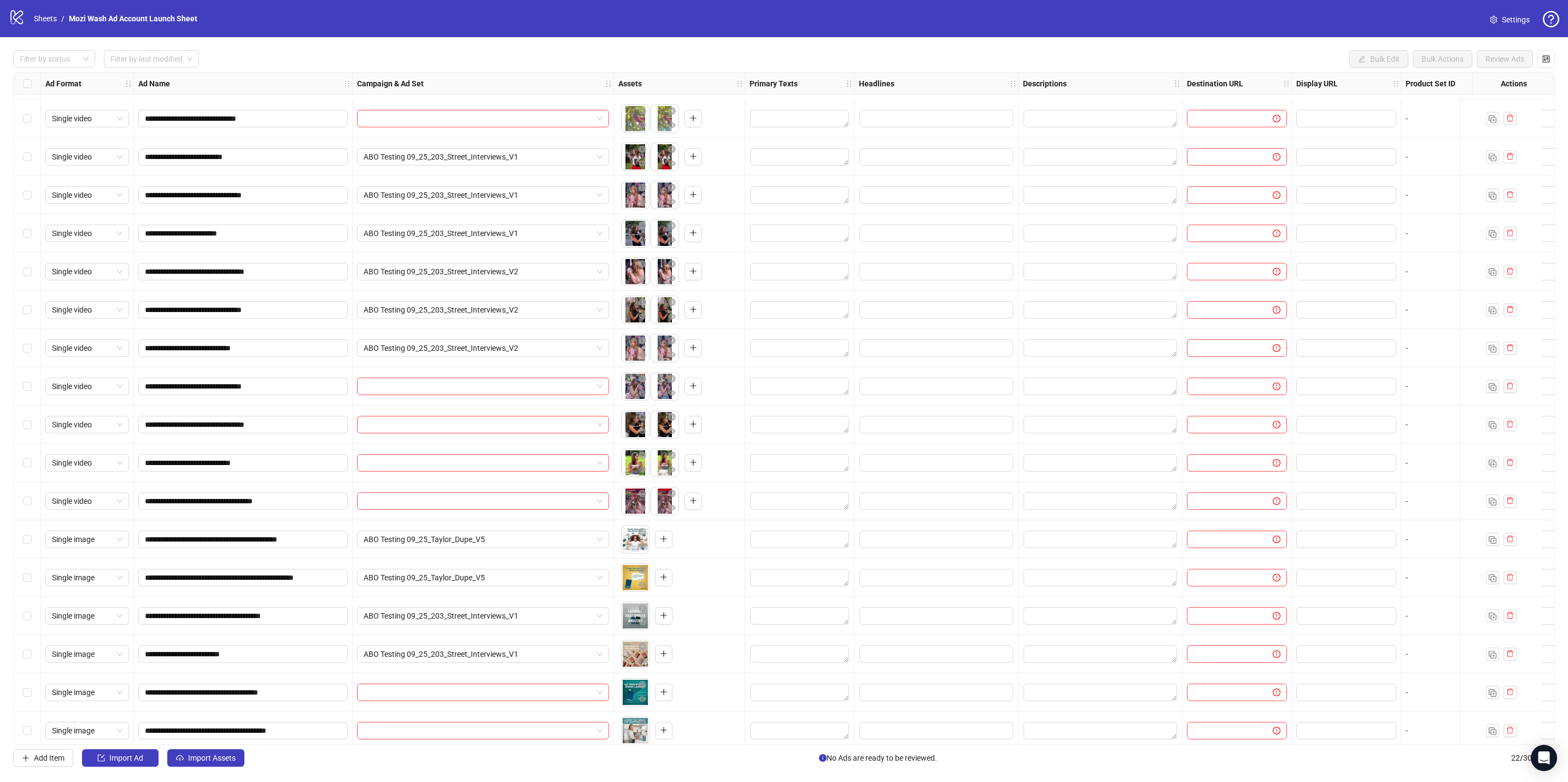
scroll to position [196, 0]
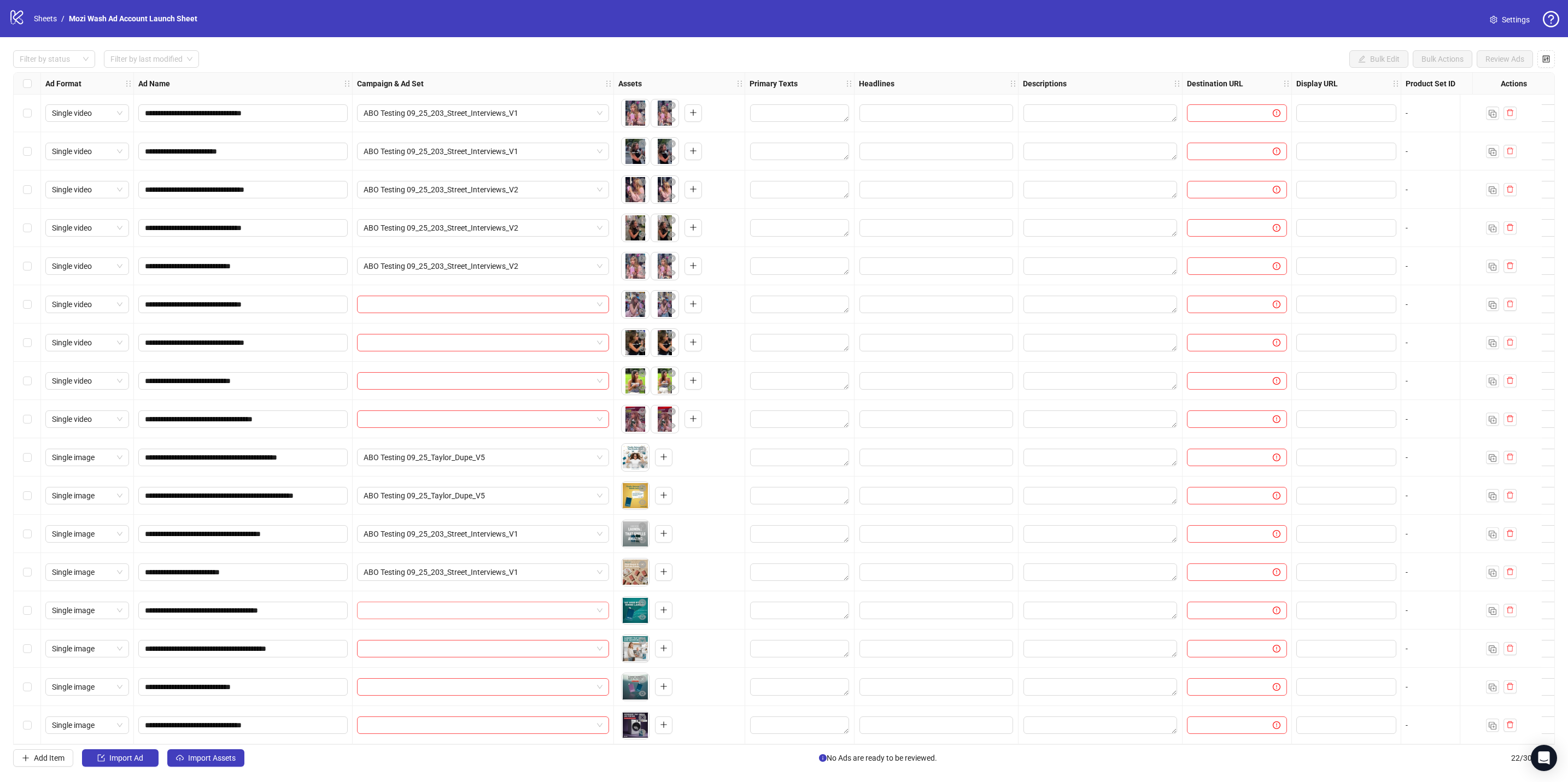
click at [456, 343] on input "search" at bounding box center [478, 611] width 229 height 17
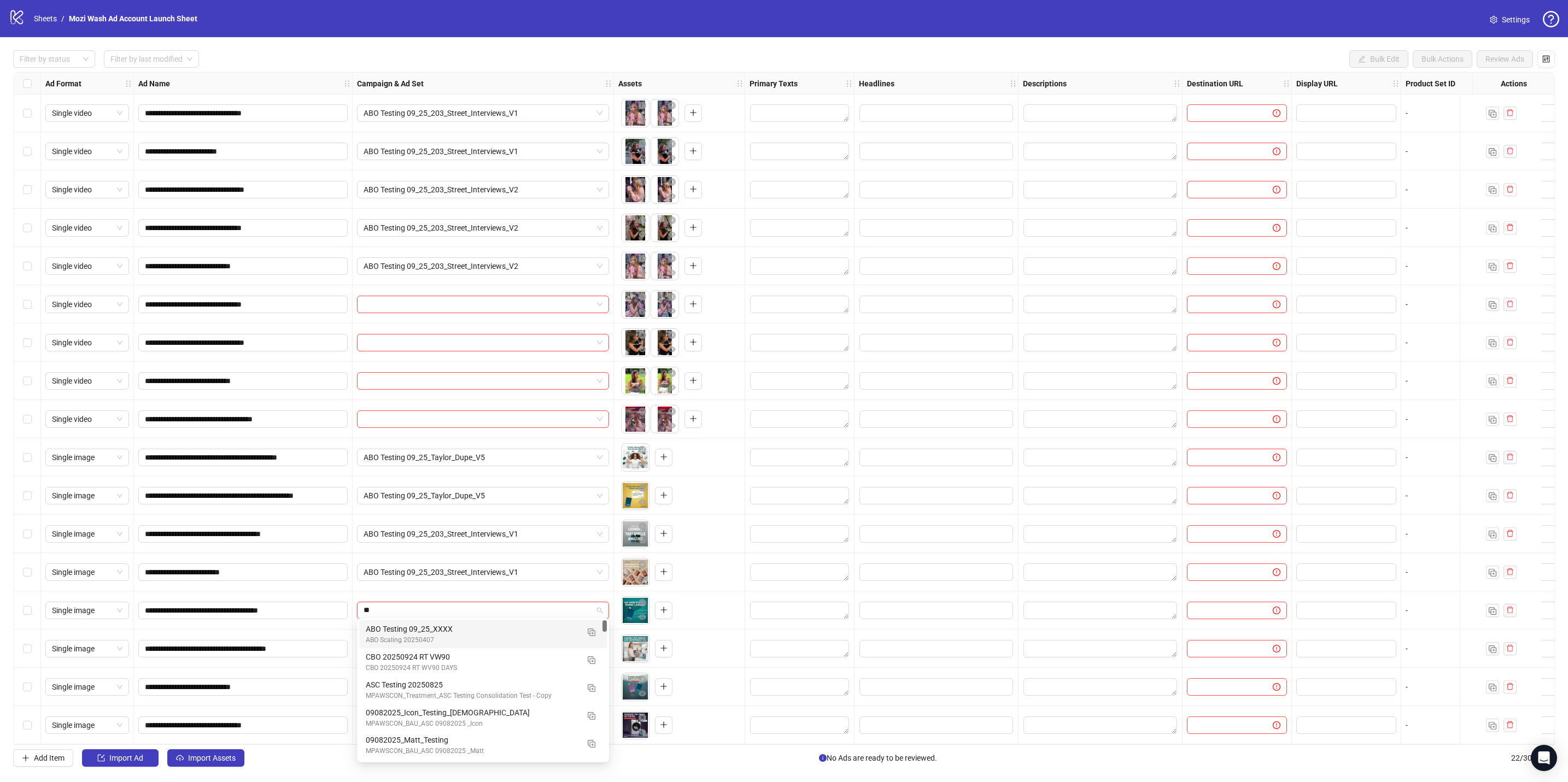
type input "***"
click at [456, 343] on div "ABO Testing 09_25_203_Street_Interviews_V2 ABO Scaling 20250407" at bounding box center [483, 662] width 247 height 28
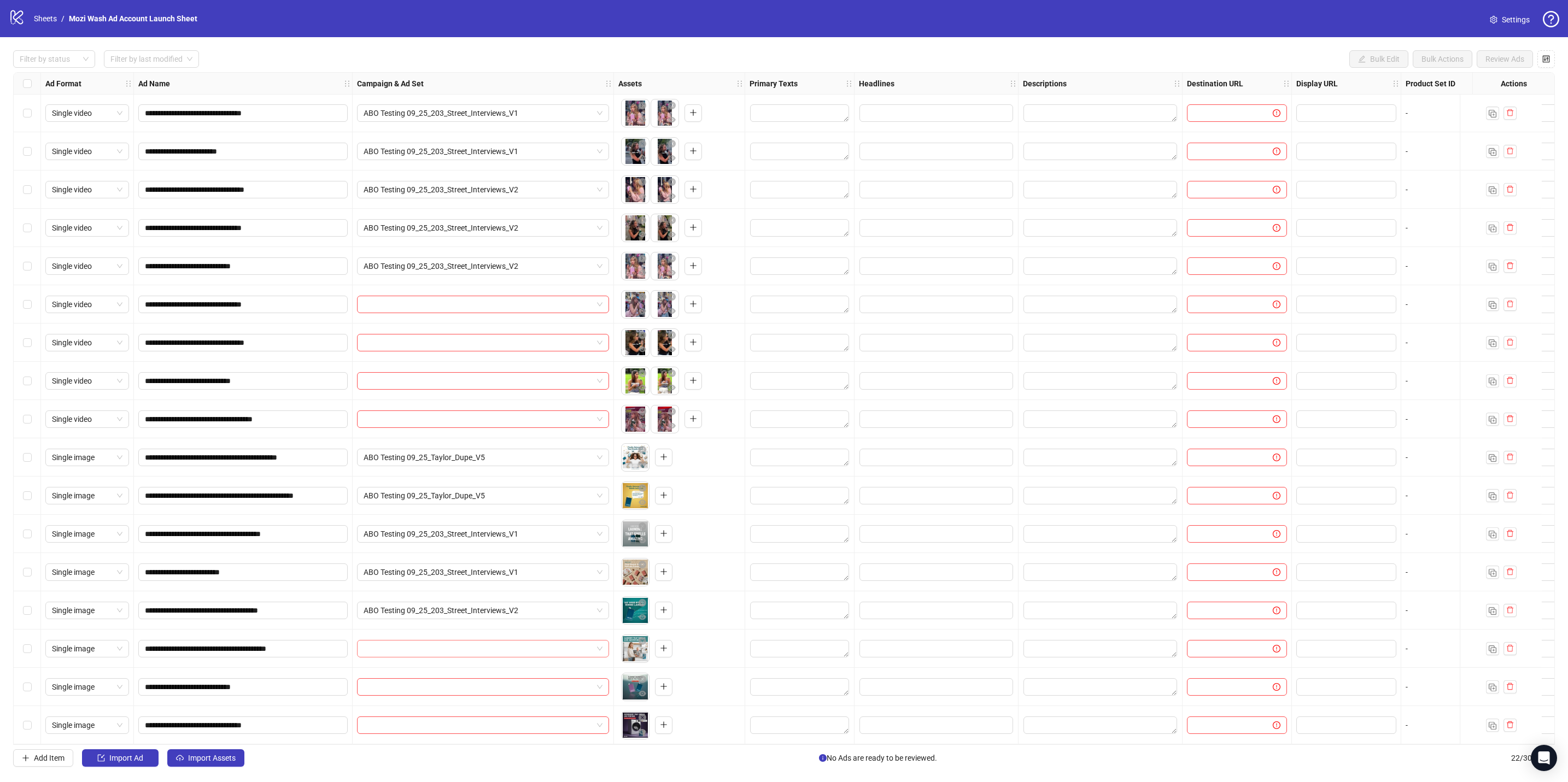
click at [457, 343] on input "search" at bounding box center [478, 649] width 229 height 17
type input "***"
click at [453, 343] on div "ABO Testing 09_25_203_Street_Interviews_V2" at bounding box center [472, 613] width 213 height 12
click at [444, 343] on input "search" at bounding box center [478, 687] width 229 height 17
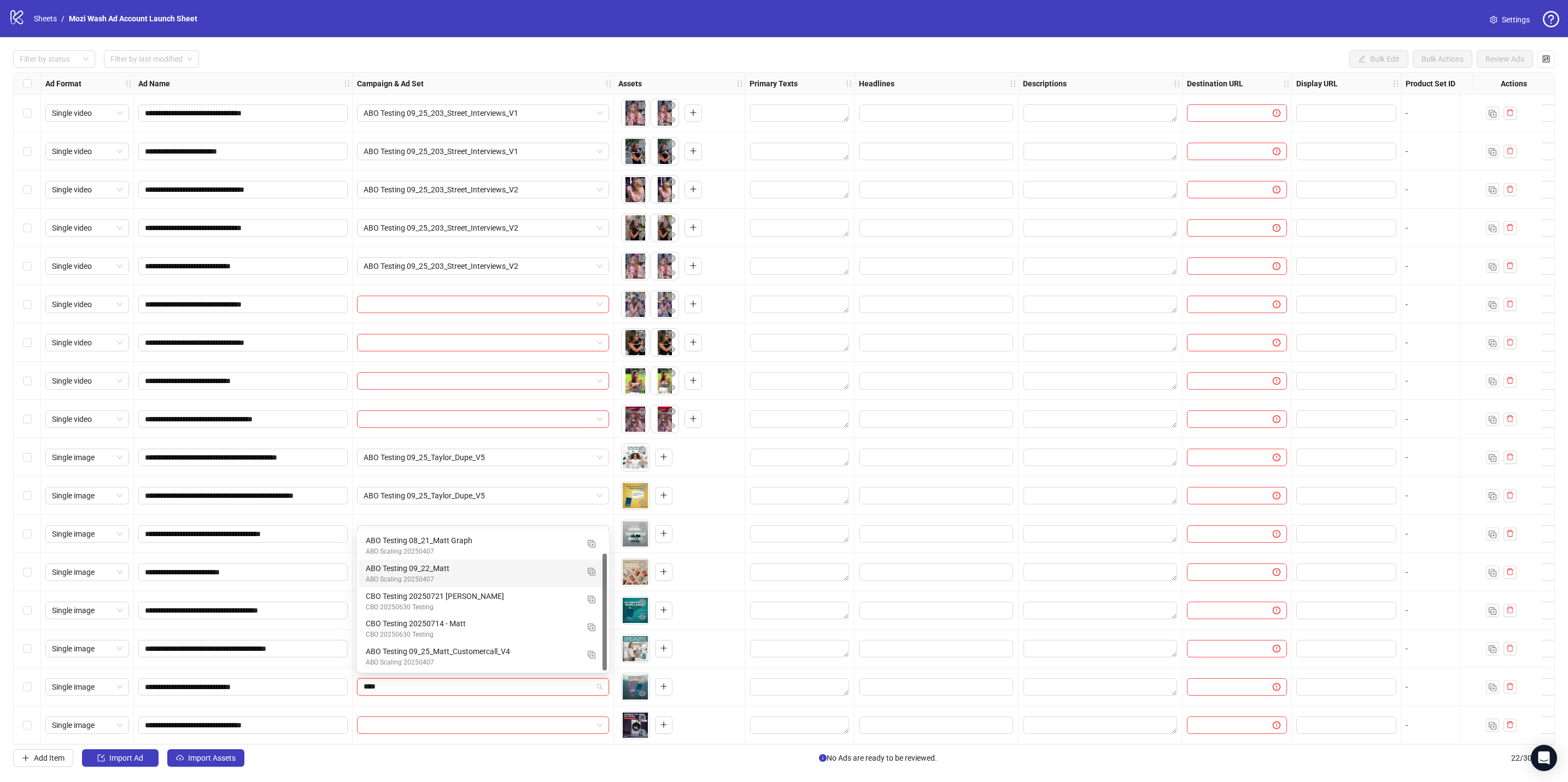
scroll to position [0, 0]
type input "*"
type input "********"
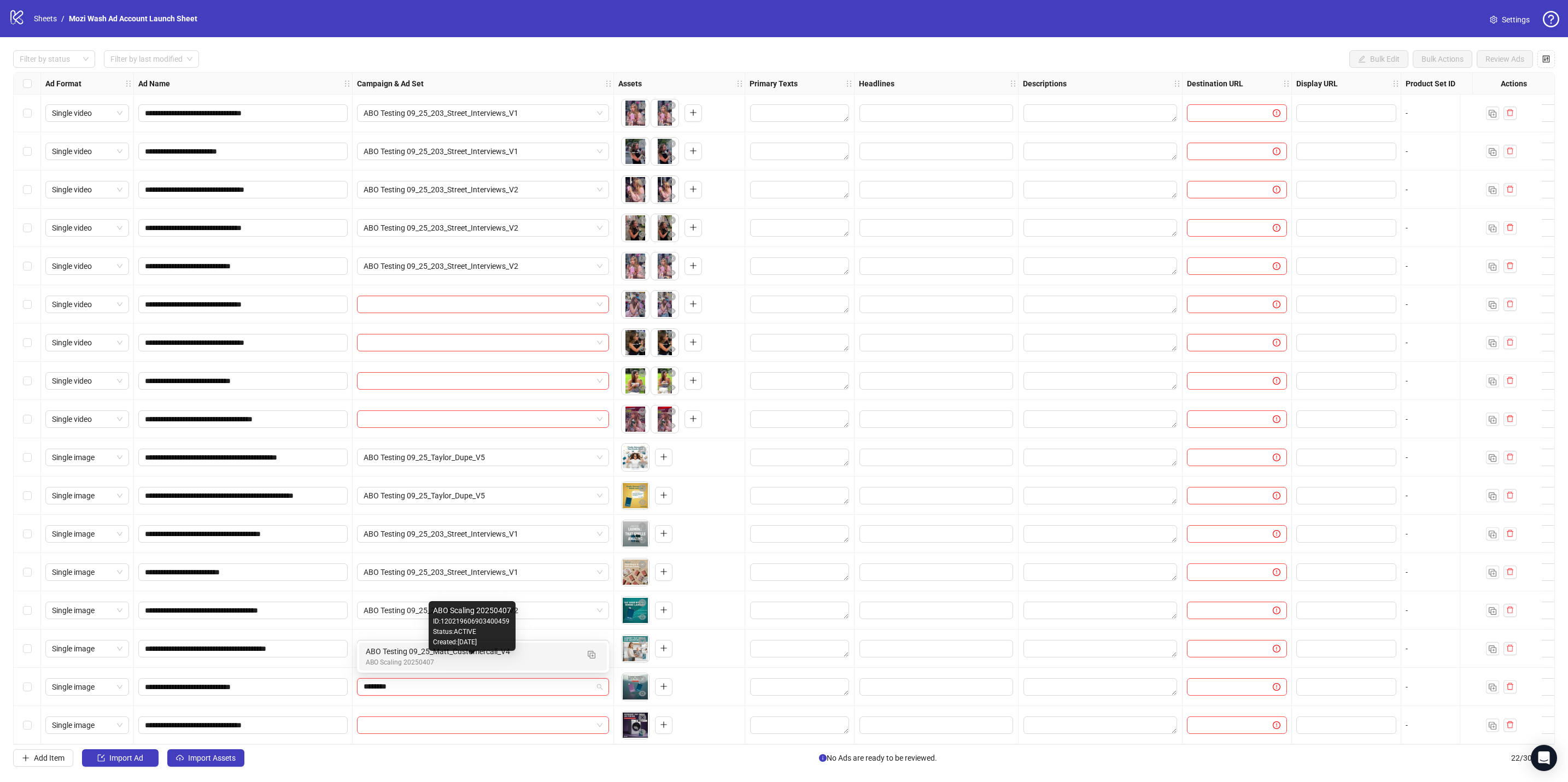
click at [426, 343] on div "ABO Scaling 20250407" at bounding box center [472, 662] width 213 height 10
click at [407, 343] on input "search" at bounding box center [478, 725] width 229 height 17
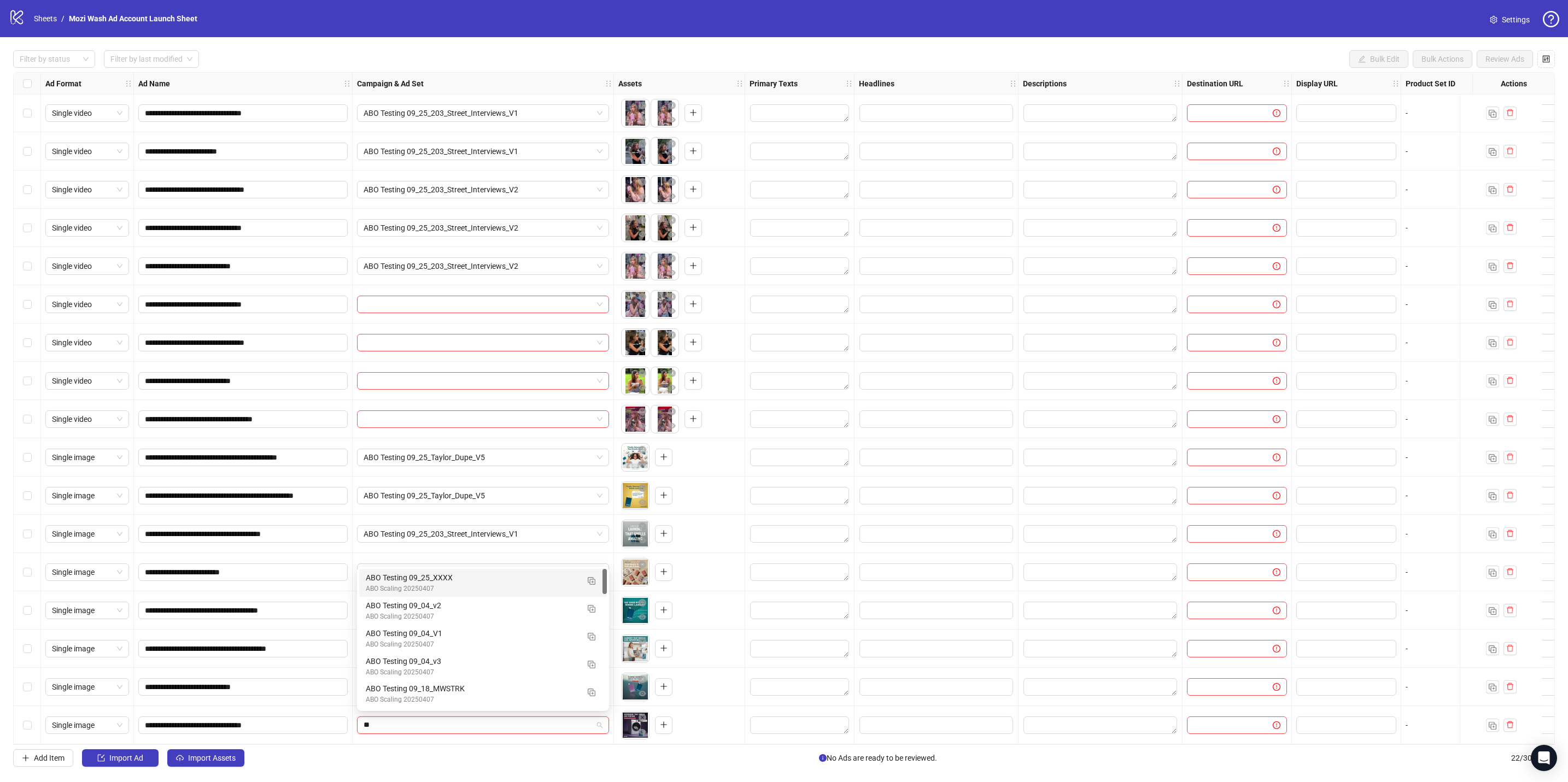
type input "*"
type input "********"
drag, startPoint x: 602, startPoint y: 612, endPoint x: 607, endPoint y: 668, distance: 56.2
click at [607, 343] on div "120231382758770459 120231382605380459 120231003444790459 ABO Testing 08_21_Cust…" at bounding box center [483, 638] width 252 height 144
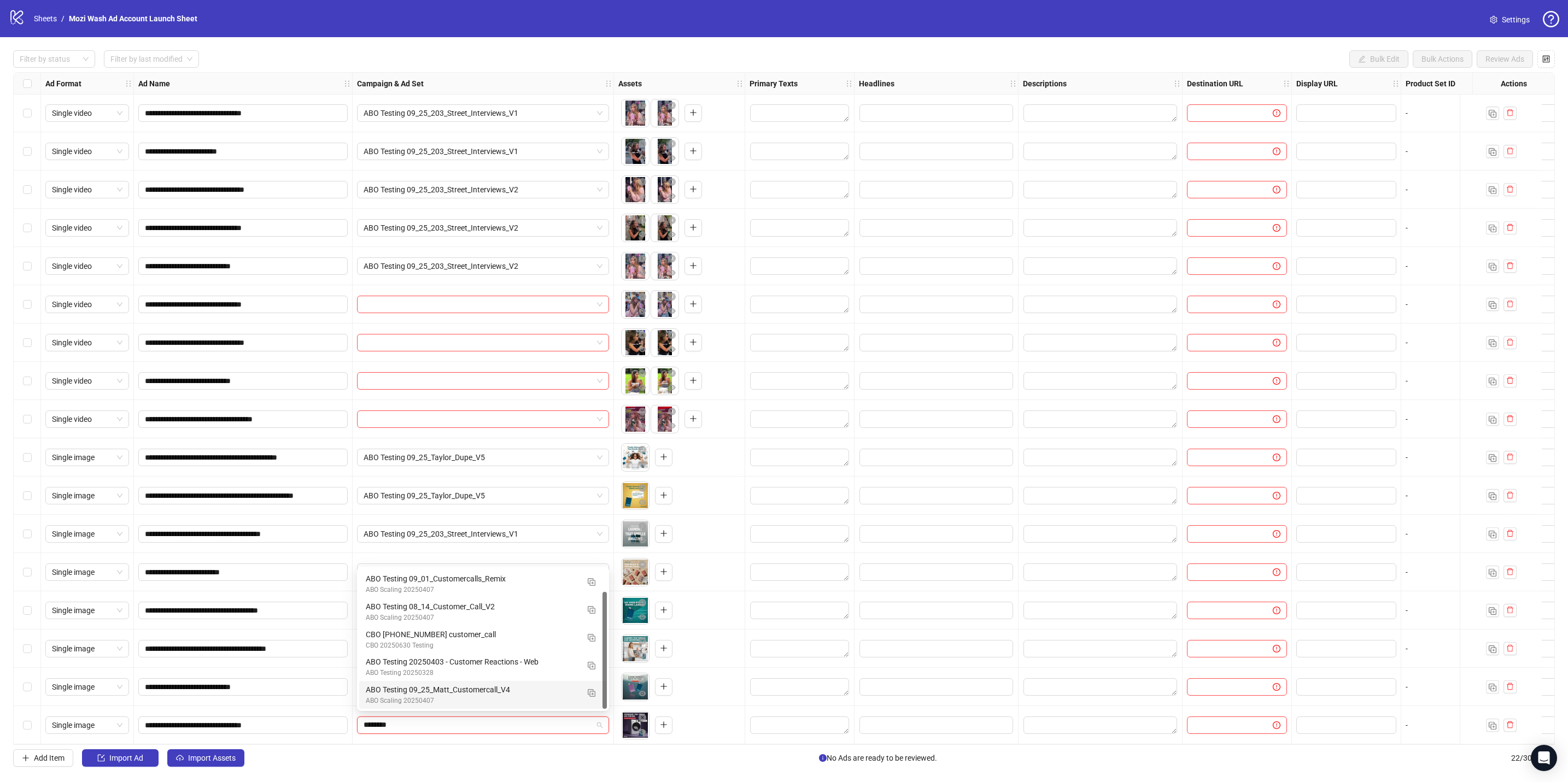
click at [467, 343] on div "ABO Testing 09_25_Matt_Customercall_V4" at bounding box center [472, 689] width 213 height 12
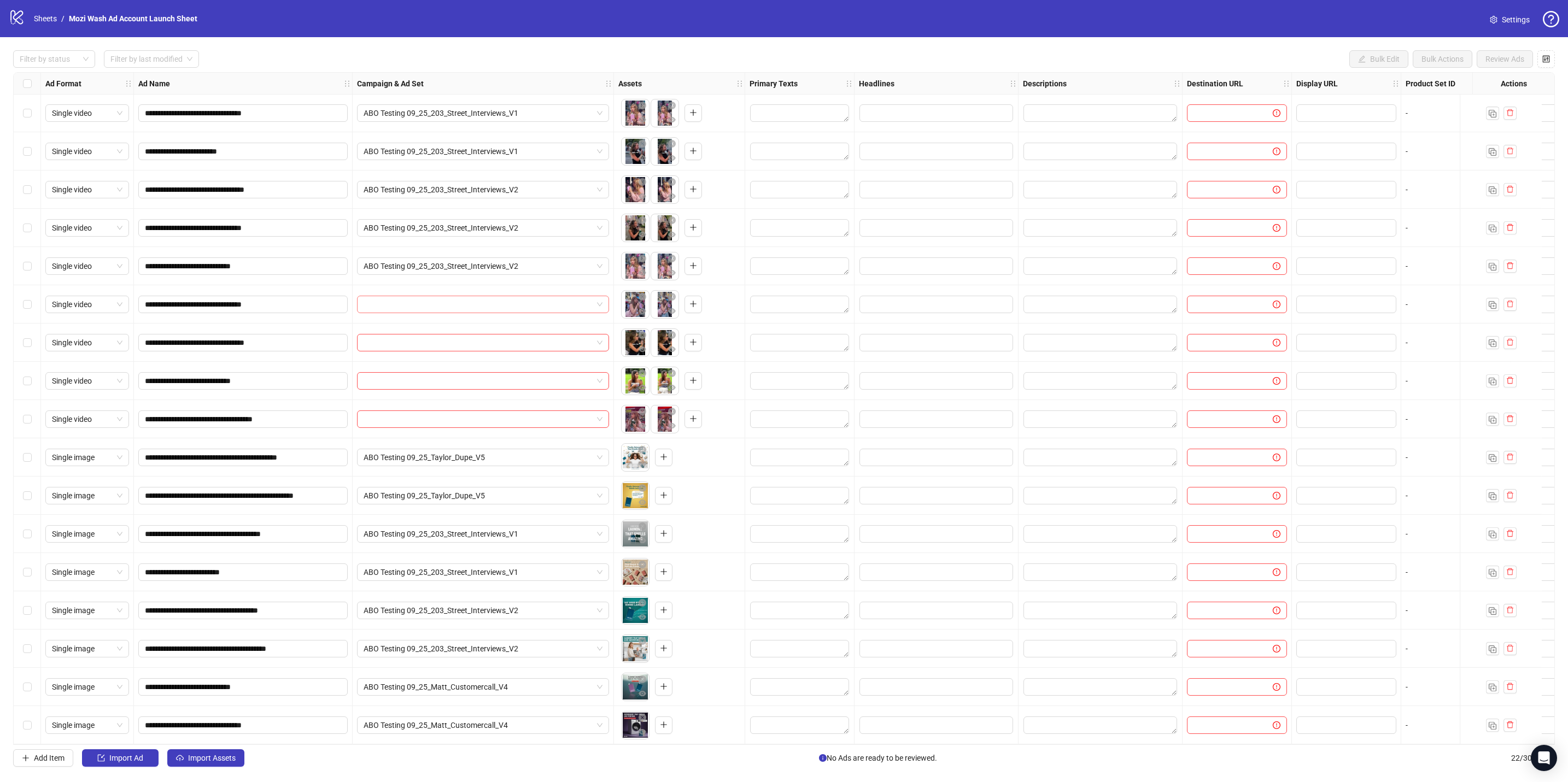
click at [457, 303] on input "search" at bounding box center [478, 305] width 229 height 17
type input "****"
click at [424, 334] on div "CBO Testing 07282025" at bounding box center [472, 334] width 213 height 10
click at [432, 335] on input "search" at bounding box center [478, 343] width 229 height 17
type input "***"
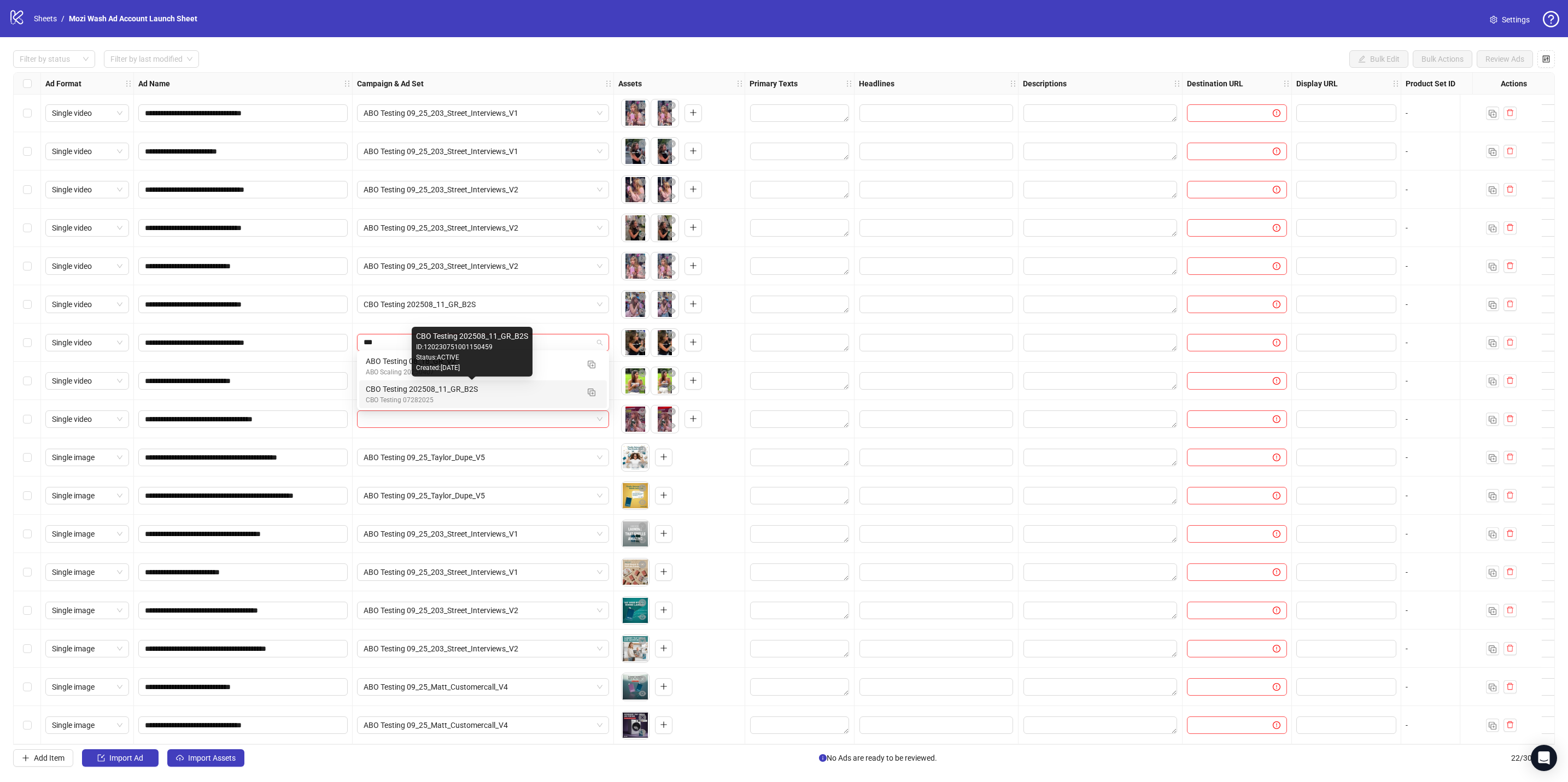
click at [440, 343] on div "CBO Testing 202508_11_GR_B2S" at bounding box center [472, 389] width 213 height 12
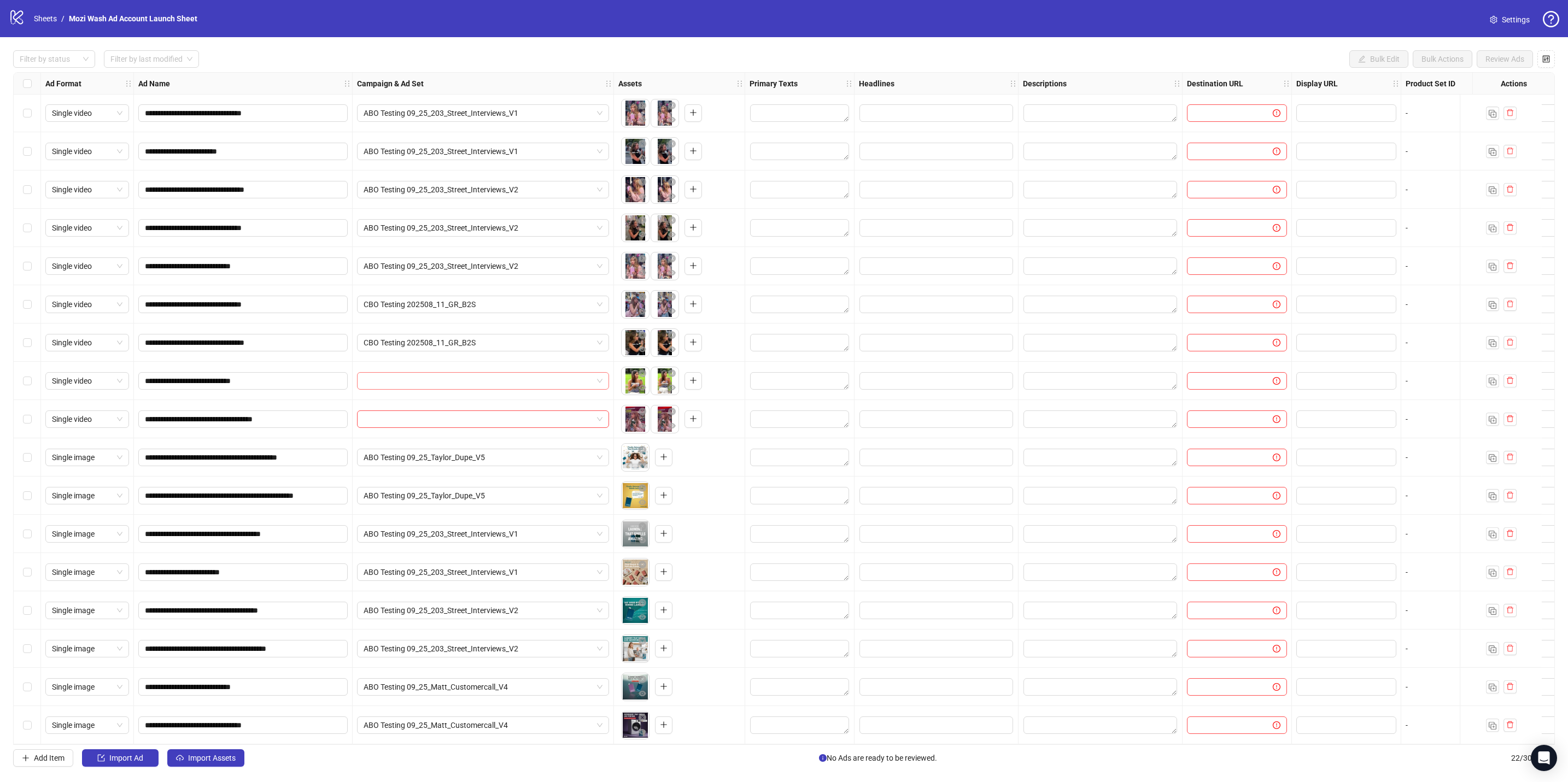
click at [438, 343] on input "search" at bounding box center [478, 381] width 229 height 17
type input "***"
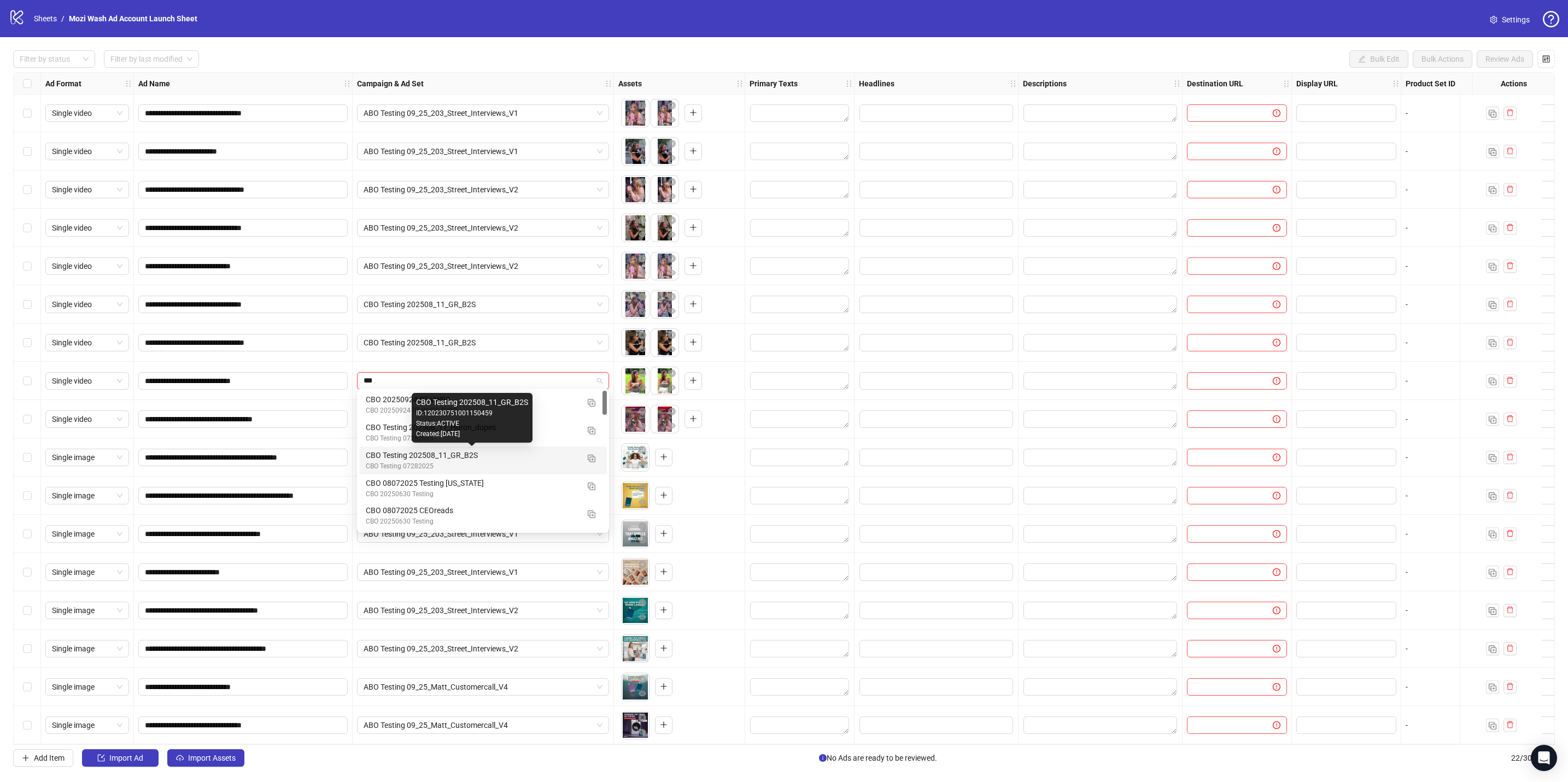
click at [436, 343] on div "CBO Testing 202508_11_GR_B2S" at bounding box center [472, 455] width 213 height 12
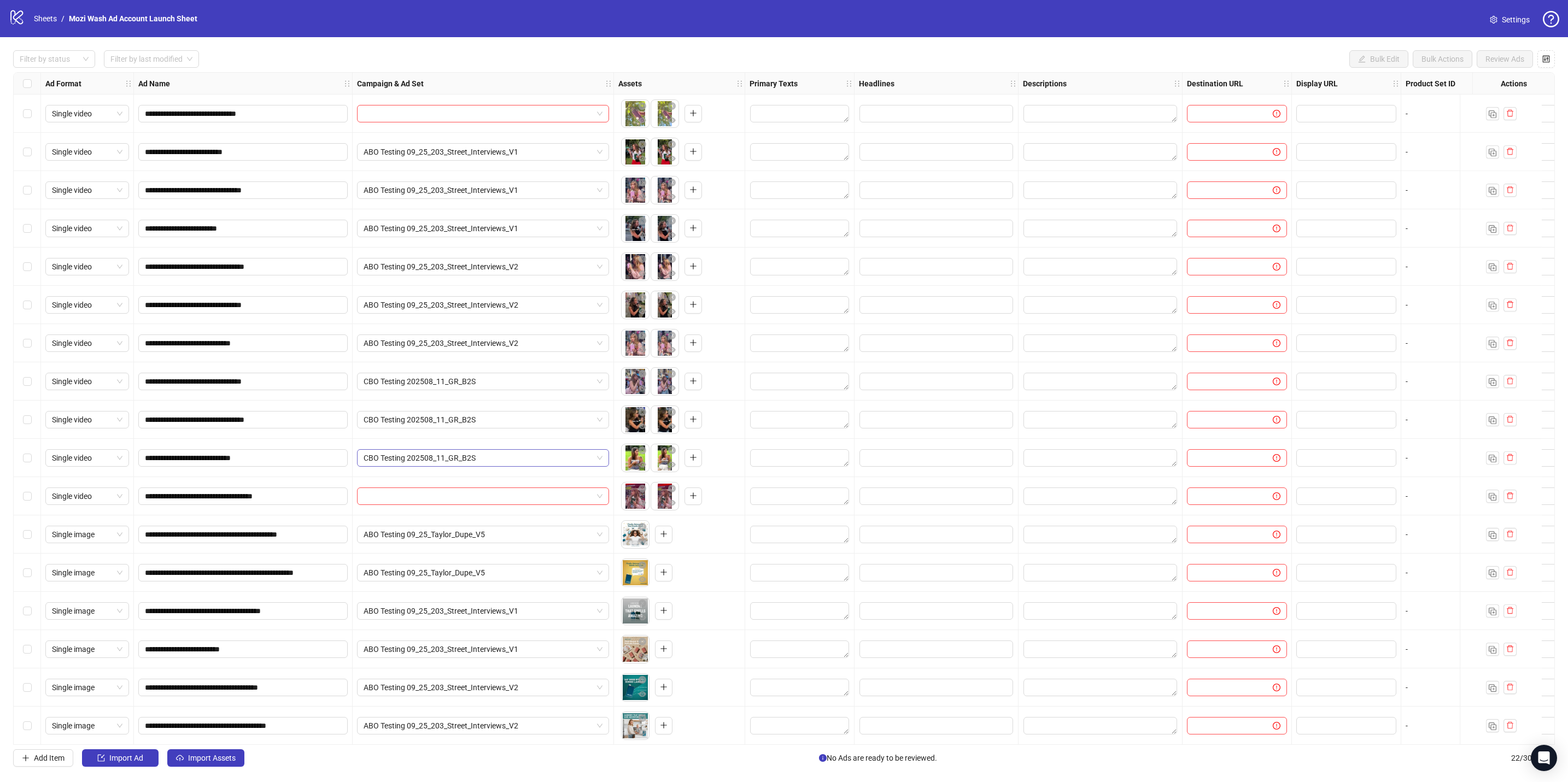
scroll to position [61, 0]
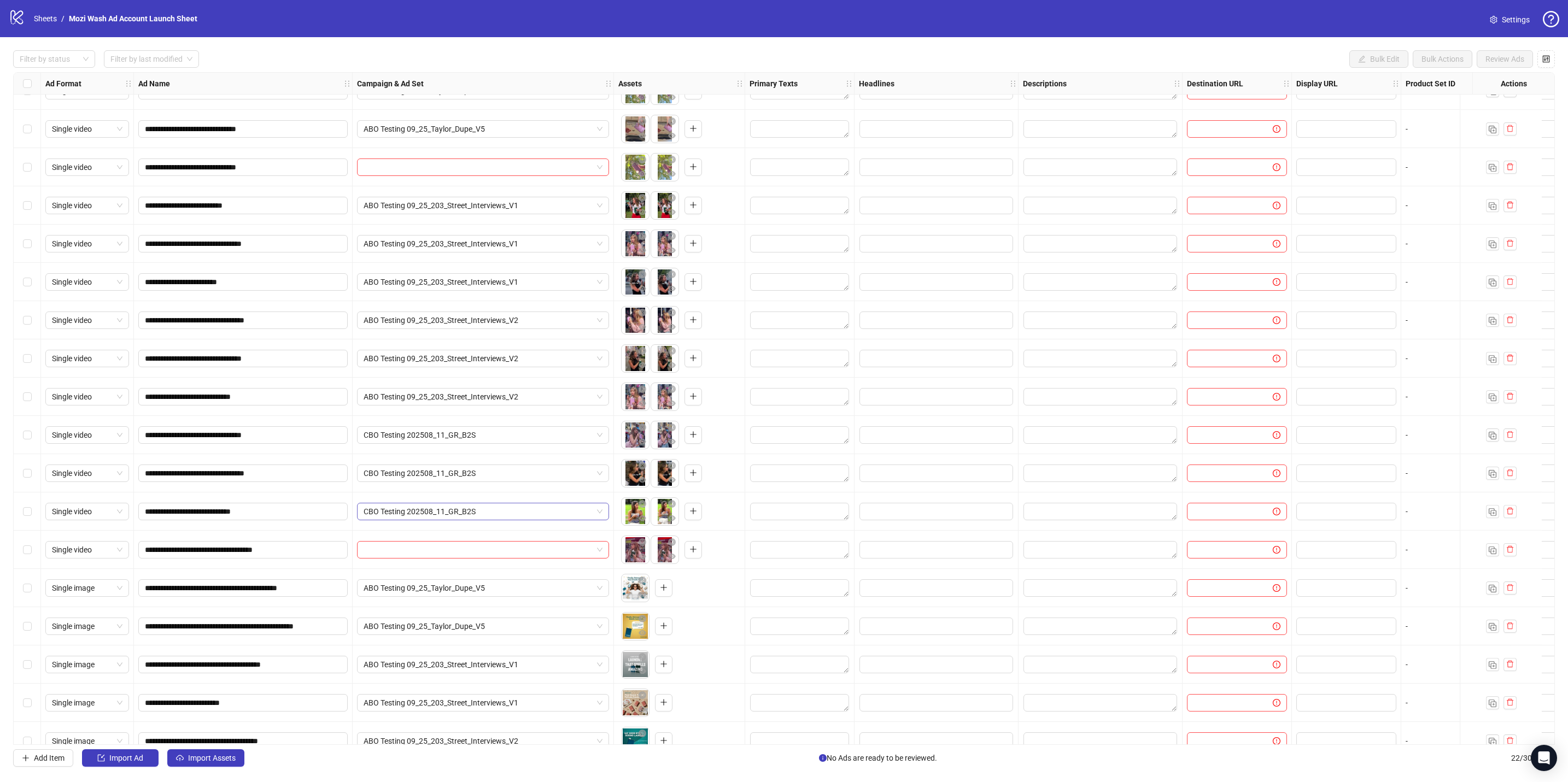
click at [467, 343] on div "ABO Testing 09_25_203_Street_Interviews_V2" at bounding box center [483, 397] width 261 height 38
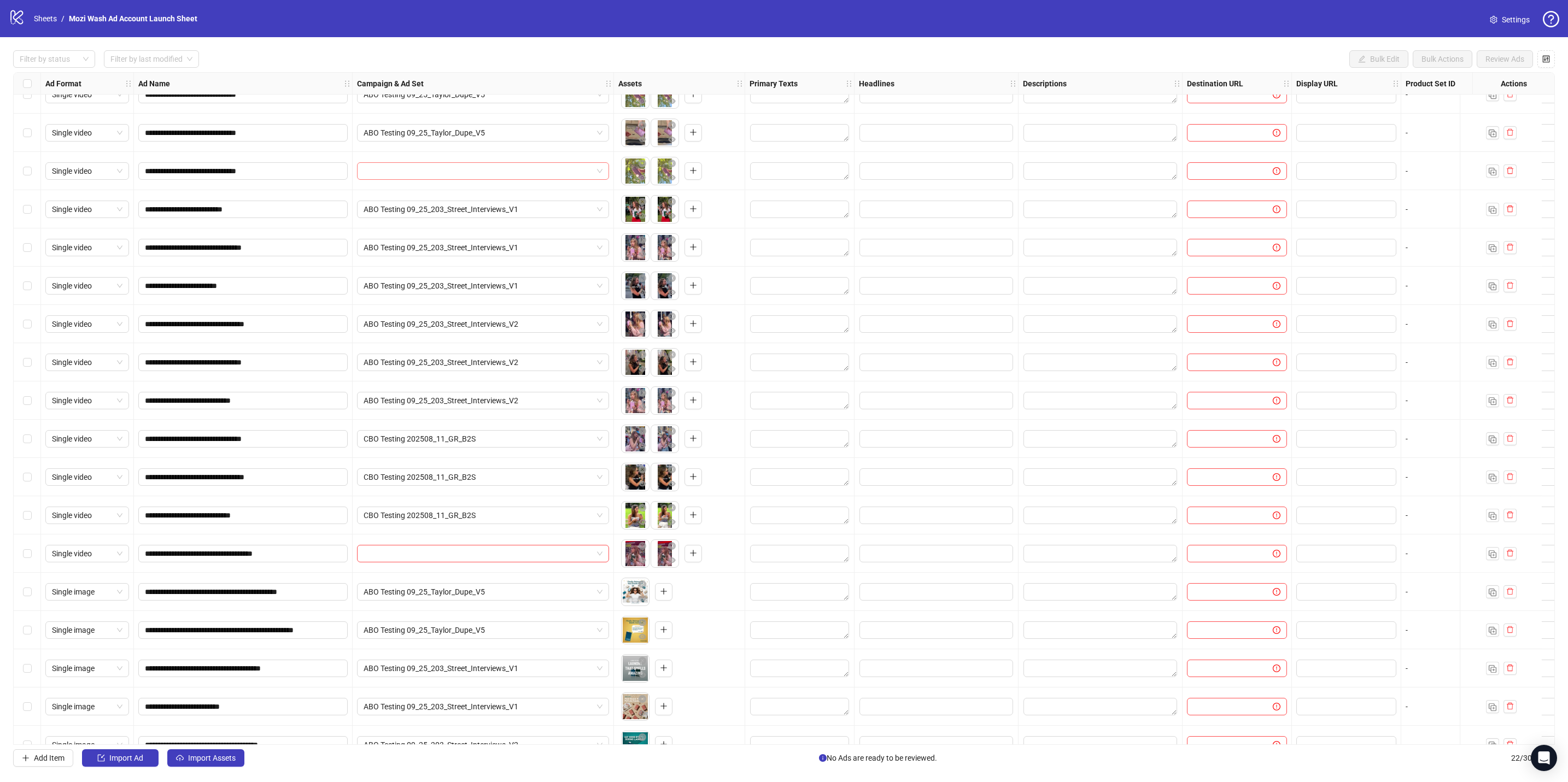
scroll to position [0, 0]
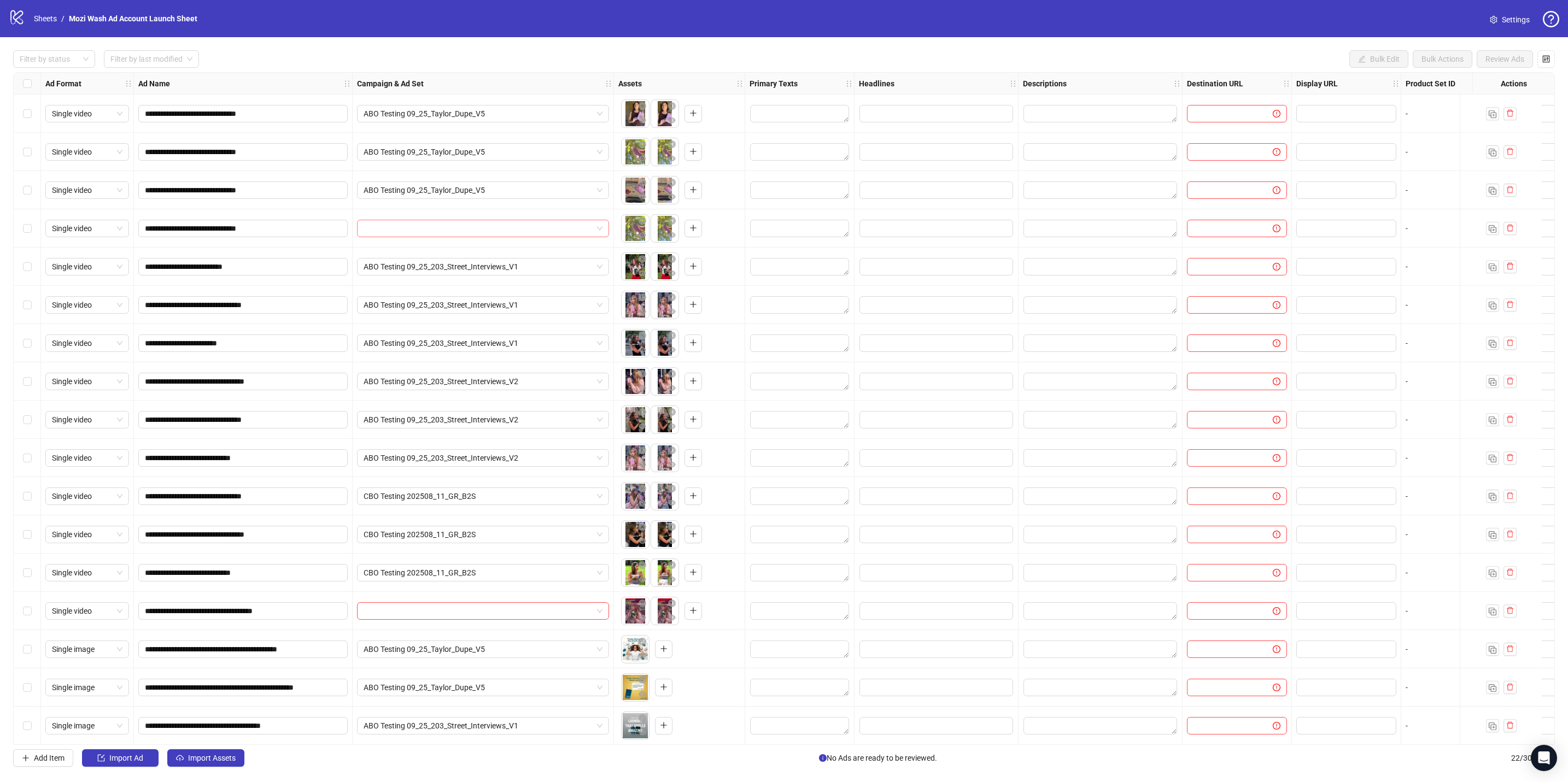
click at [480, 230] on input "search" at bounding box center [478, 229] width 229 height 17
type input "**********"
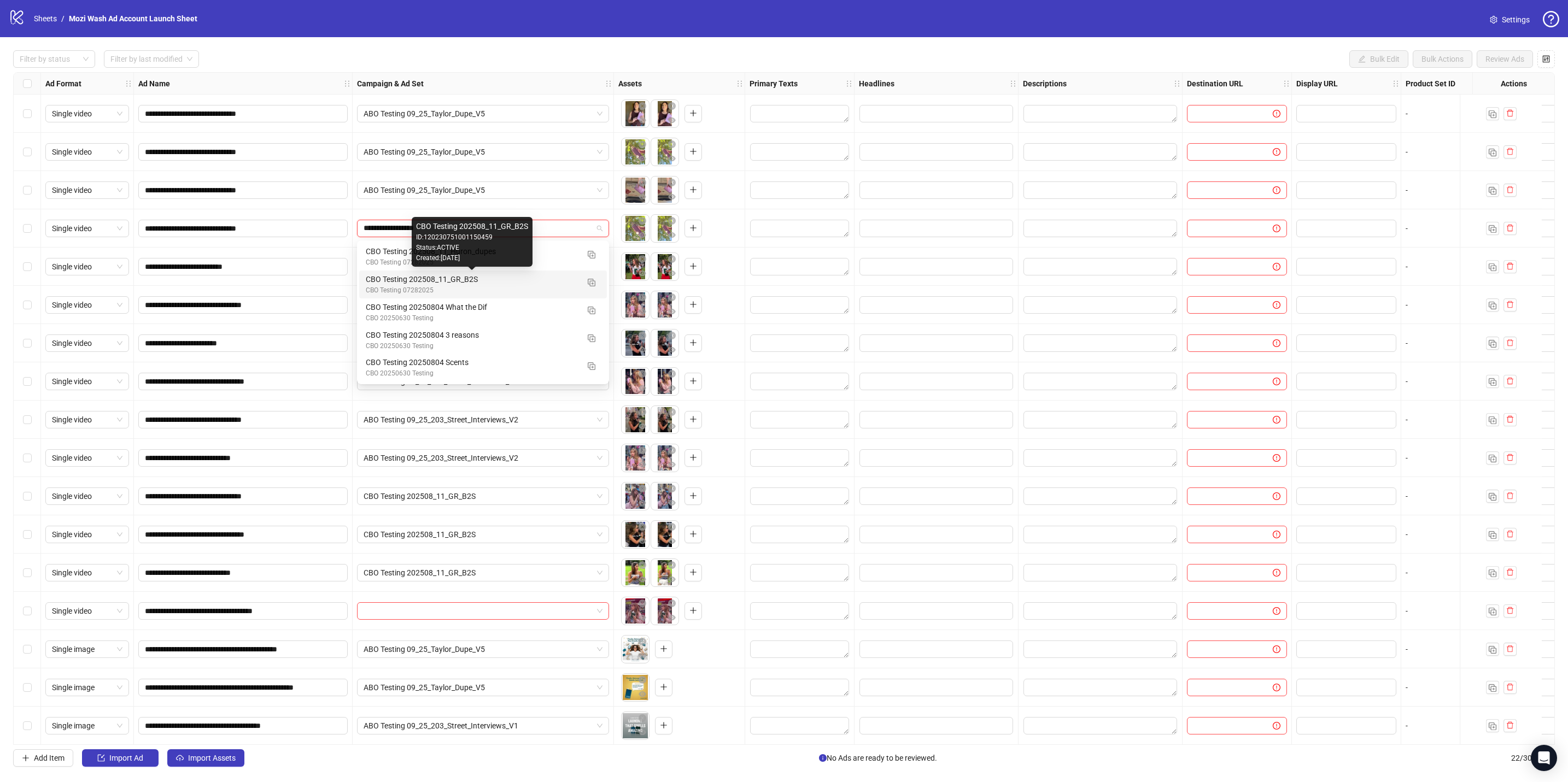
click at [445, 284] on div "CBO Testing 202508_11_GR_B2S" at bounding box center [472, 279] width 213 height 12
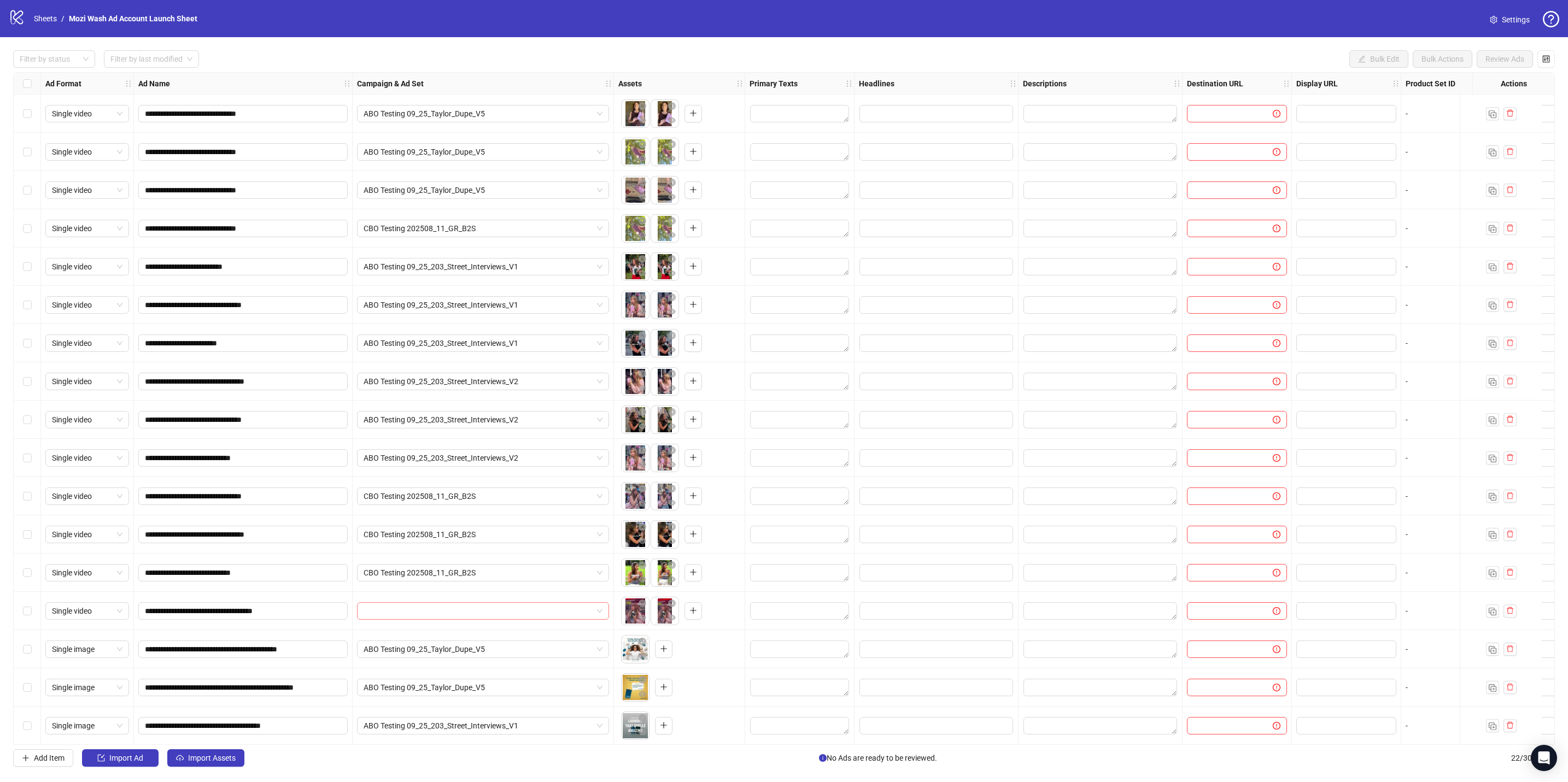
click at [502, 343] on input "search" at bounding box center [478, 611] width 229 height 17
type input "***"
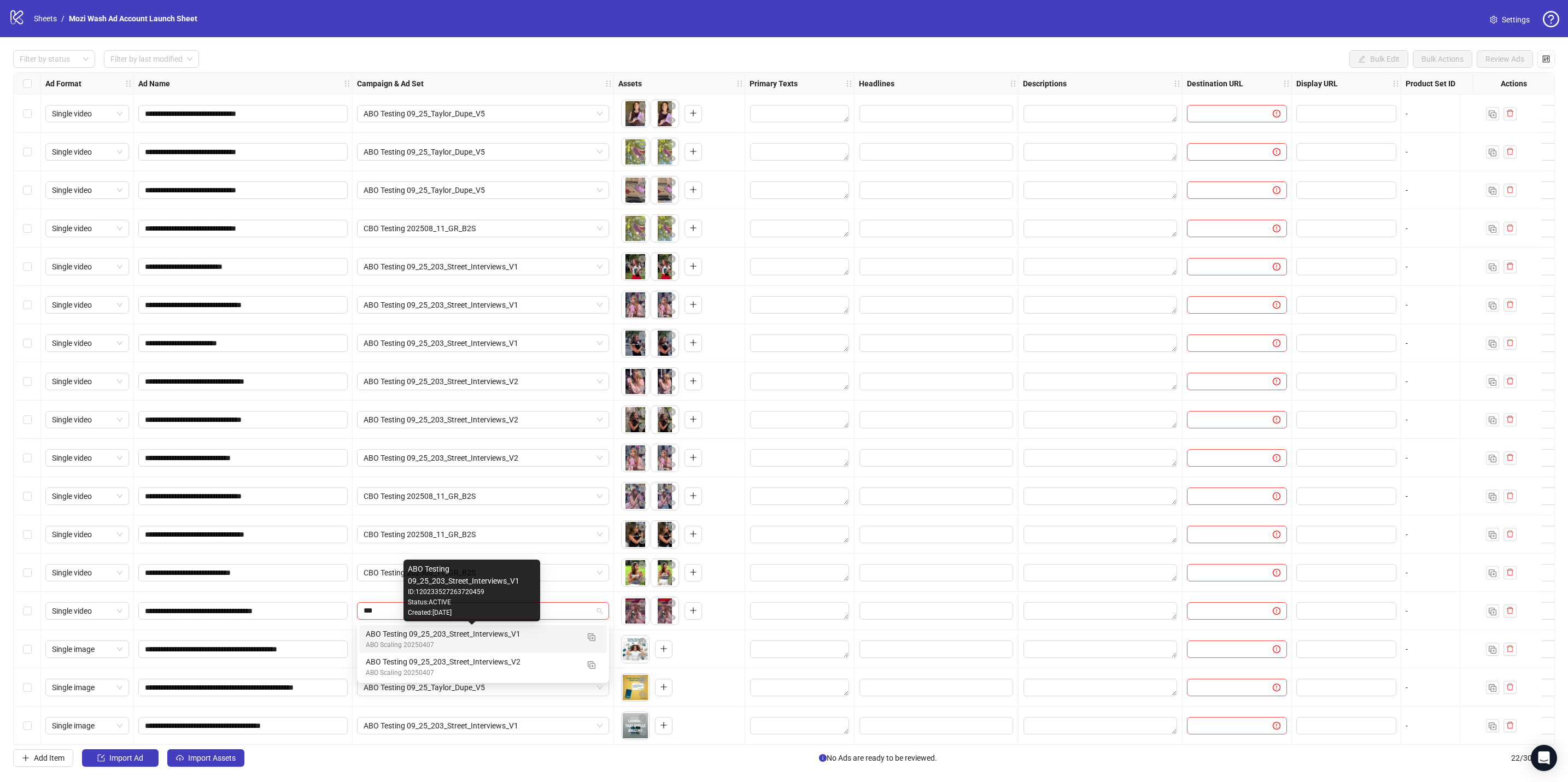
click at [484, 343] on div "ABO Testing 09_25_203_Street_Interviews_V1" at bounding box center [472, 633] width 213 height 12
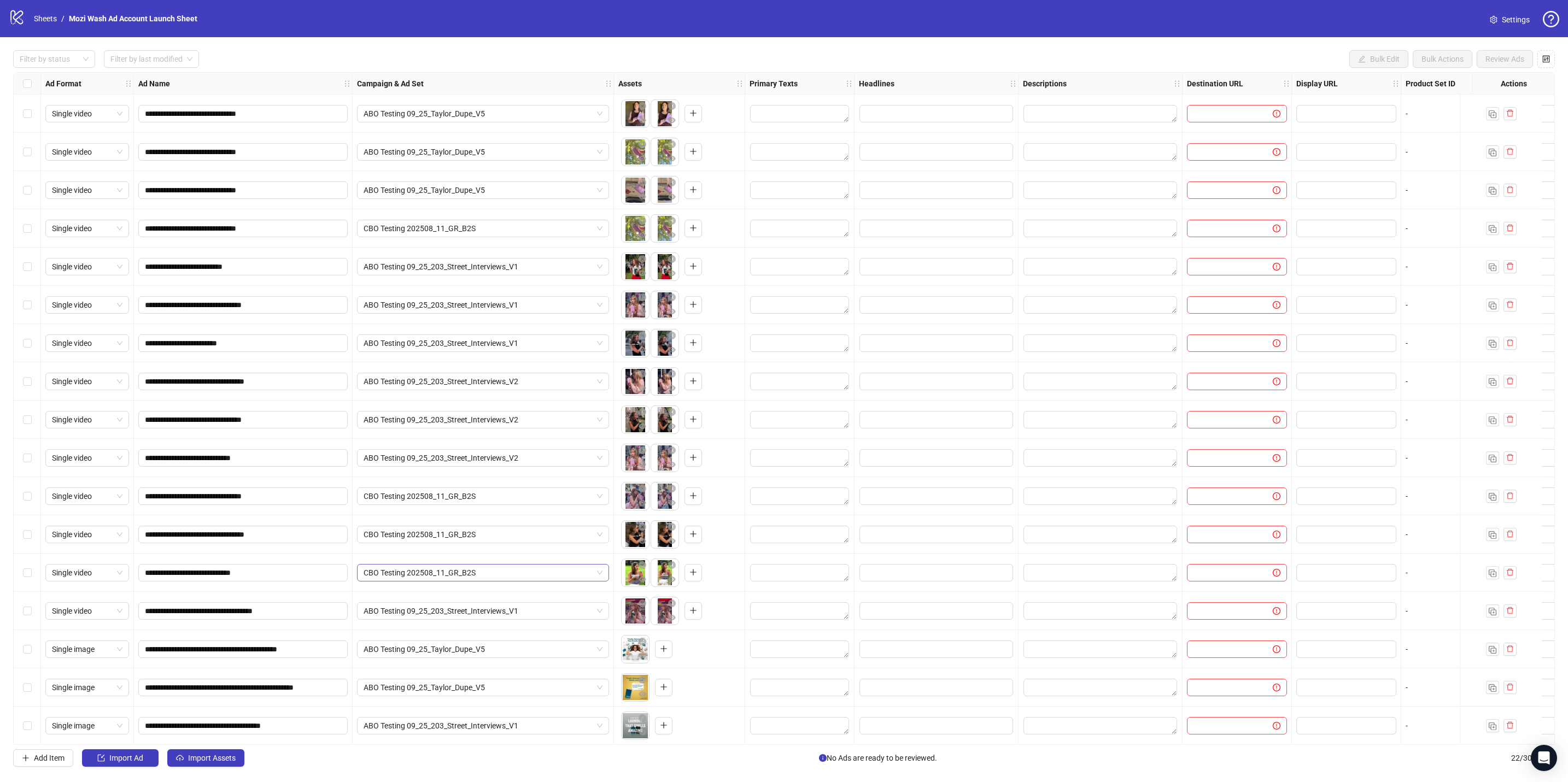
click at [537, 343] on span "CBO Testing 202508_11_GR_B2S" at bounding box center [483, 573] width 239 height 17
type input "***"
click at [509, 343] on div "ABO Testing 09_25_203_Street_Interviews_V2" at bounding box center [472, 623] width 213 height 12
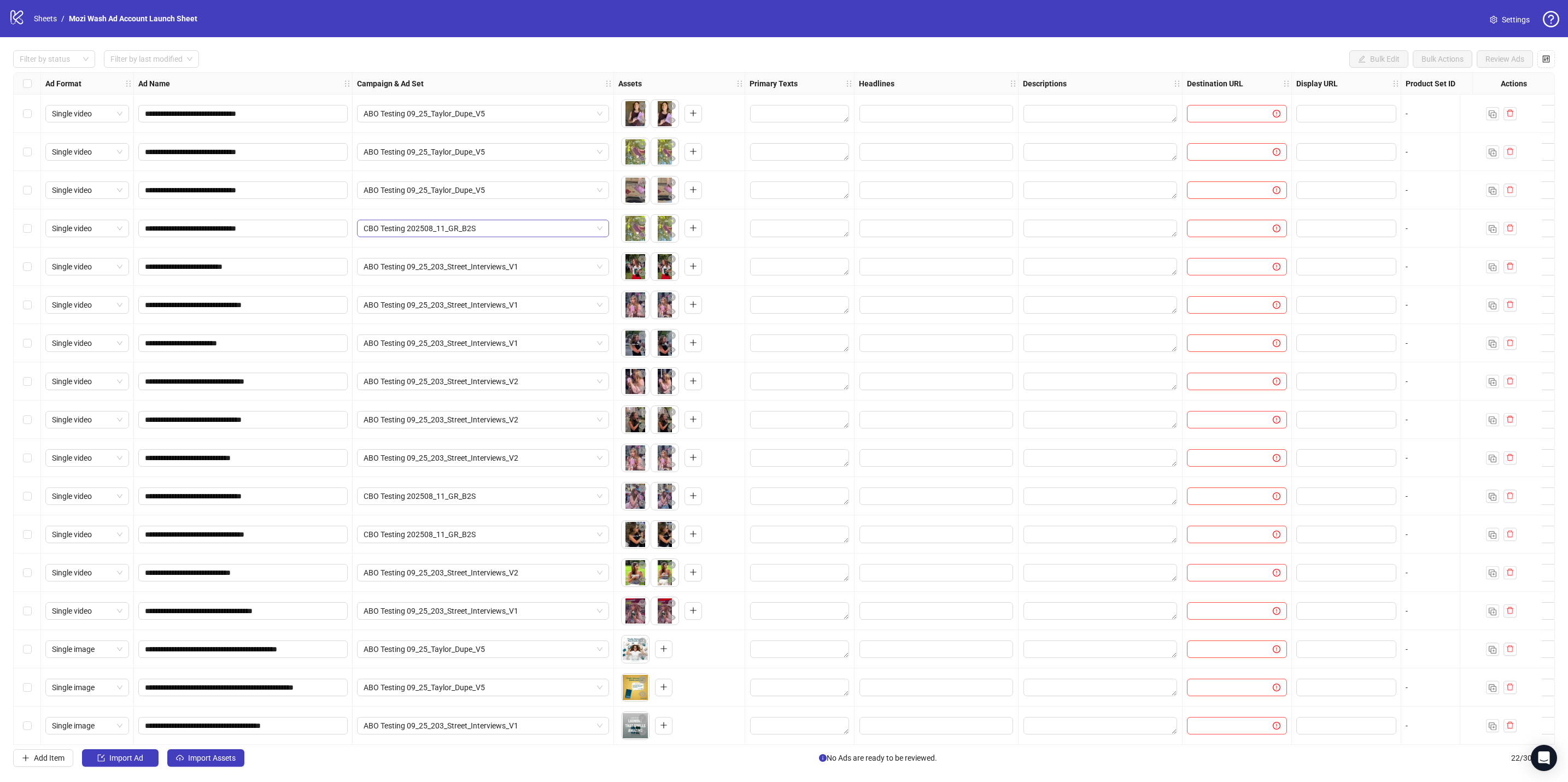
click at [478, 231] on span "CBO Testing 202508_11_GR_B2S" at bounding box center [483, 229] width 239 height 17
type input "***"
click at [458, 230] on span "CBO Testing 202508_11_GR_B2S" at bounding box center [483, 229] width 239 height 17
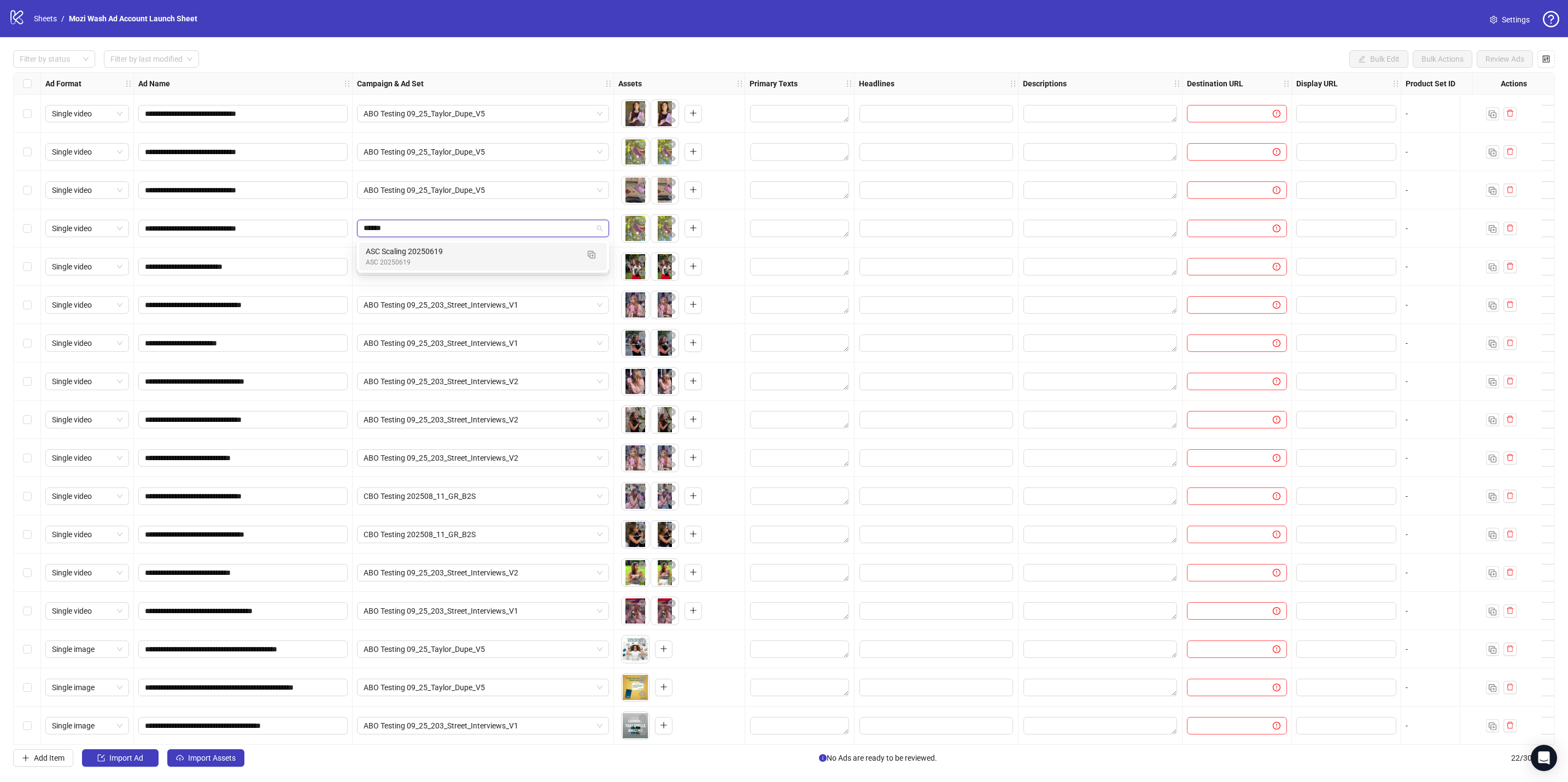
type input "*******"
click at [424, 255] on div "ASC Scaling 20250619" at bounding box center [472, 251] width 213 height 12
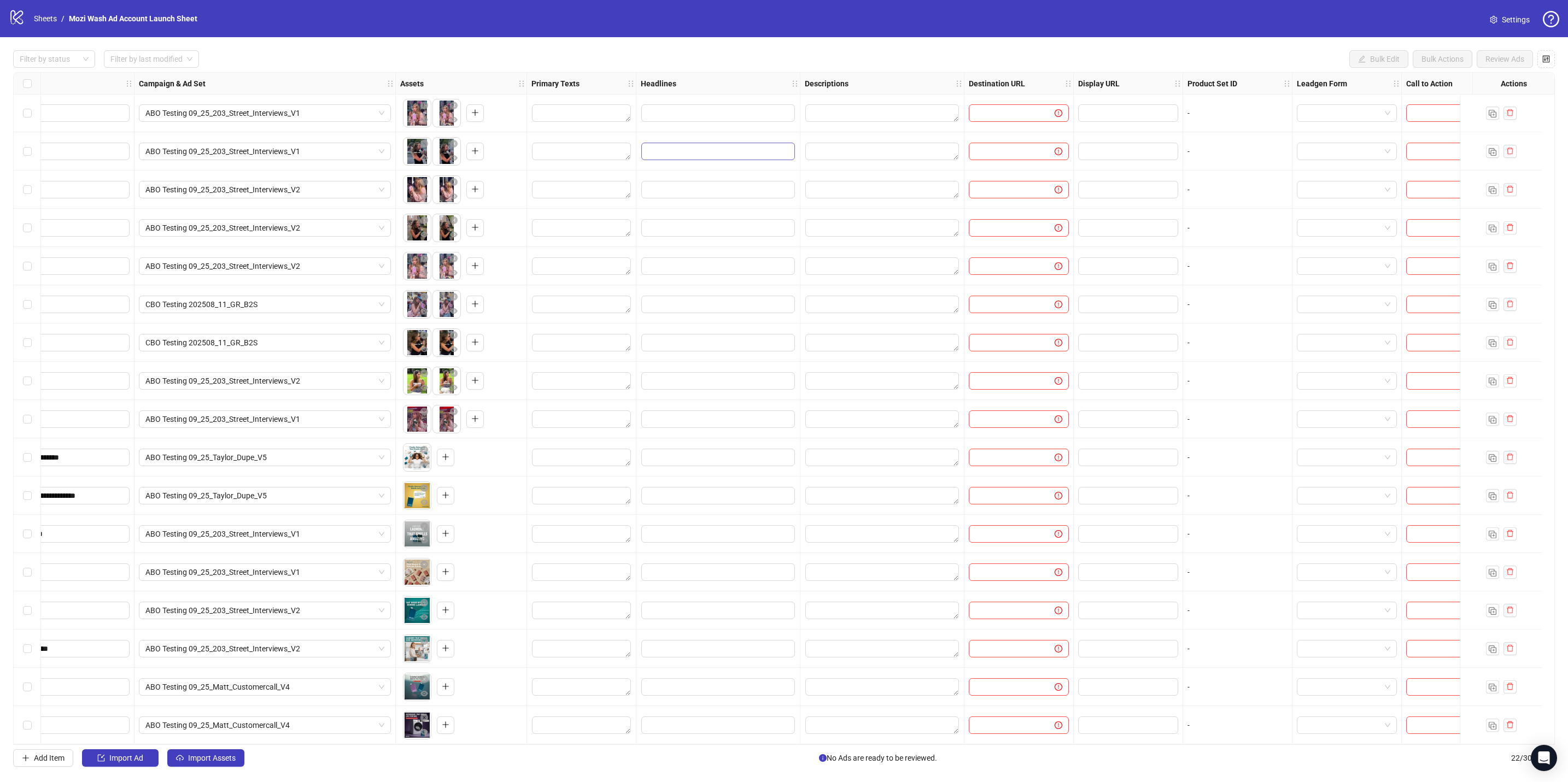
scroll to position [196, 247]
